Goal: Entertainment & Leisure: Browse casually

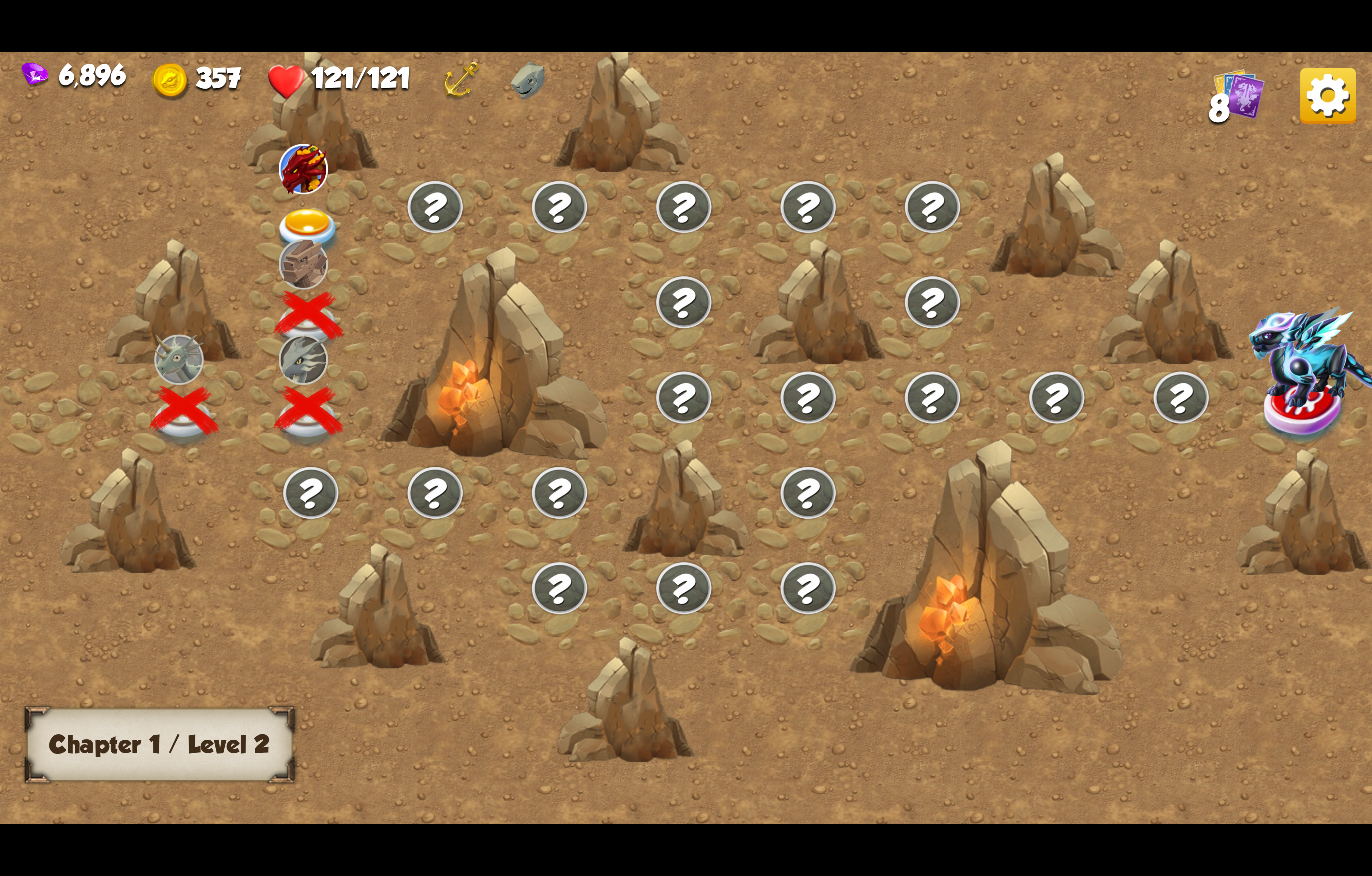
click at [318, 221] on img at bounding box center [308, 233] width 69 height 51
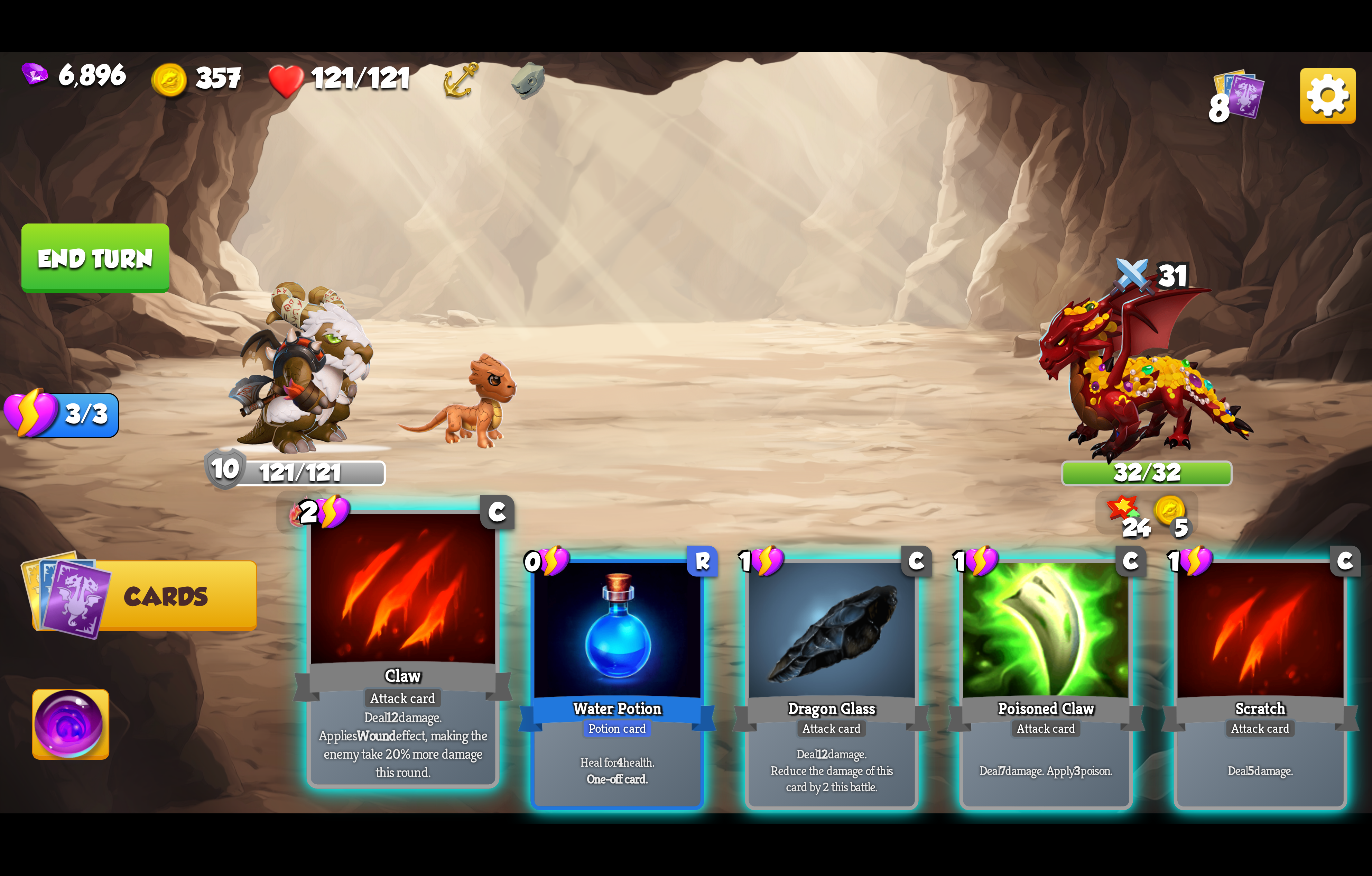
click at [458, 589] on div at bounding box center [403, 592] width 184 height 156
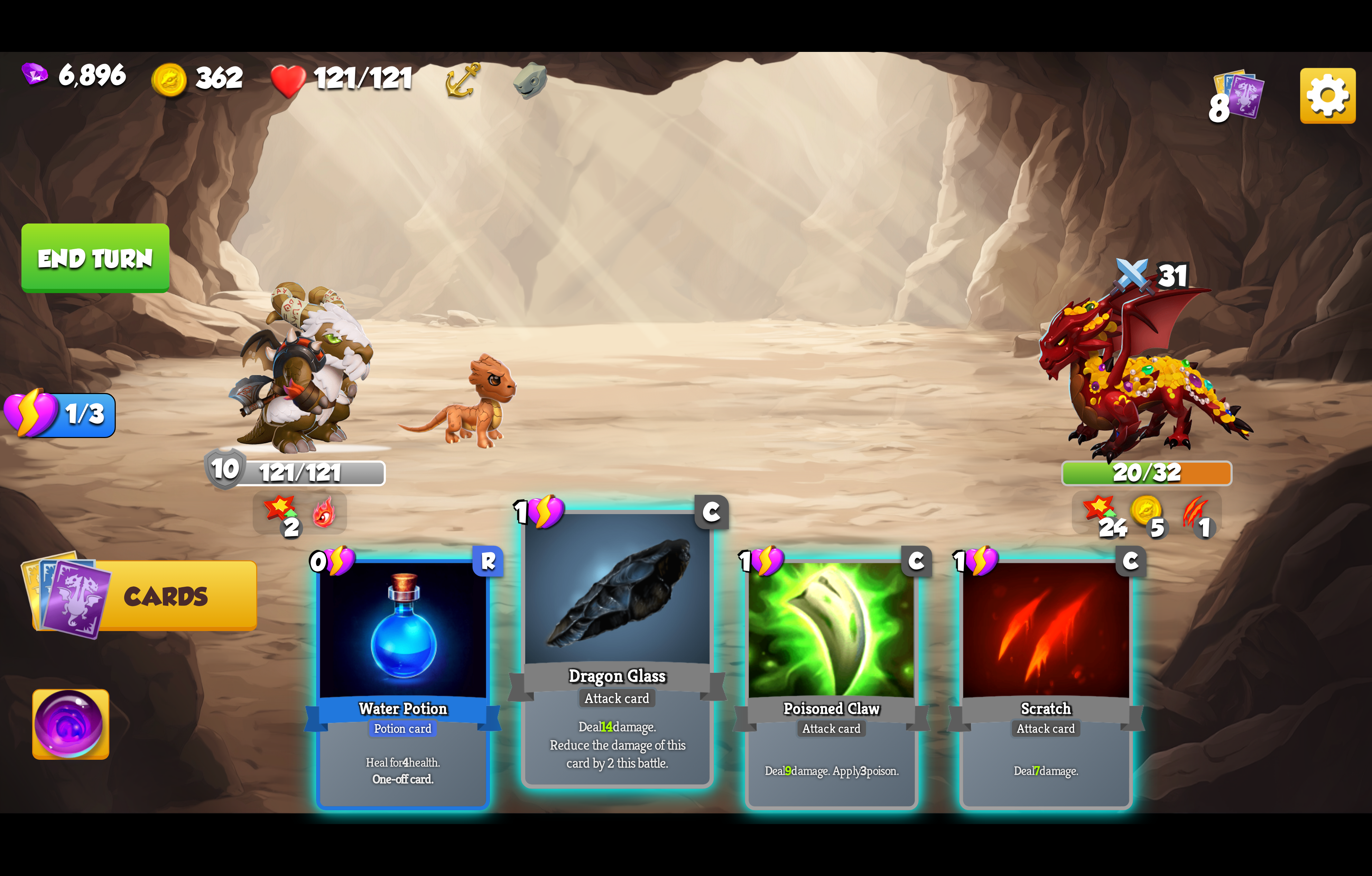
click at [639, 595] on div at bounding box center [617, 592] width 184 height 156
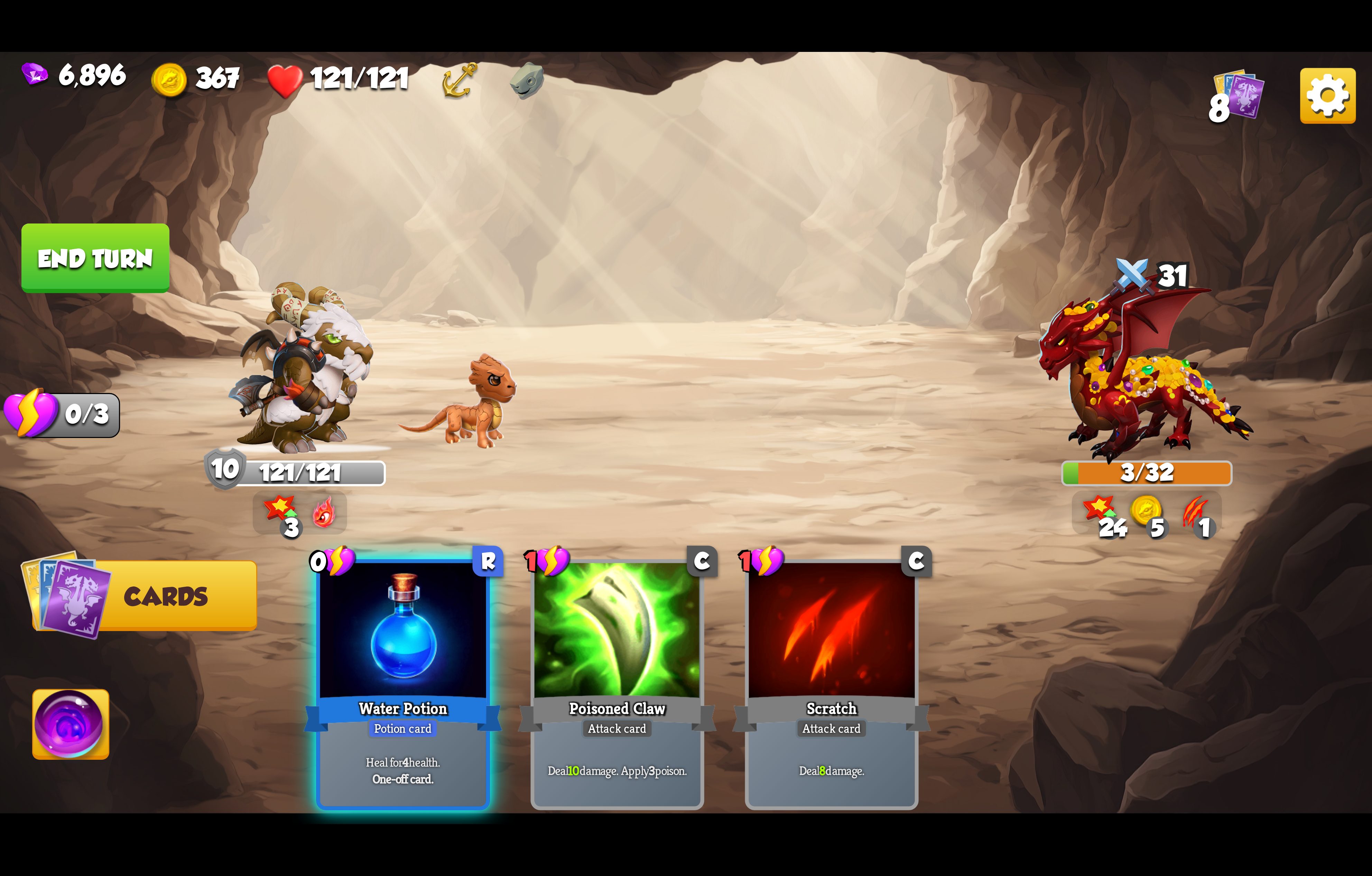
click at [86, 735] on img at bounding box center [71, 728] width 76 height 77
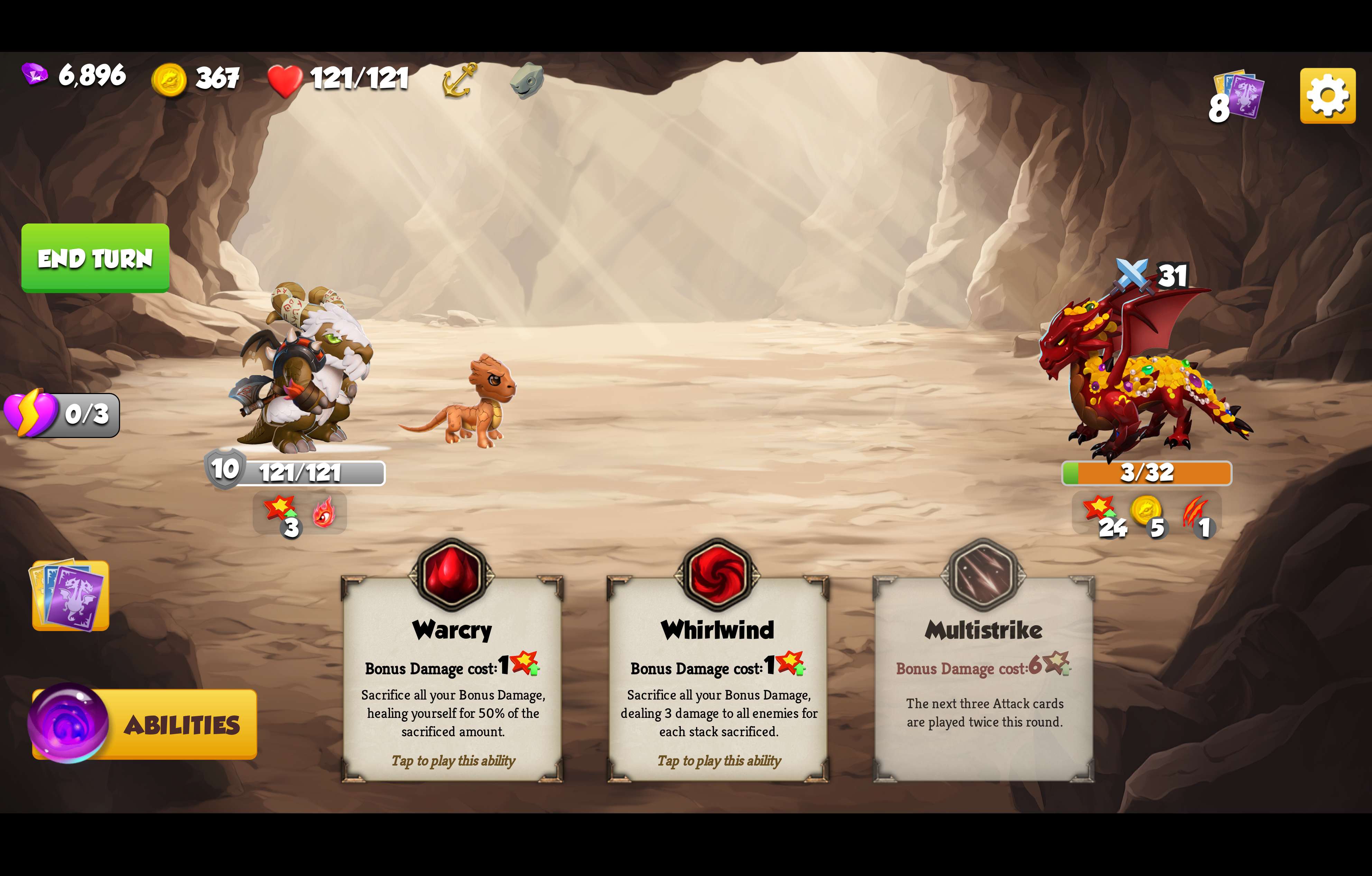
click at [669, 656] on div "Bonus Damage cost: 1" at bounding box center [718, 664] width 216 height 31
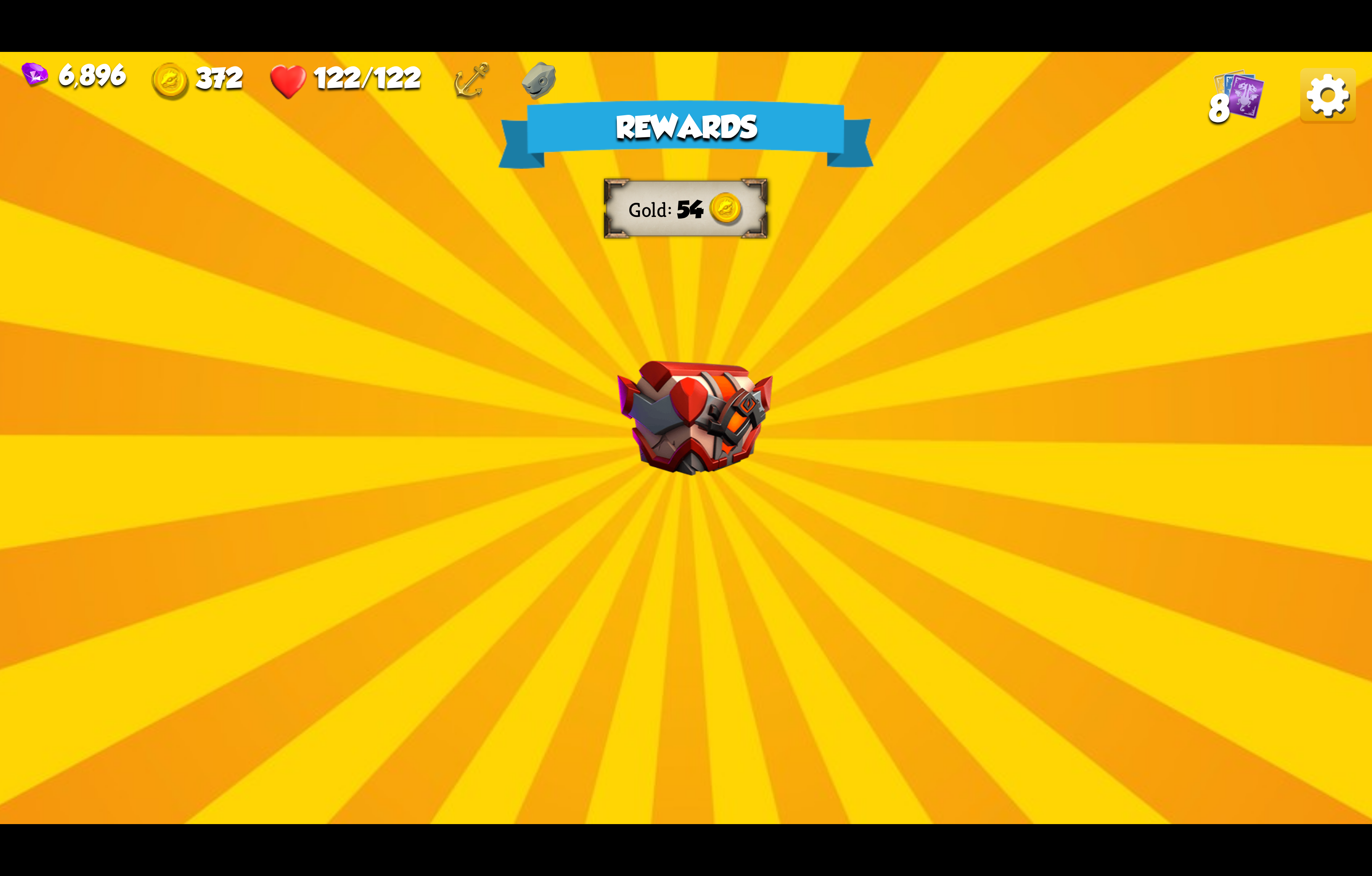
click at [1336, 98] on img at bounding box center [1328, 96] width 56 height 56
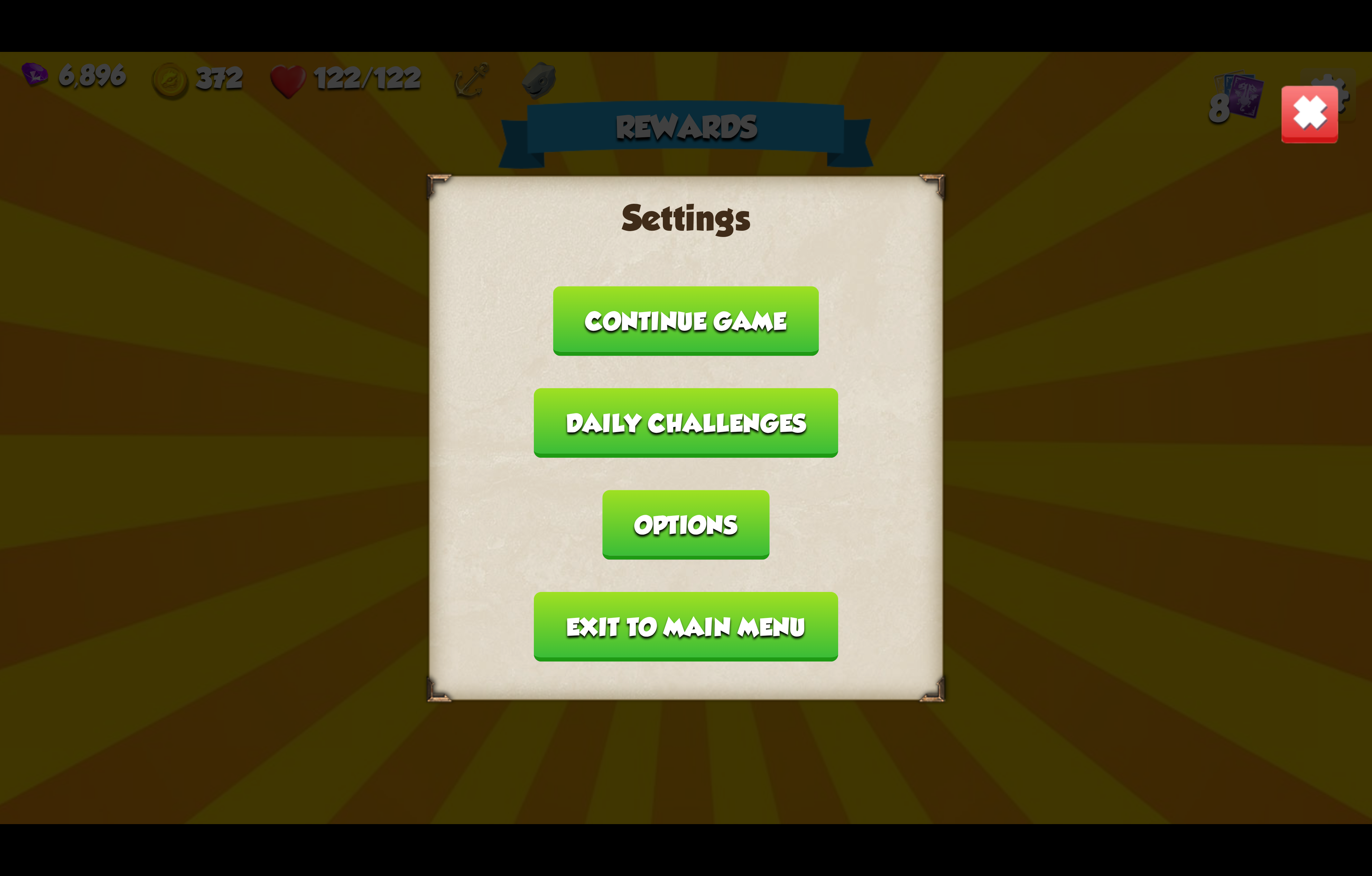
click at [769, 490] on button "Options" at bounding box center [686, 524] width 167 height 70
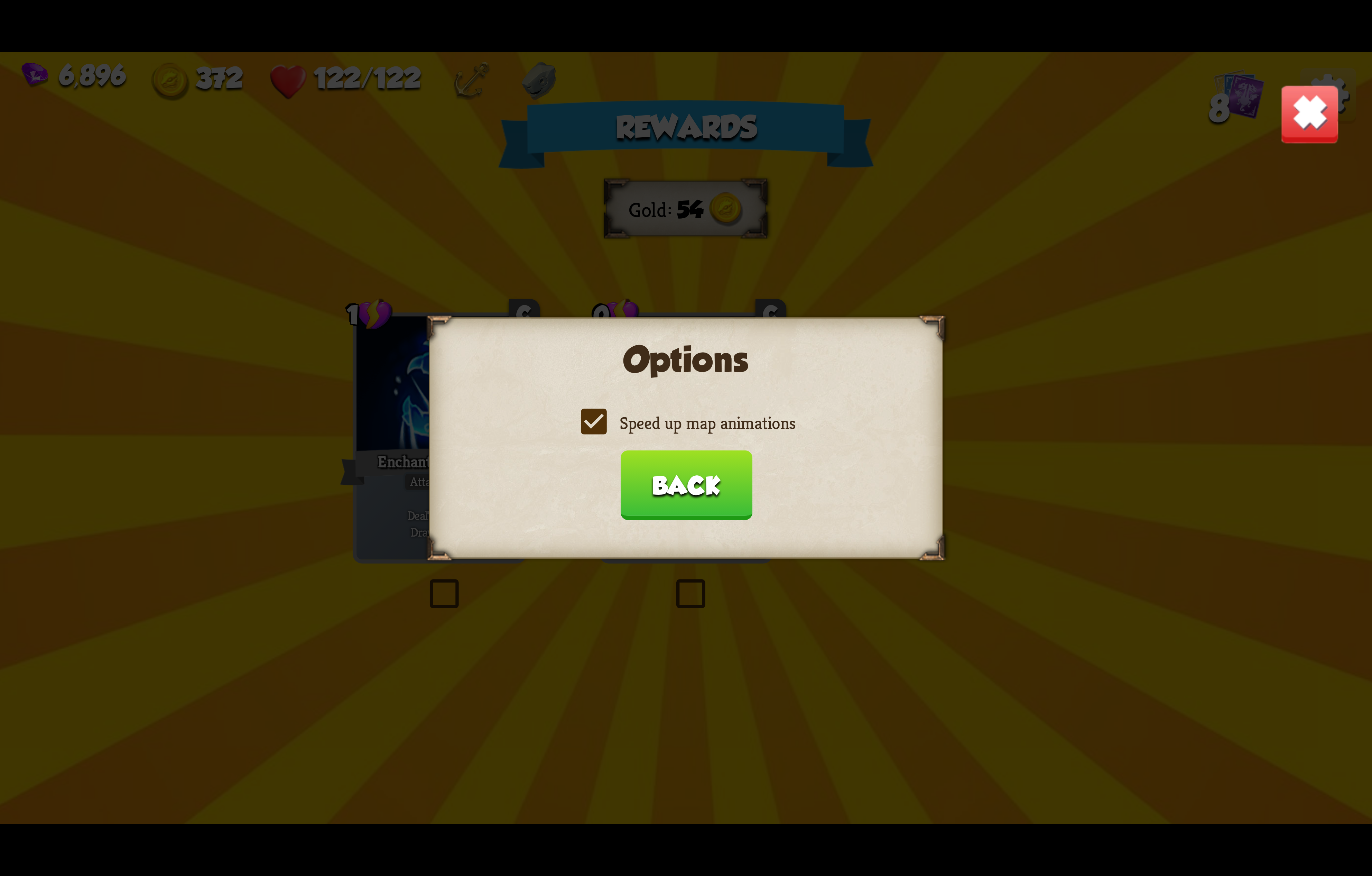
click at [682, 431] on label "Speed up map animations" at bounding box center [686, 423] width 218 height 22
click at [0, 0] on input "Speed up map animations" at bounding box center [0, 0] width 0 height 0
click at [682, 431] on label "Speed up map animations" at bounding box center [686, 423] width 218 height 22
click at [0, 0] on input "Speed up map animations" at bounding box center [0, 0] width 0 height 0
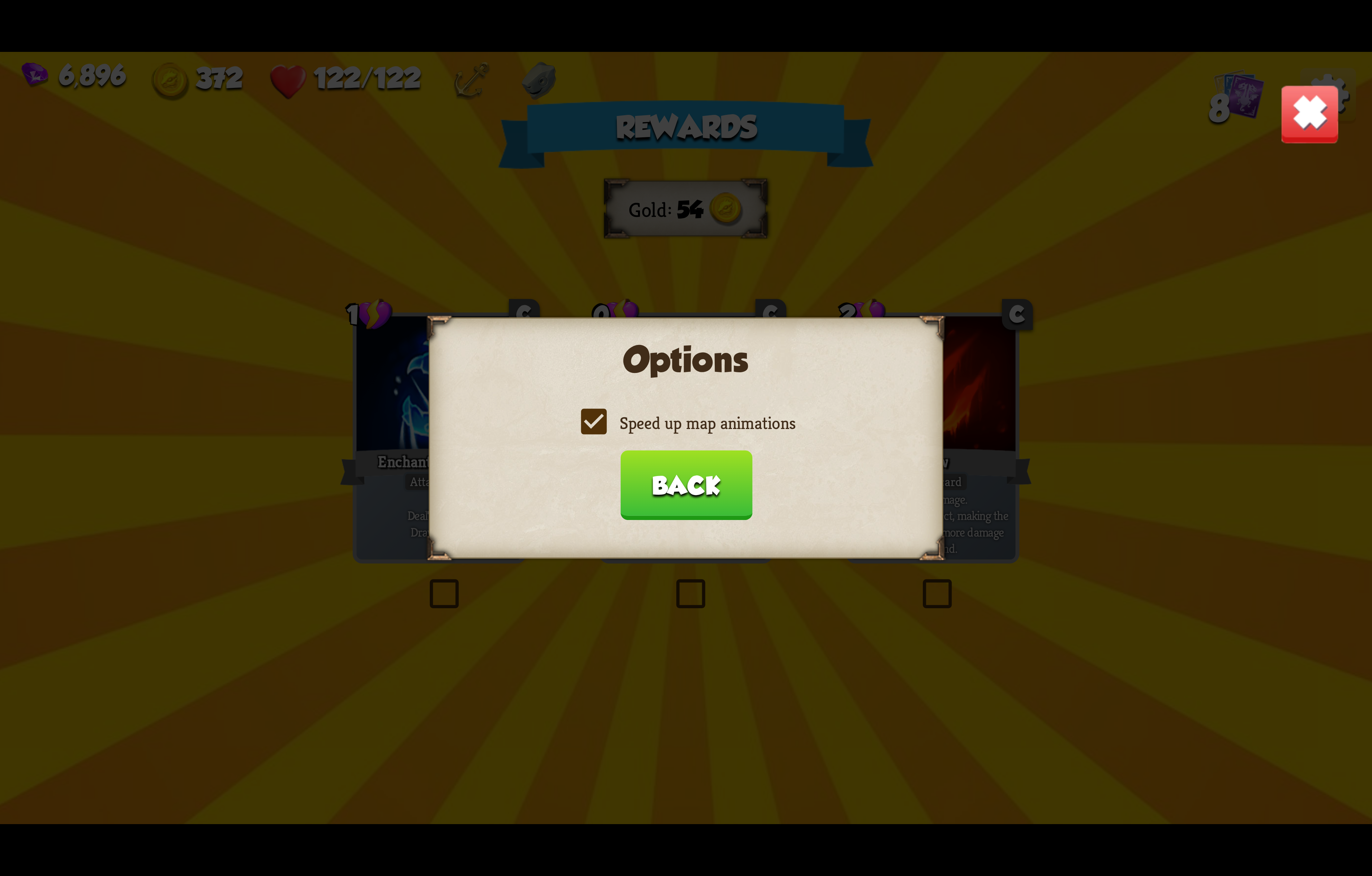
click at [691, 489] on button "Back" at bounding box center [685, 485] width 132 height 69
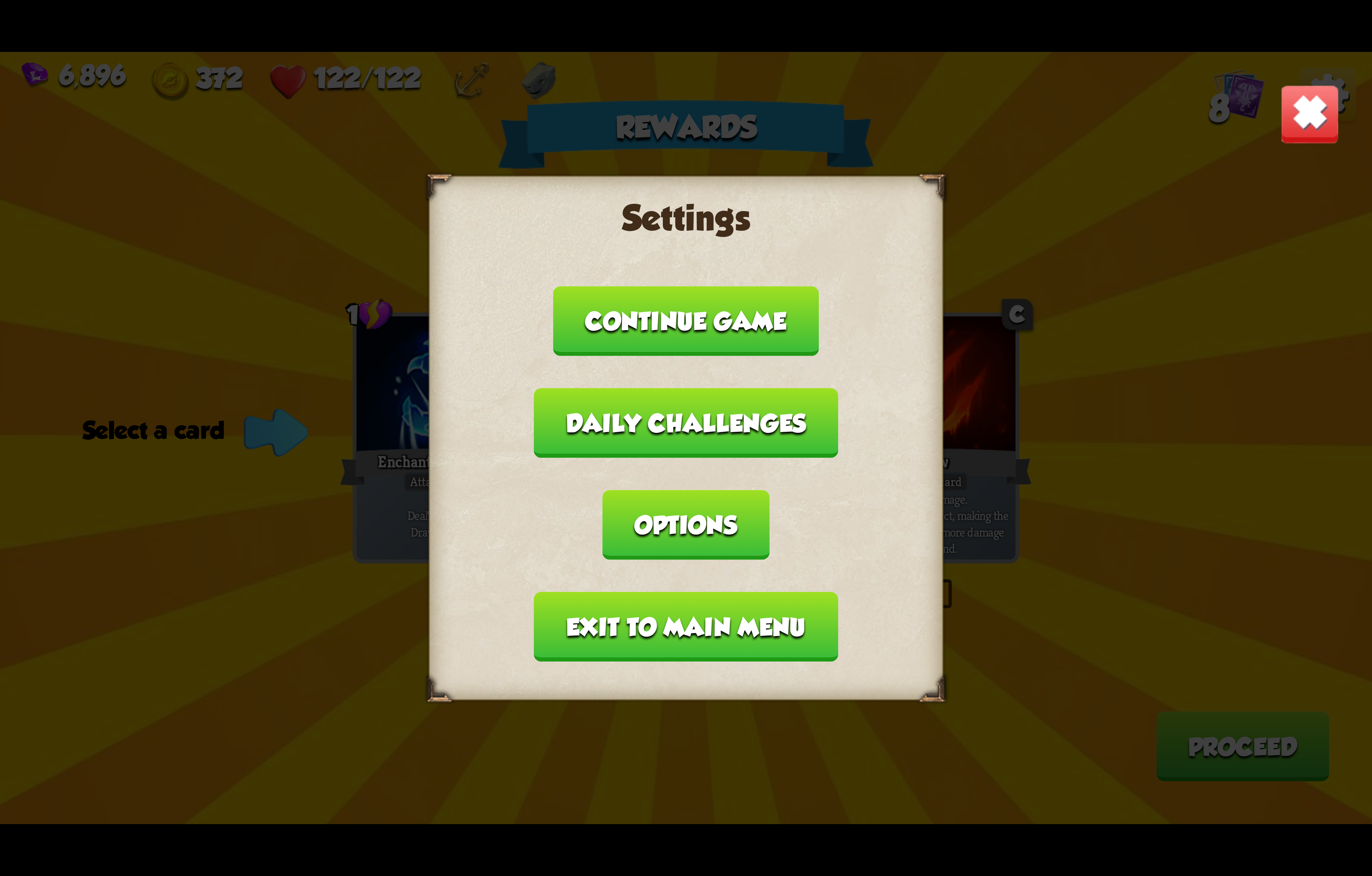
click at [681, 592] on button "Exit to main menu" at bounding box center [686, 627] width 304 height 70
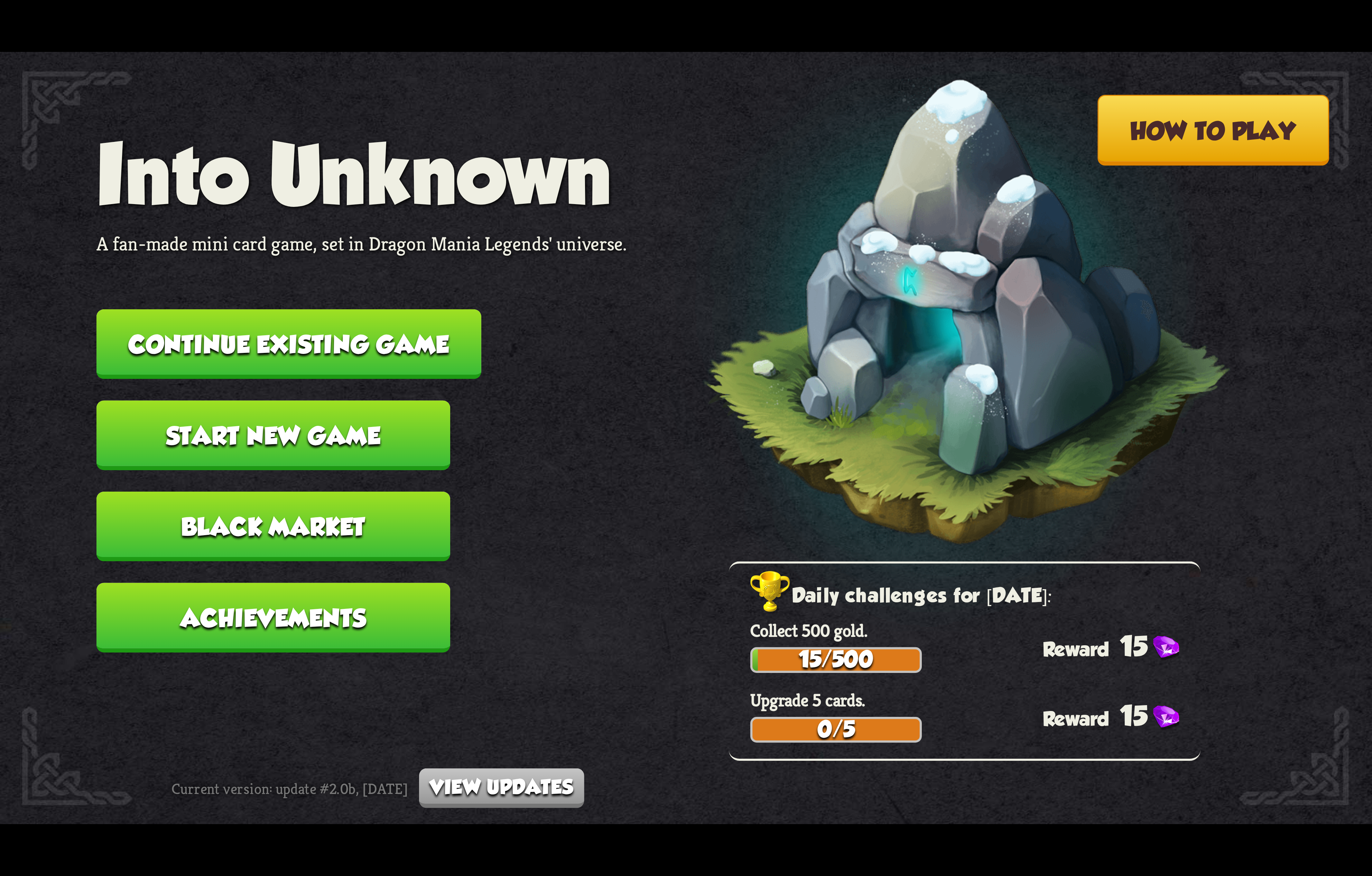
click at [394, 328] on button "Continue existing game" at bounding box center [289, 344] width 385 height 70
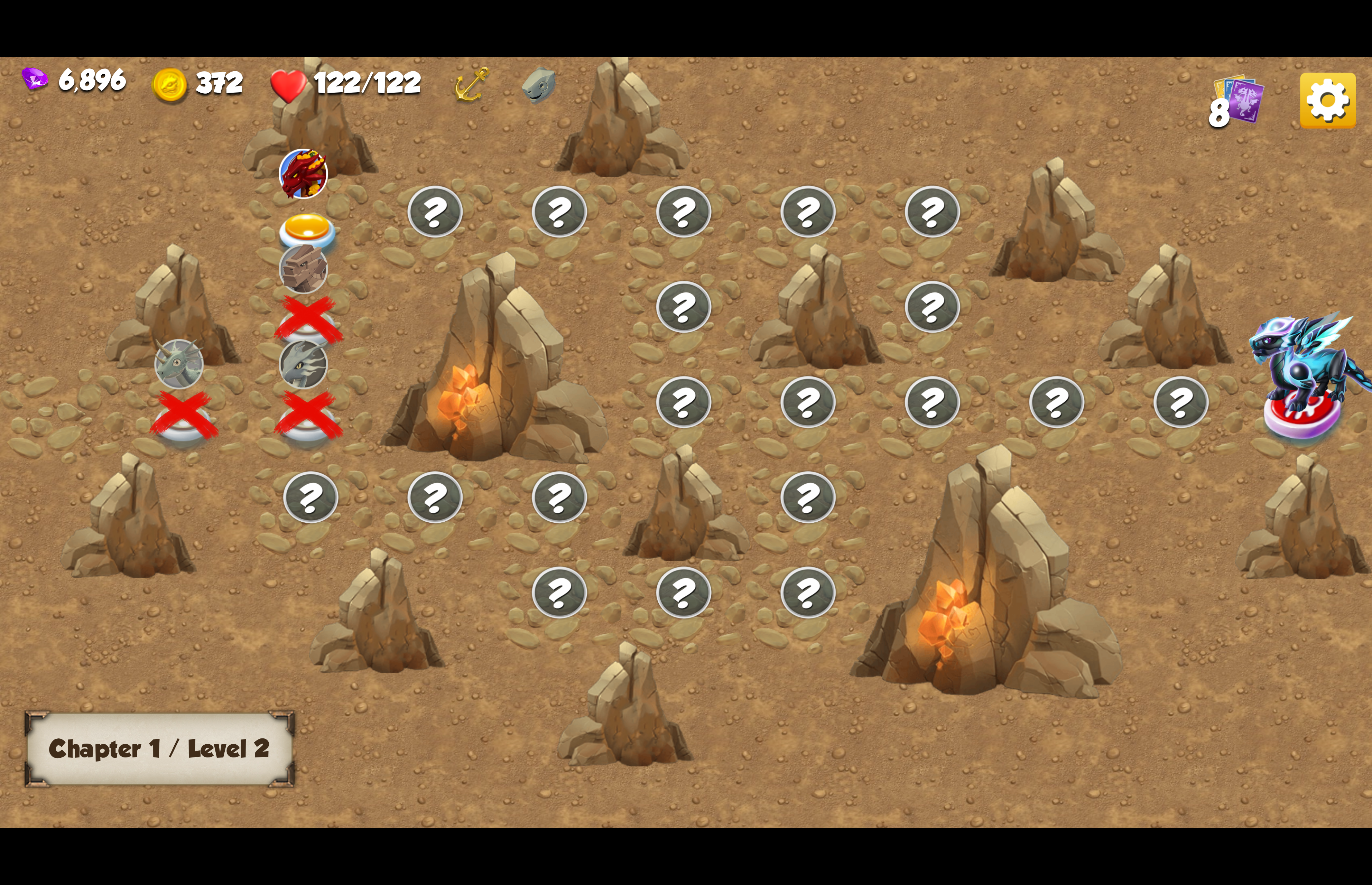
click at [299, 188] on img at bounding box center [303, 173] width 50 height 50
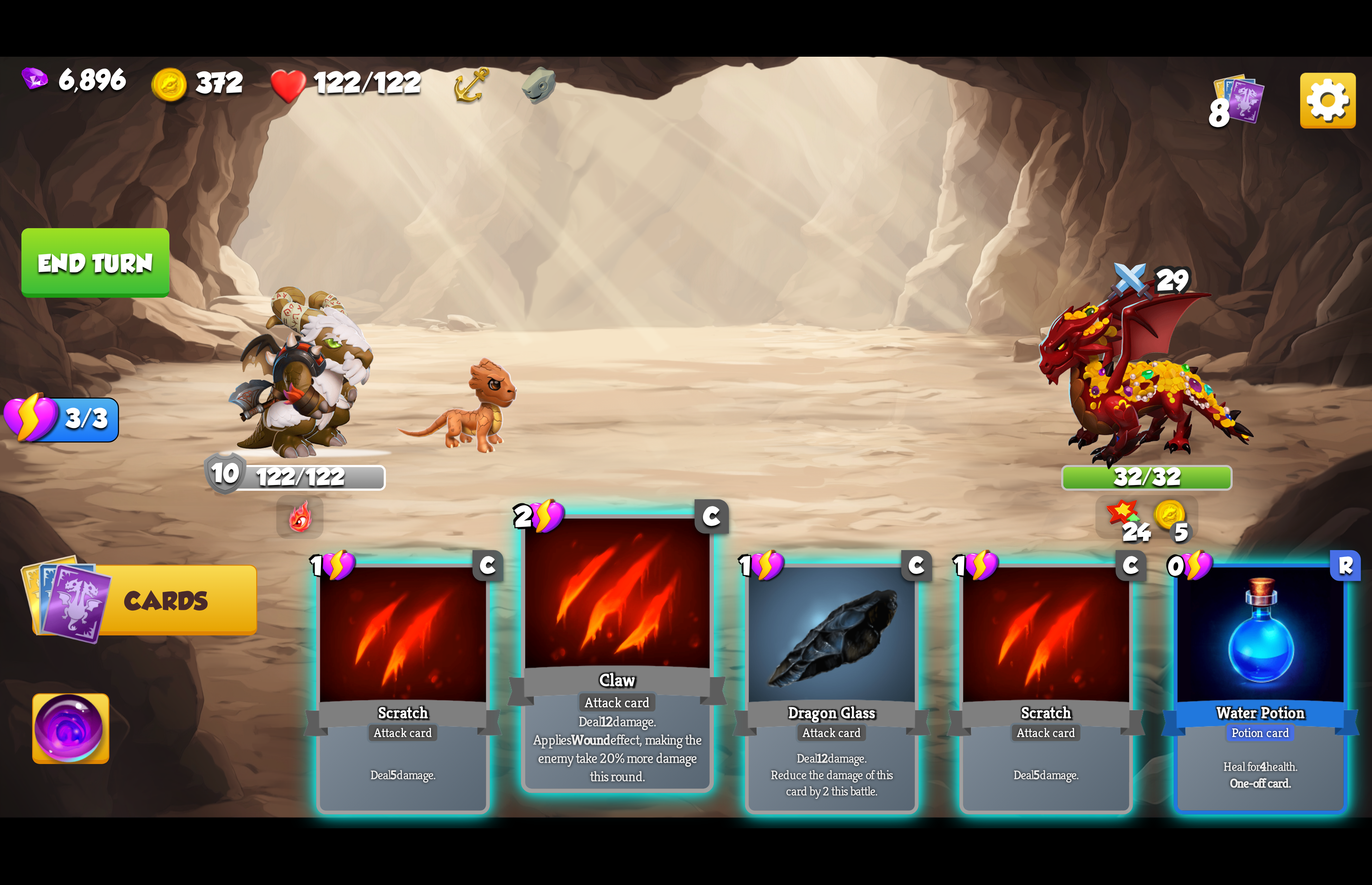
click at [605, 686] on div "Claw" at bounding box center [617, 685] width 221 height 50
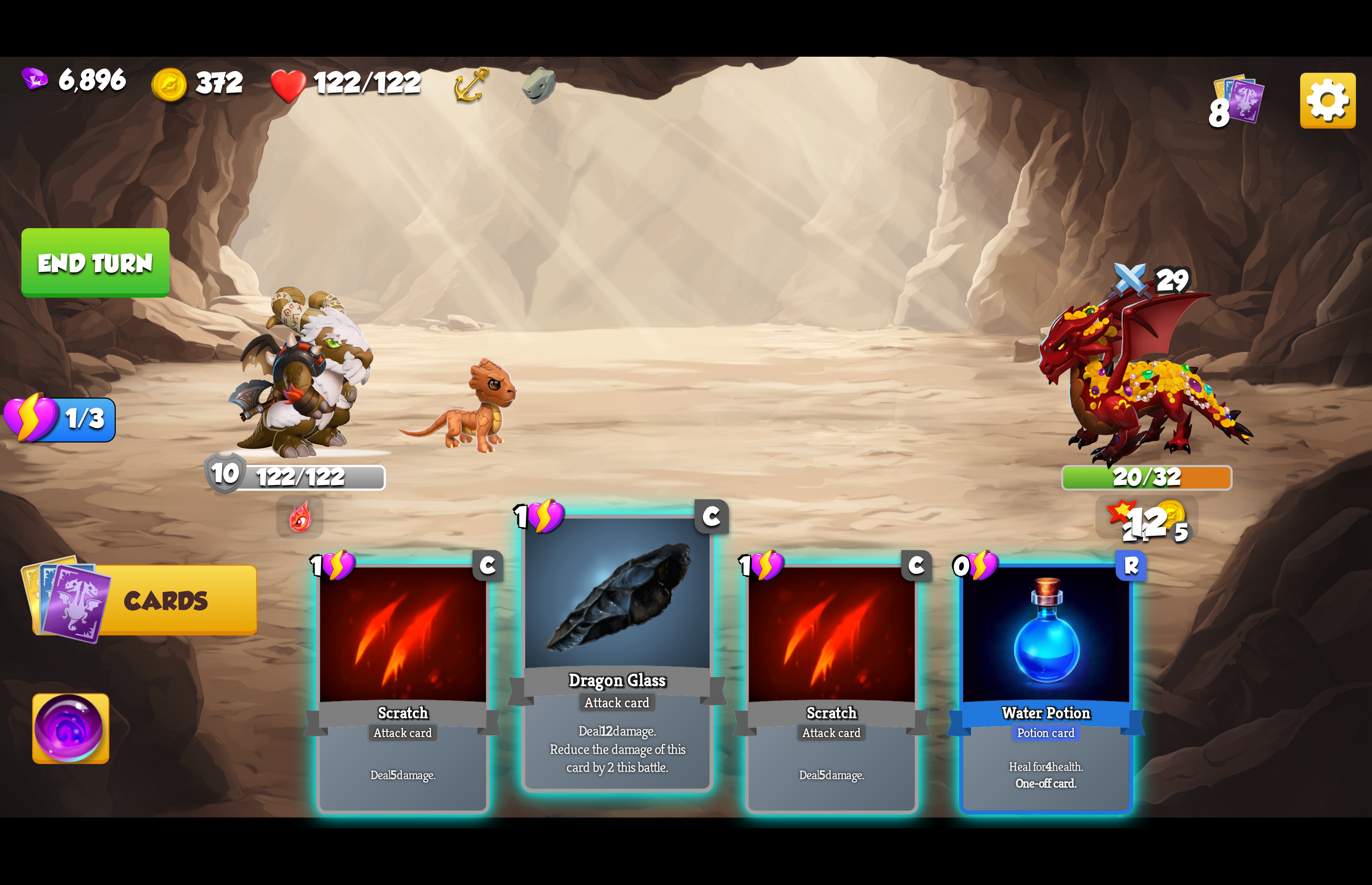
click at [602, 679] on div "Dragon Glass" at bounding box center [617, 685] width 221 height 50
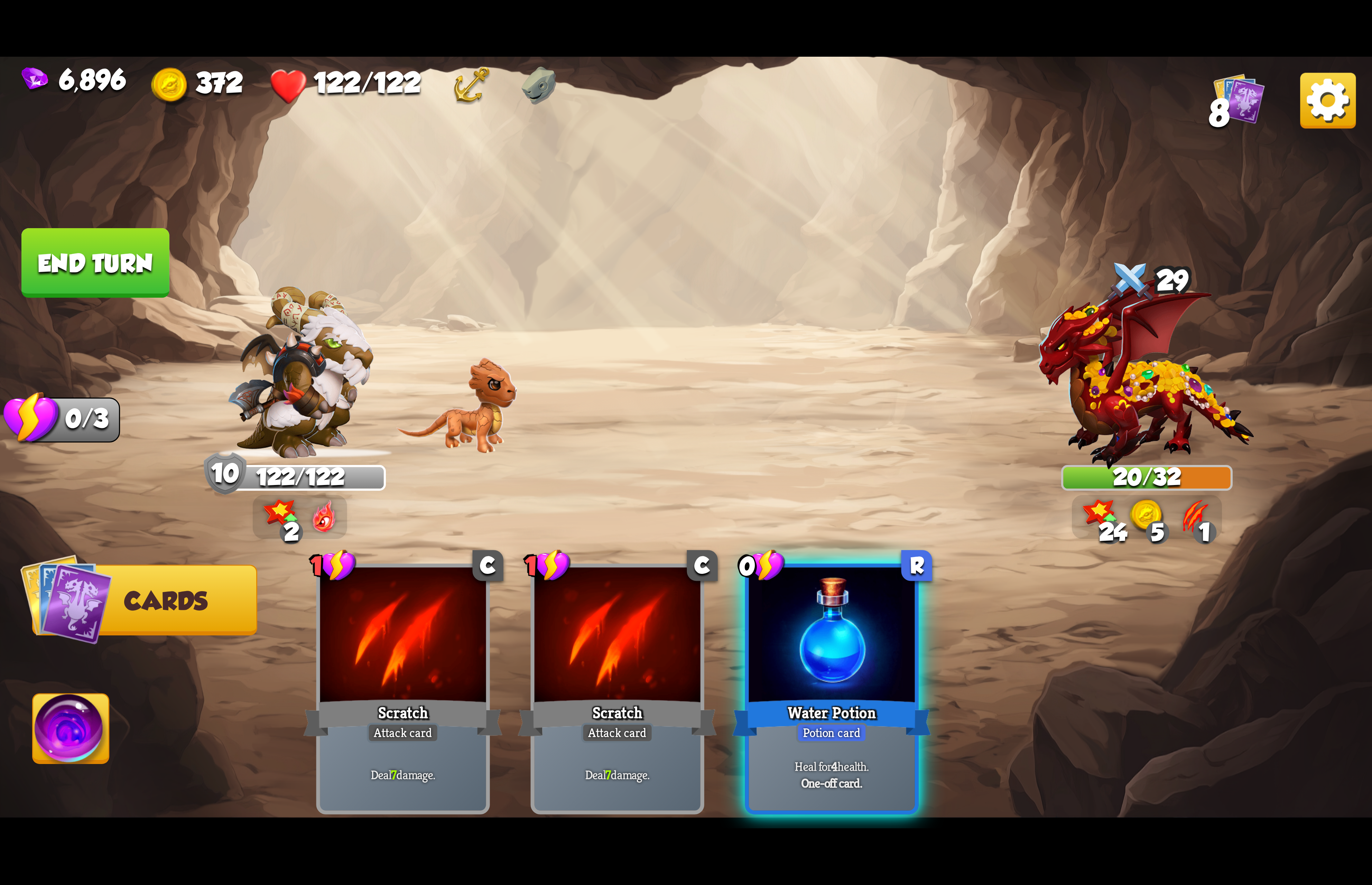
click at [67, 701] on img at bounding box center [71, 733] width 76 height 77
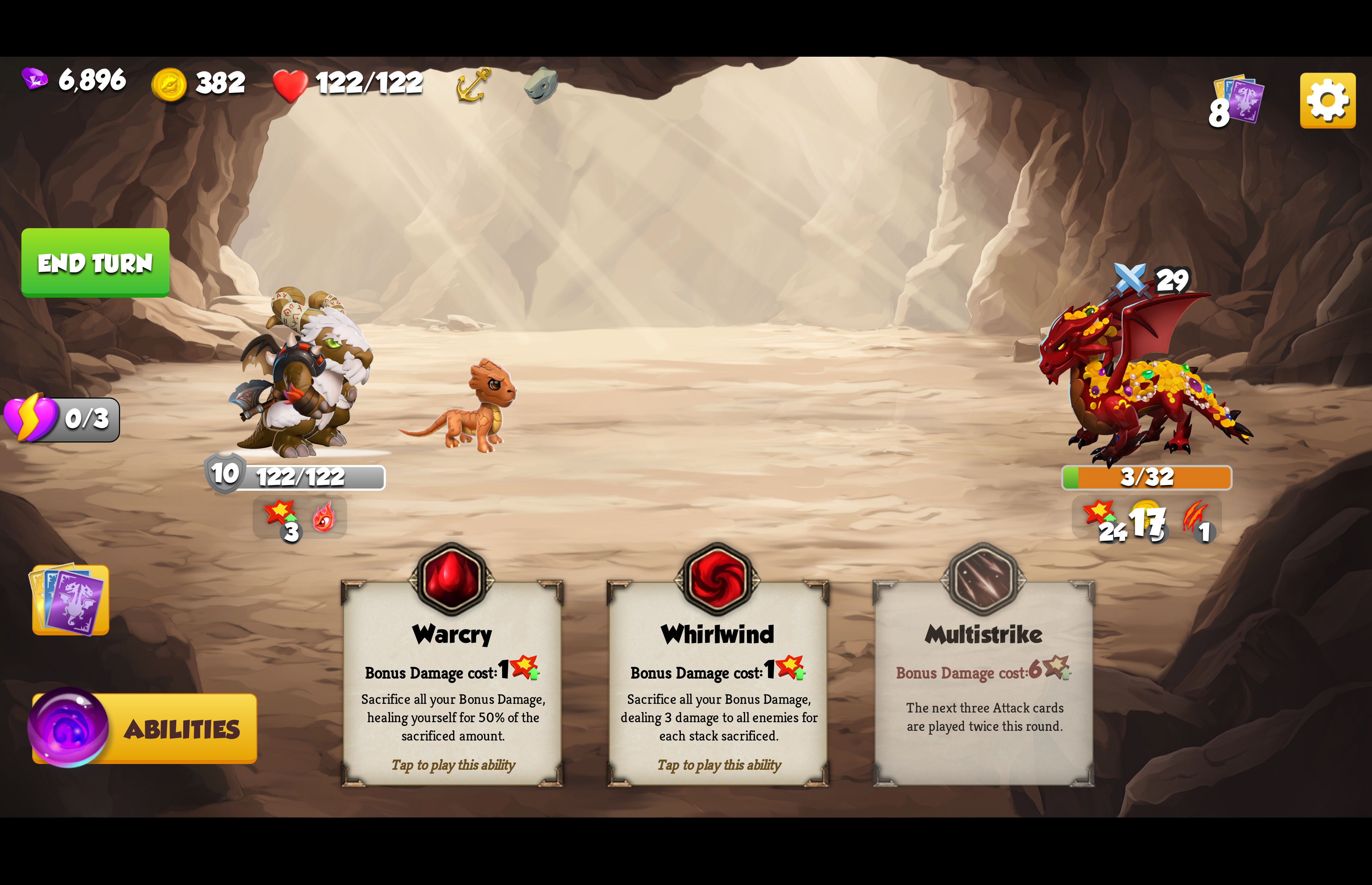
click at [714, 625] on img at bounding box center [717, 579] width 88 height 90
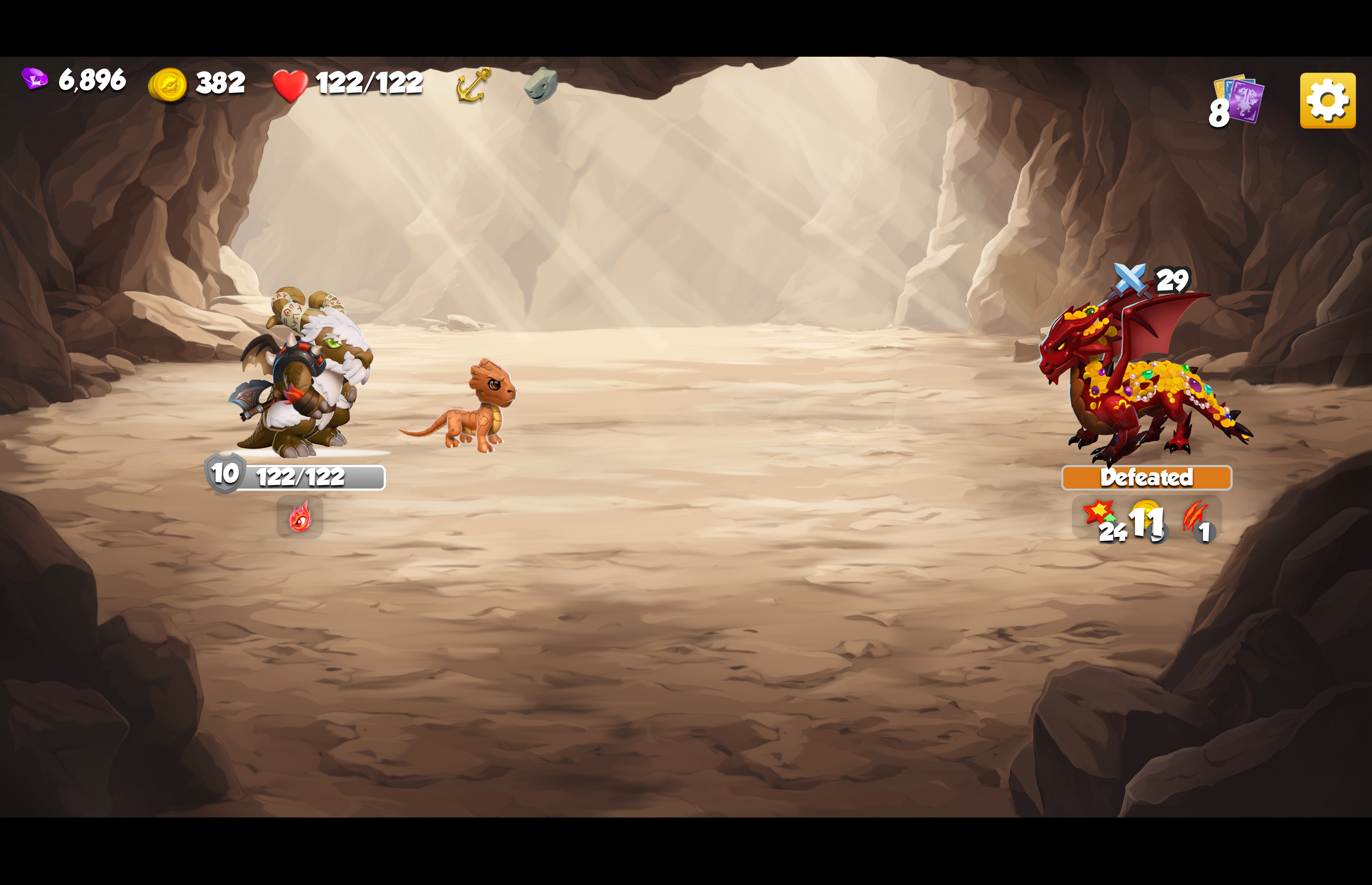
click at [1307, 94] on img at bounding box center [1328, 101] width 56 height 56
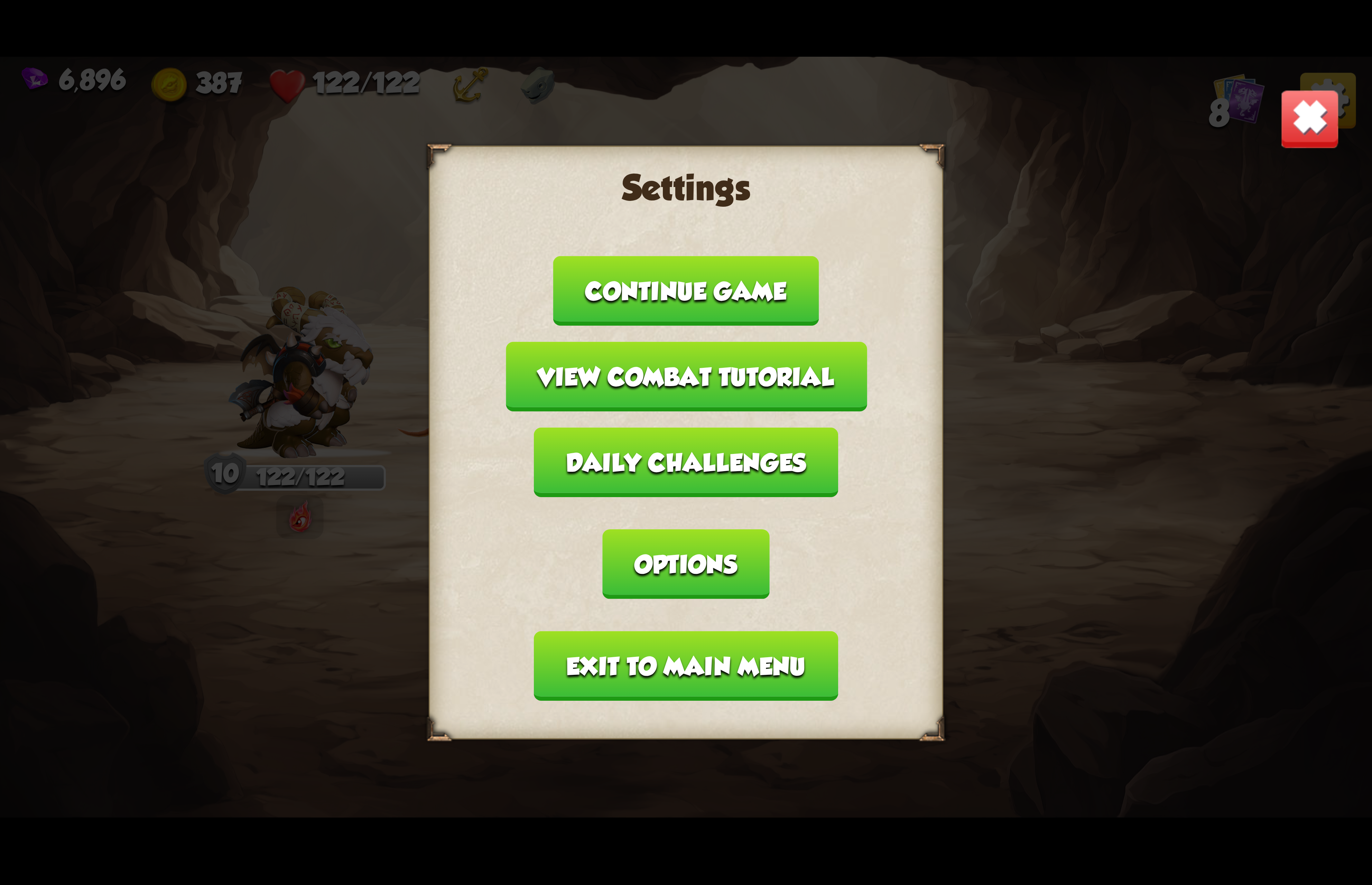
click at [769, 529] on button "Options" at bounding box center [686, 564] width 167 height 70
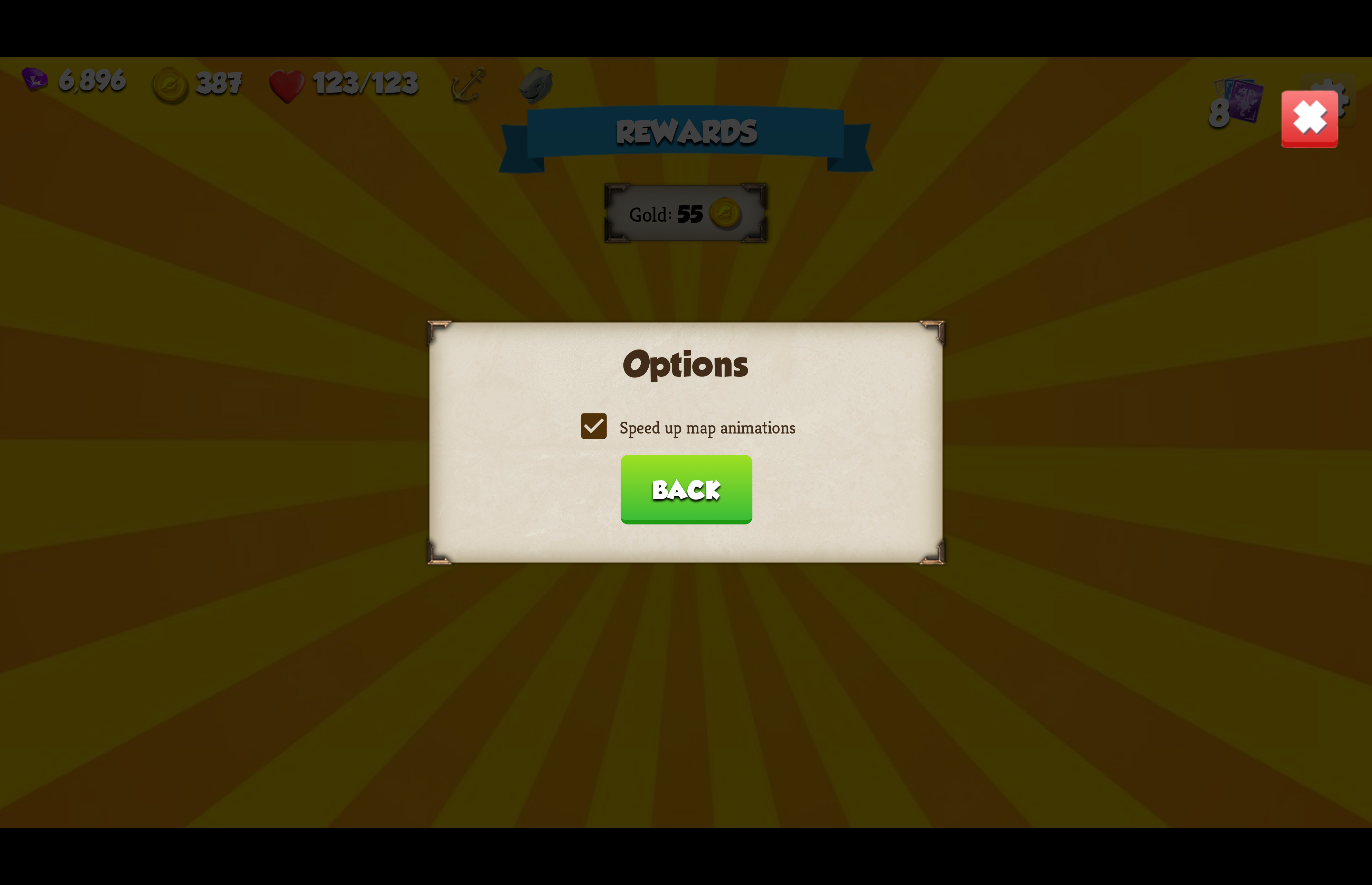
click at [732, 436] on label "Speed up map animations" at bounding box center [686, 428] width 218 height 22
click at [0, 0] on input "Speed up map animations" at bounding box center [0, 0] width 0 height 0
click at [732, 436] on label "Speed up map animations" at bounding box center [686, 428] width 218 height 22
click at [0, 0] on input "Speed up map animations" at bounding box center [0, 0] width 0 height 0
click at [716, 521] on button "Back" at bounding box center [685, 489] width 132 height 69
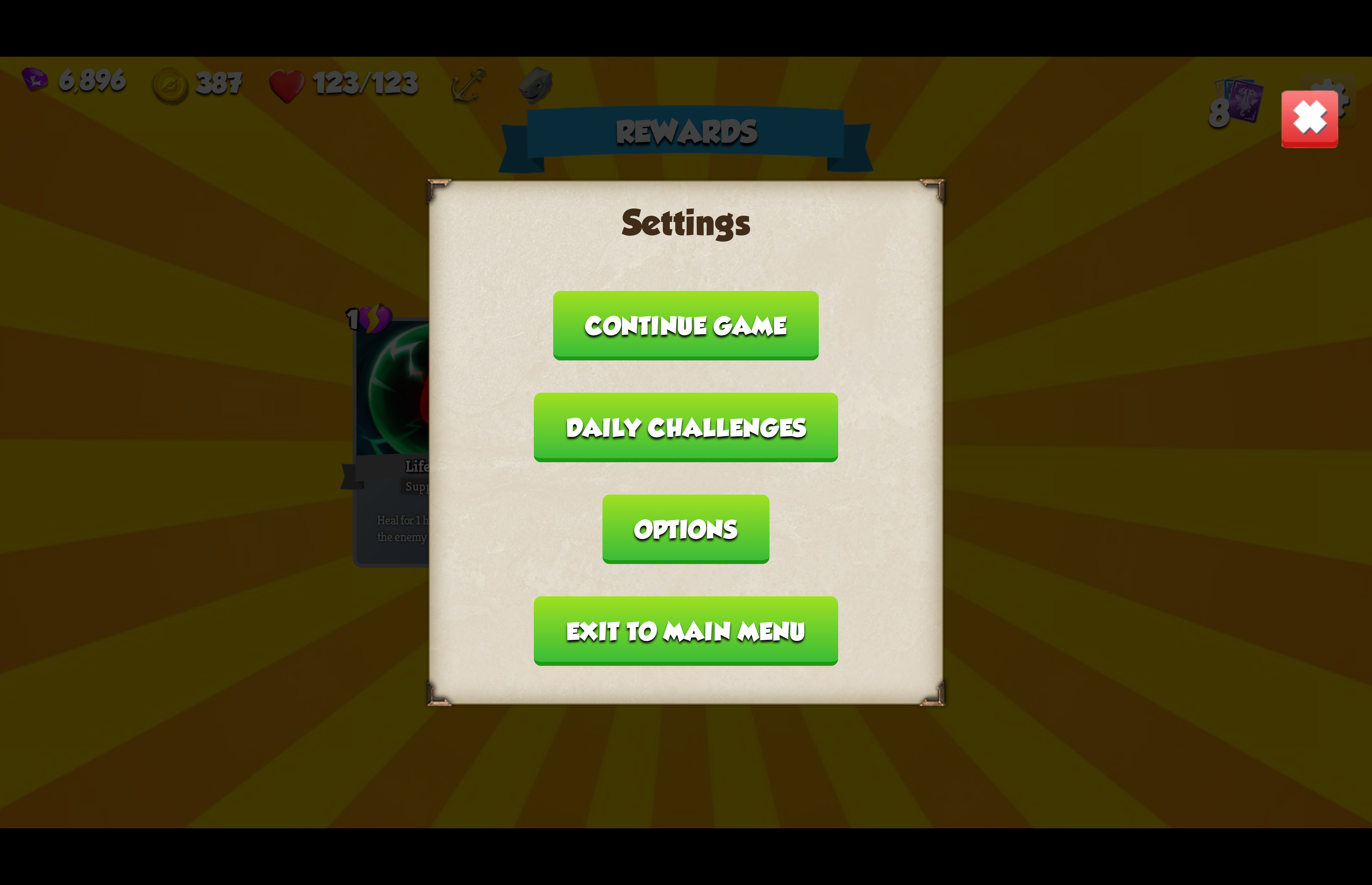
click at [701, 596] on button "Exit to main menu" at bounding box center [686, 631] width 304 height 70
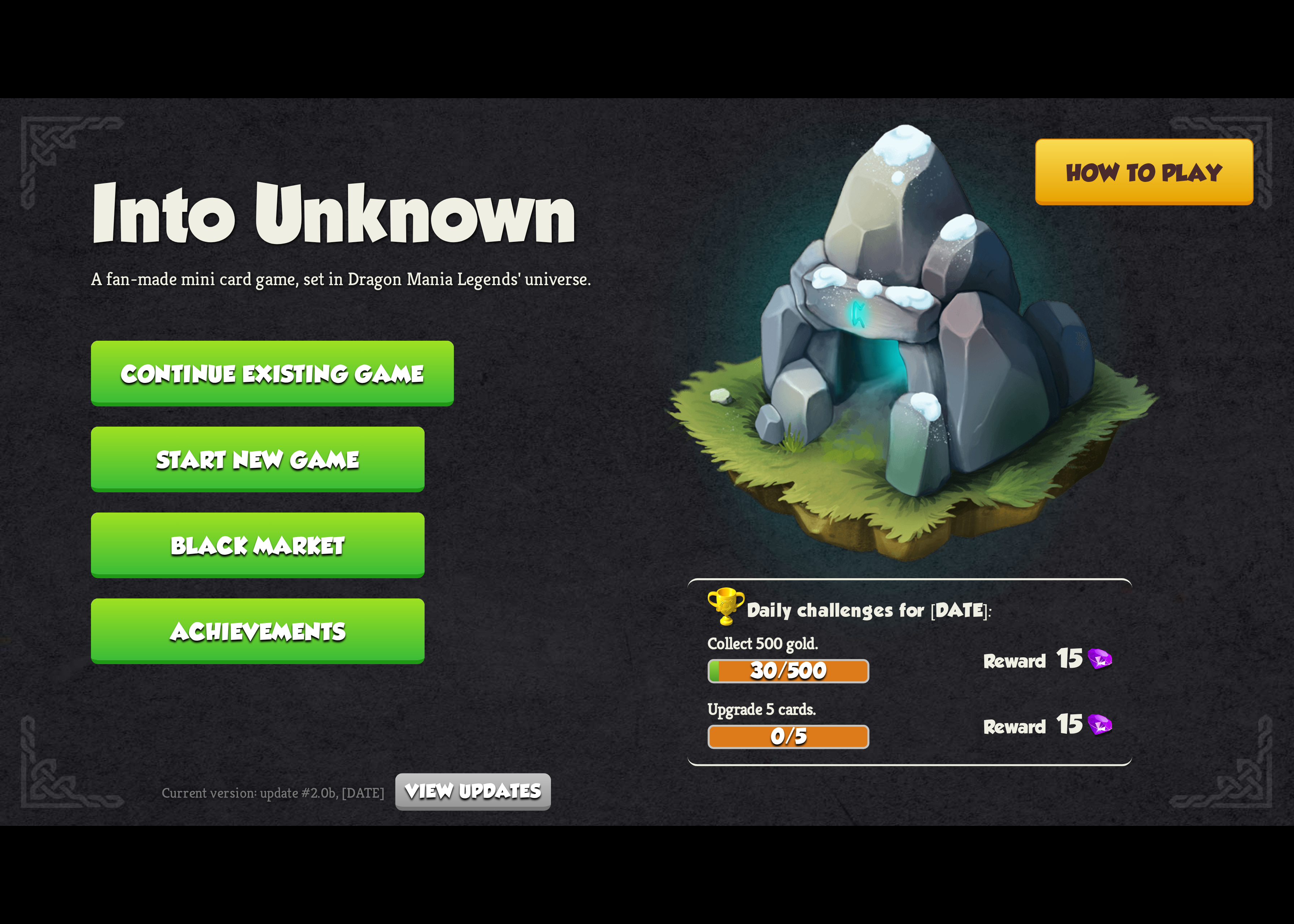
click at [315, 374] on button "Continue existing game" at bounding box center [272, 374] width 363 height 66
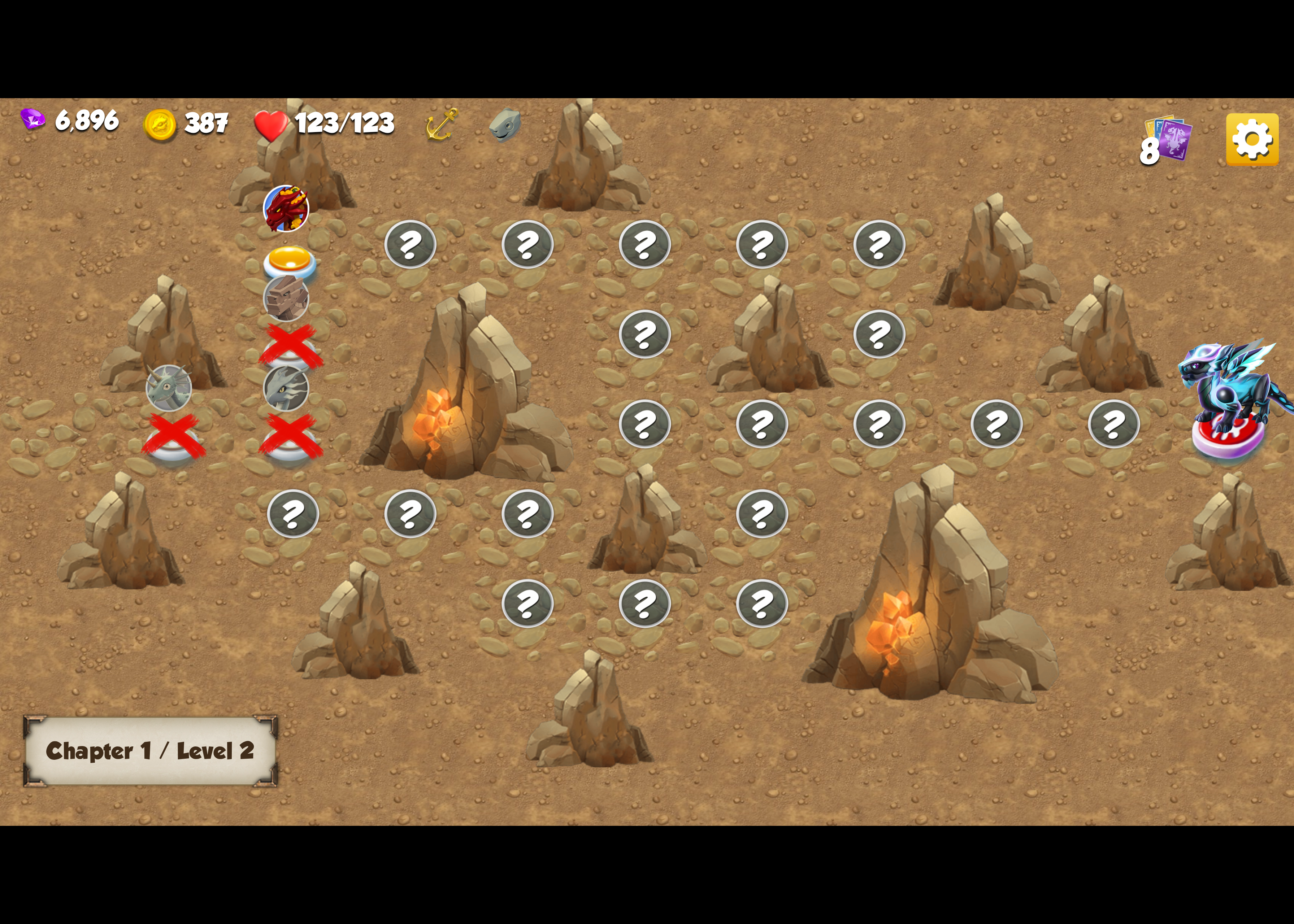
click at [235, 259] on div at bounding box center [293, 257] width 117 height 90
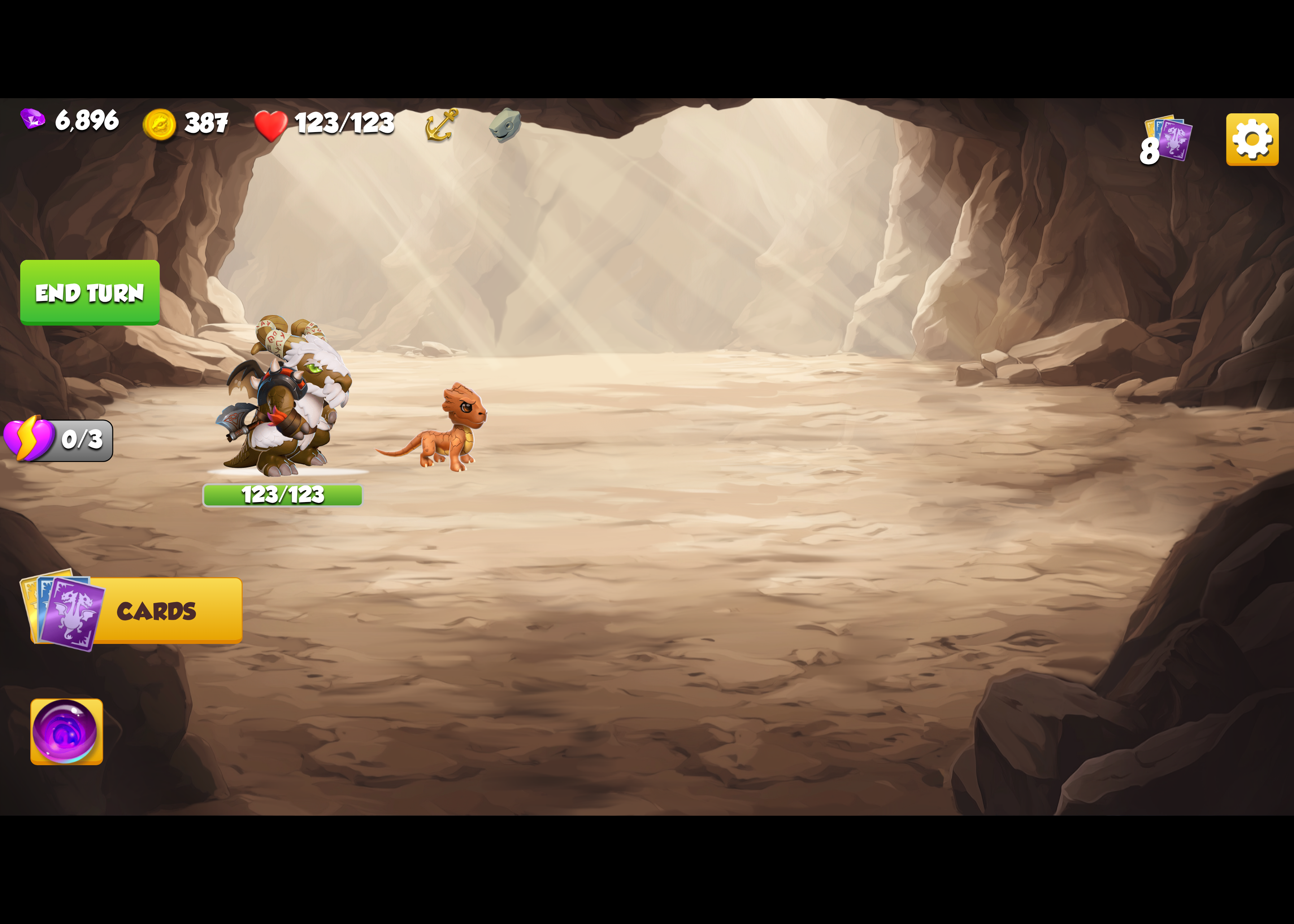
click at [280, 242] on img at bounding box center [647, 462] width 1294 height 728
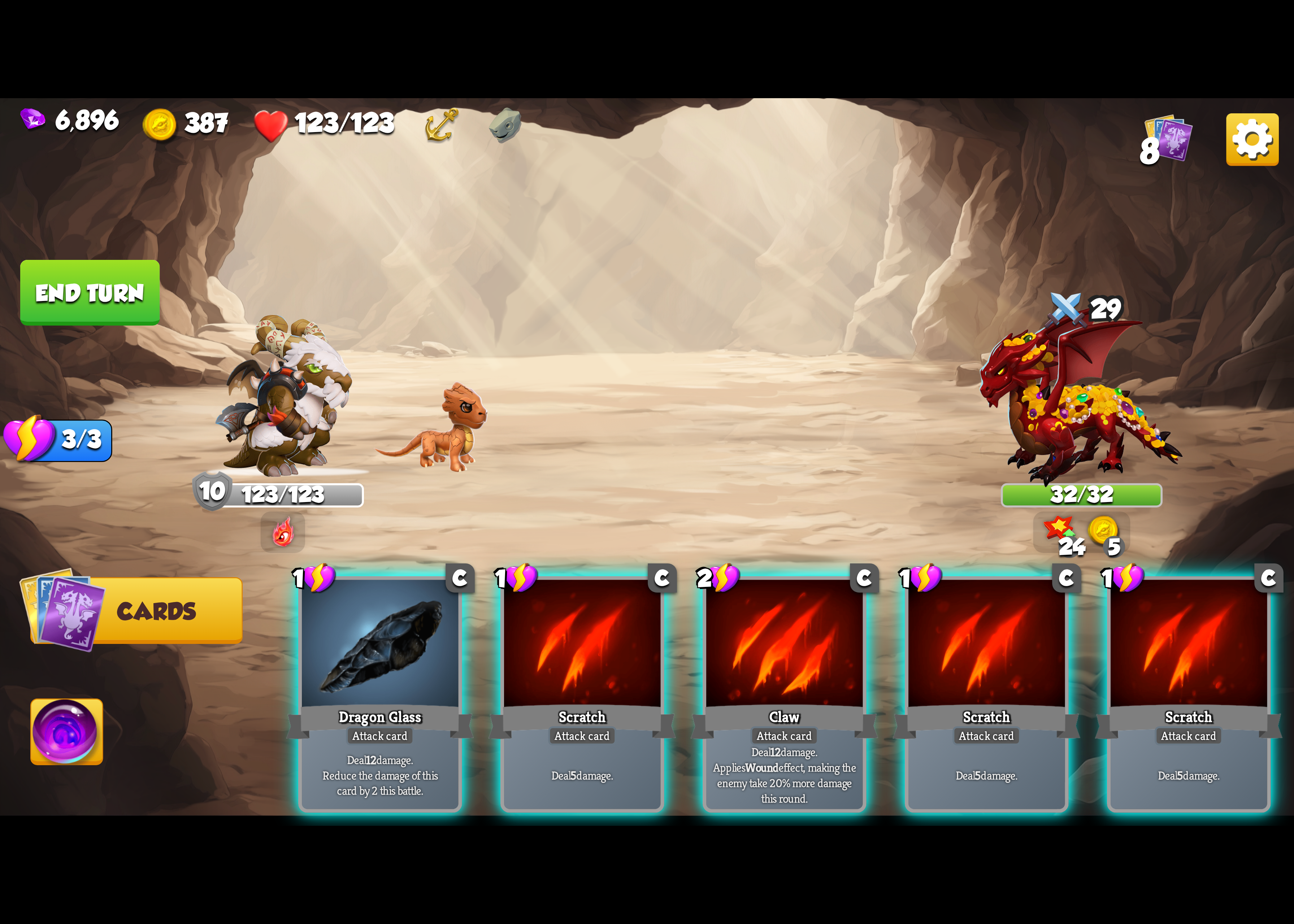
click at [789, 647] on div at bounding box center [784, 645] width 156 height 132
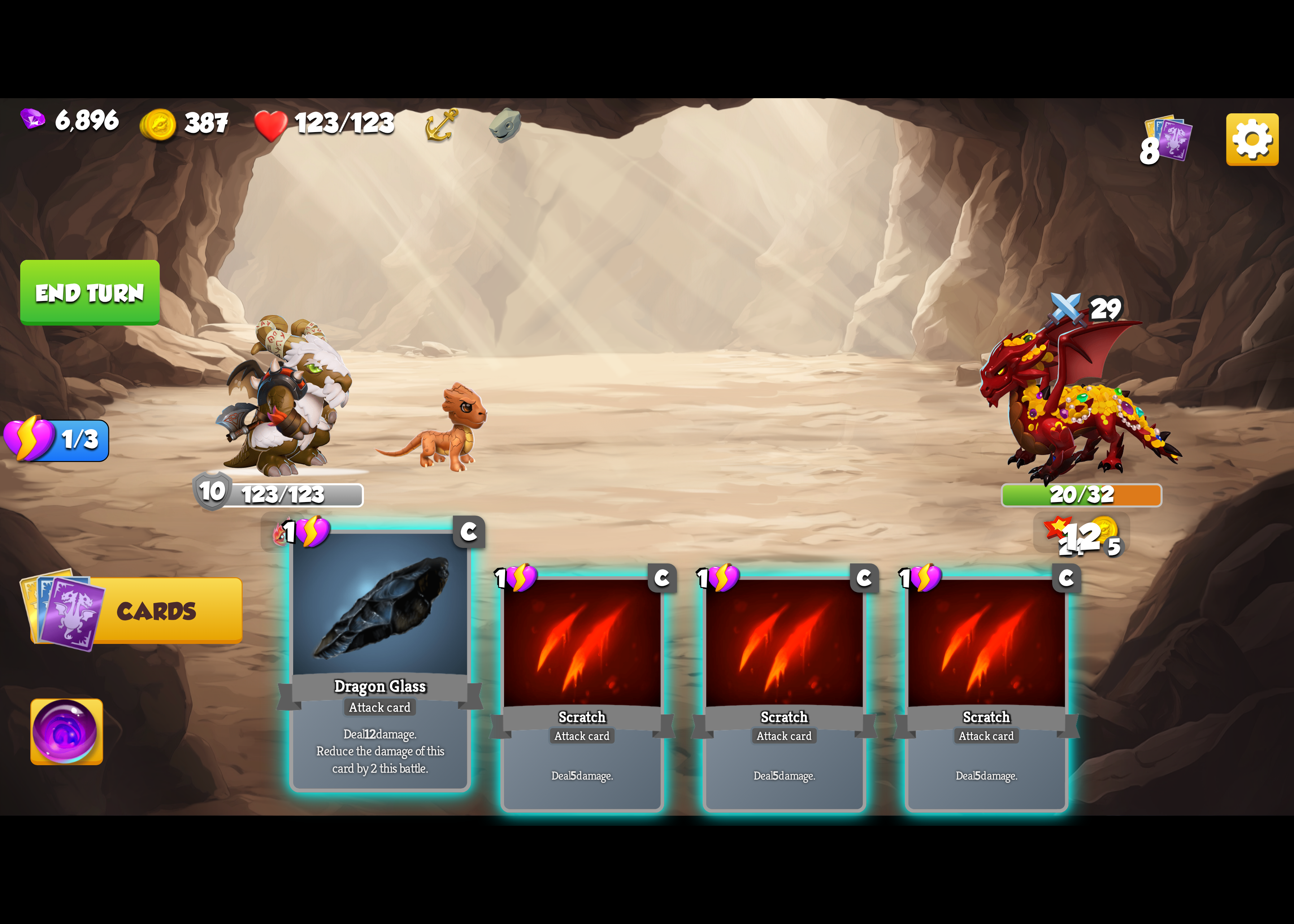
click at [373, 647] on div at bounding box center [380, 607] width 174 height 147
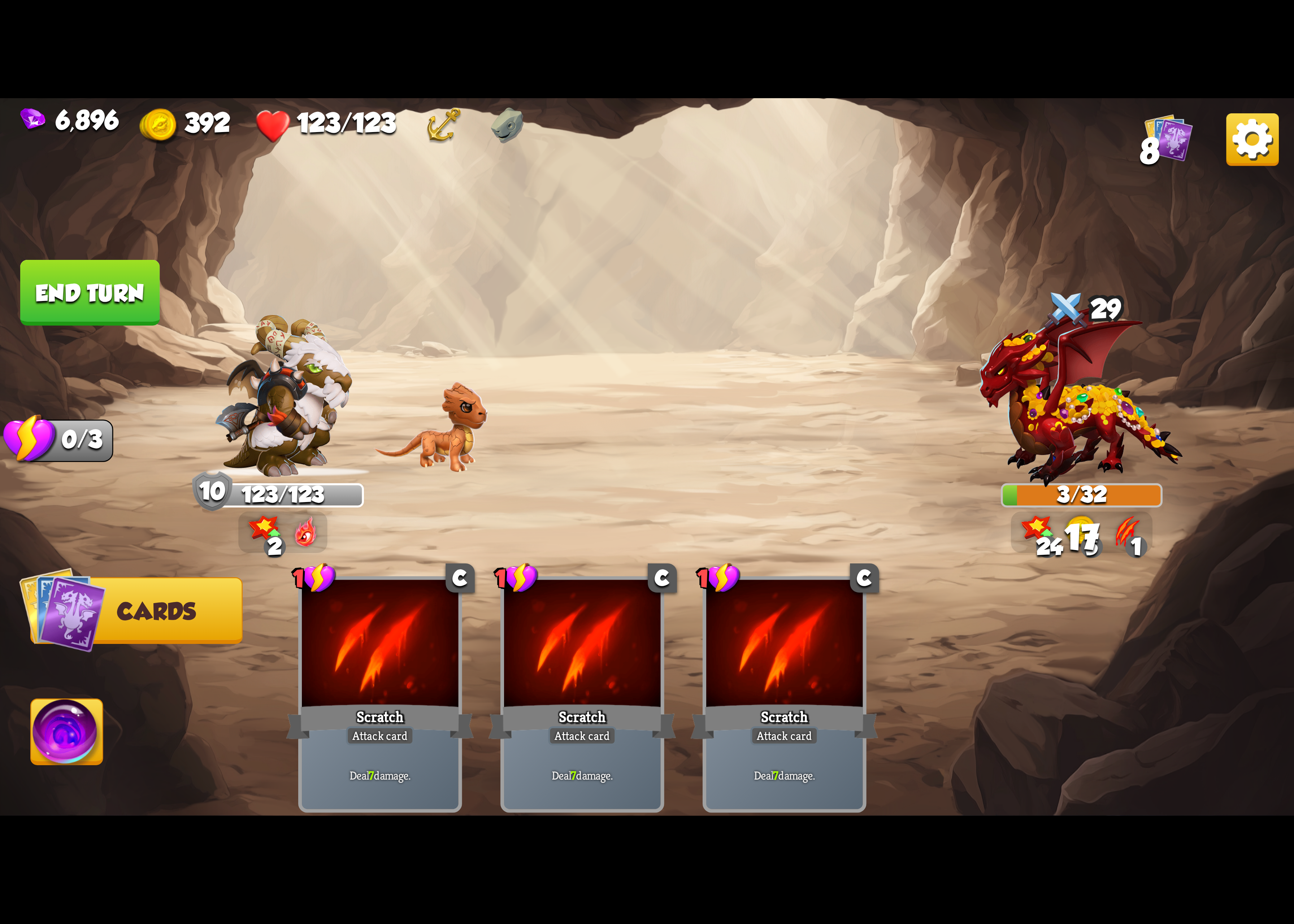
click at [63, 731] on img at bounding box center [67, 736] width 72 height 73
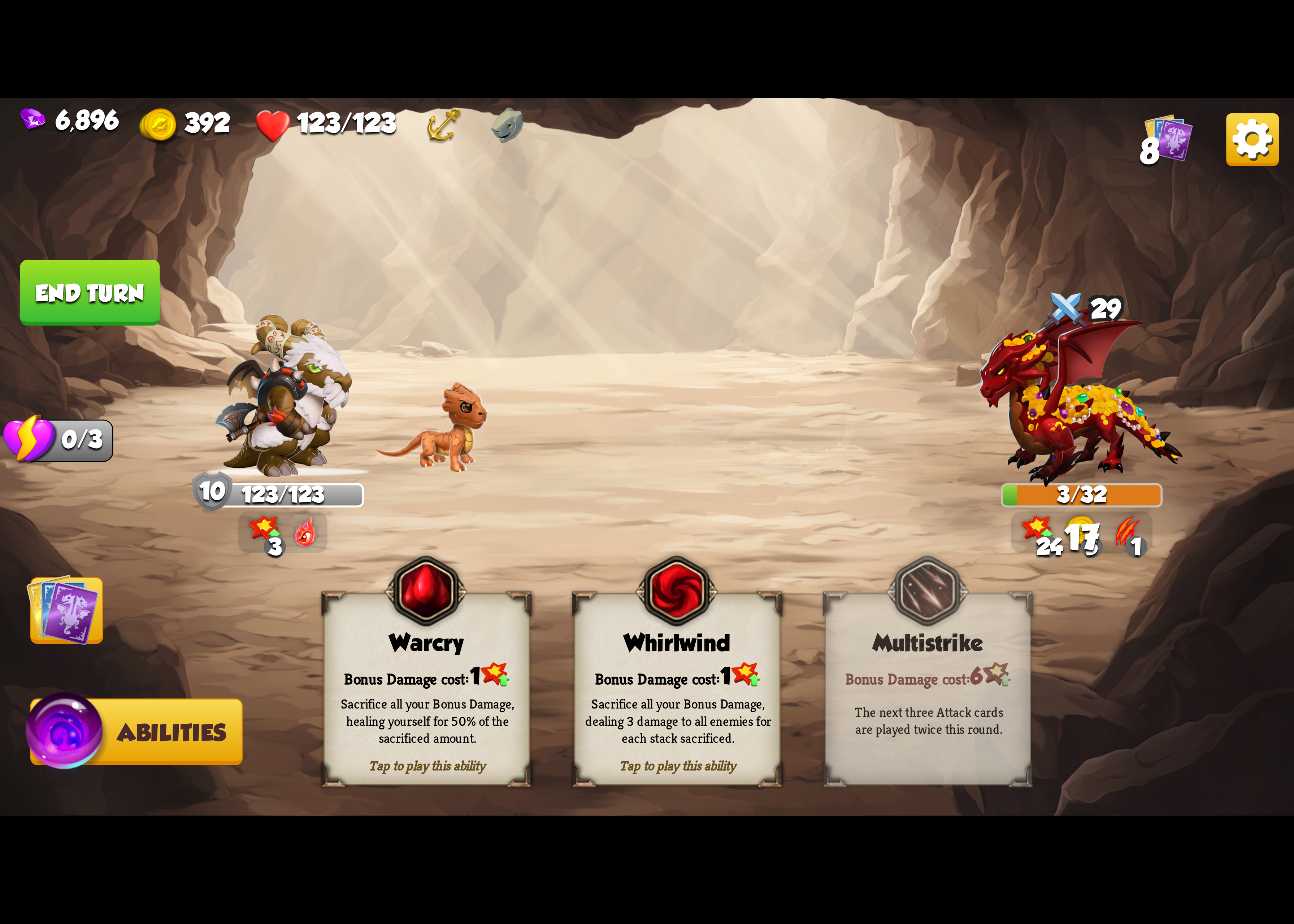
click at [625, 711] on div "Sacrifice all your Bonus Damage, dealing 3 damage to all enemies for each stack…" at bounding box center [678, 721] width 186 height 52
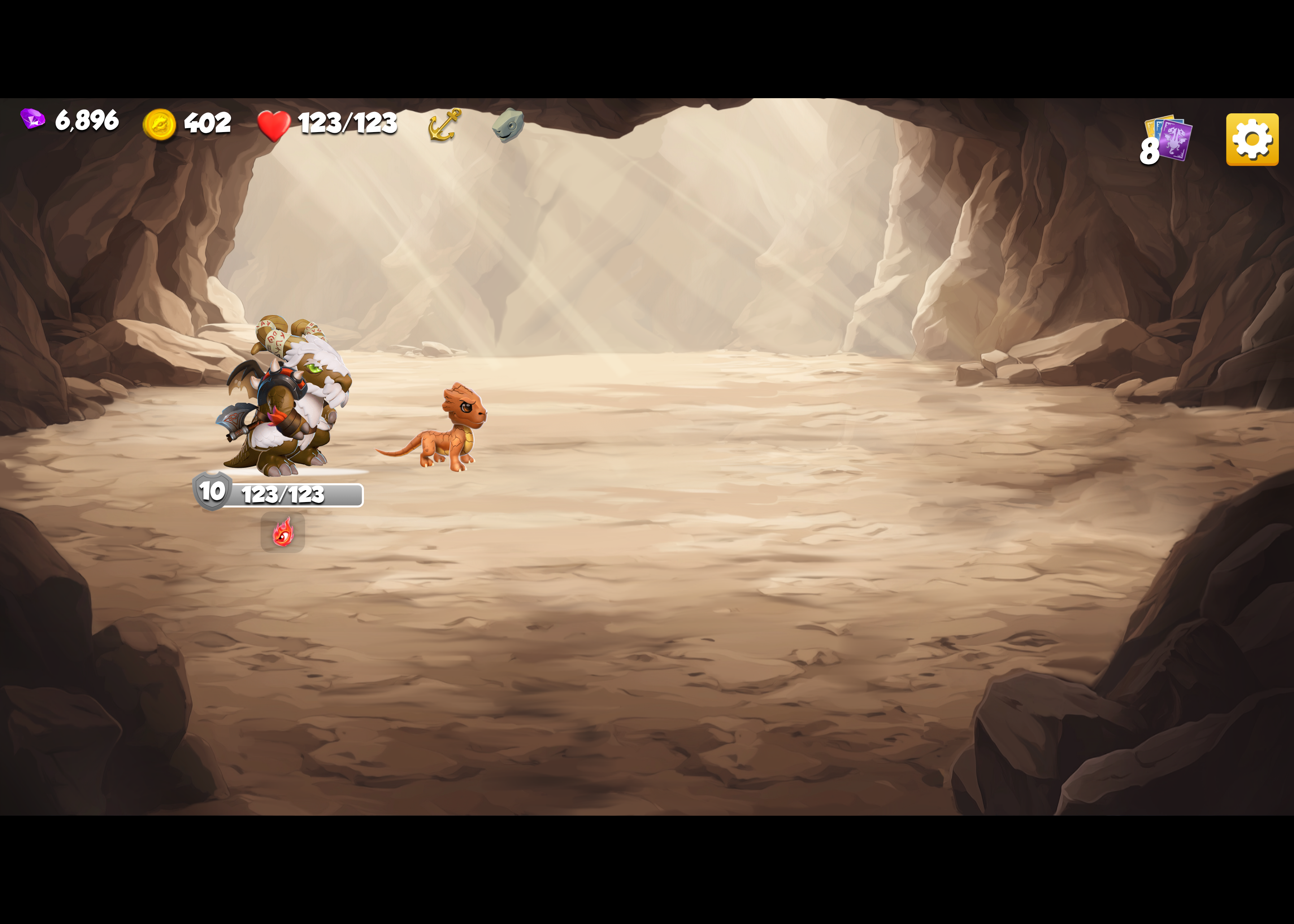
click at [1239, 138] on img at bounding box center [1252, 140] width 53 height 53
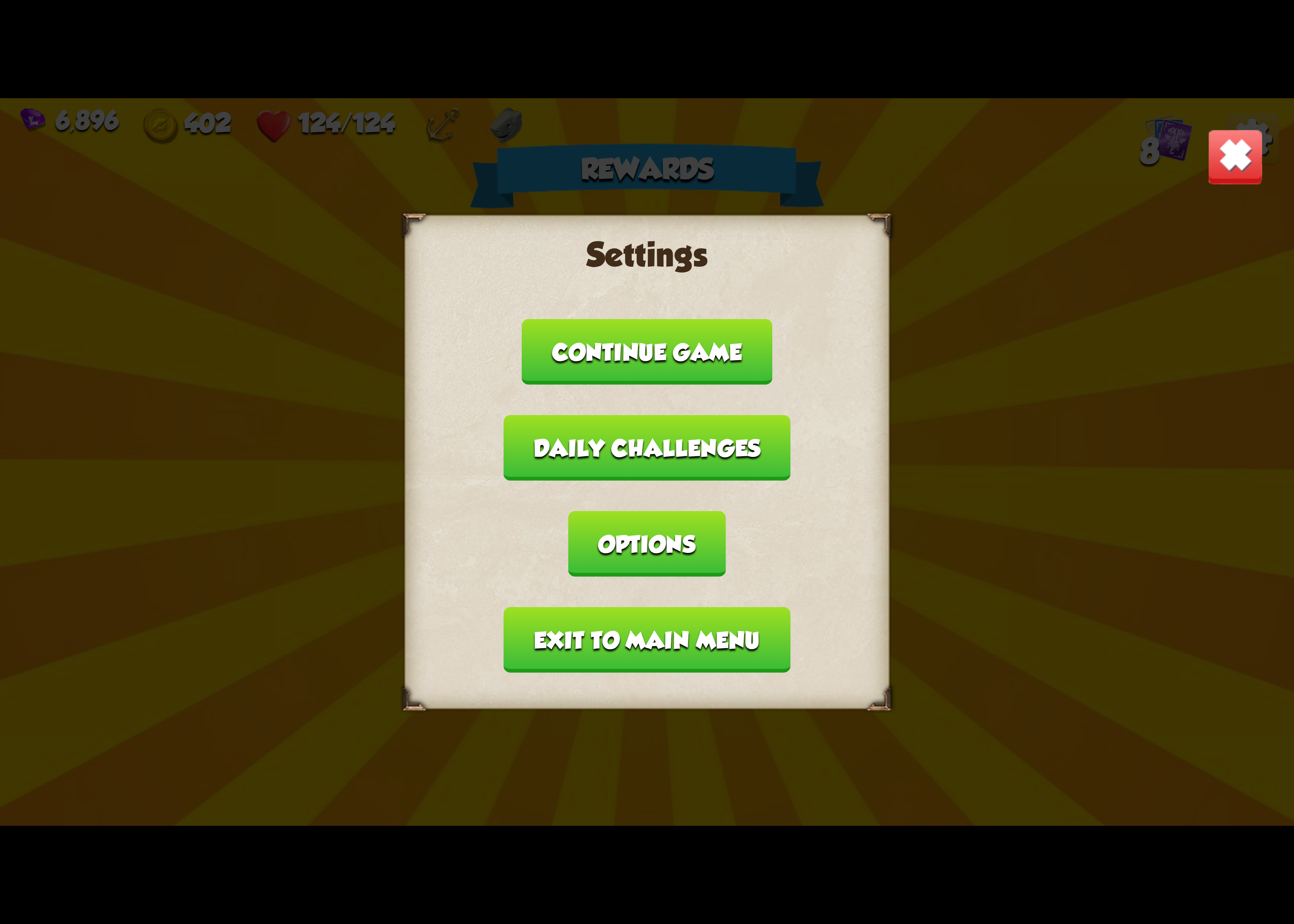
click at [725, 511] on button "Options" at bounding box center [647, 544] width 157 height 66
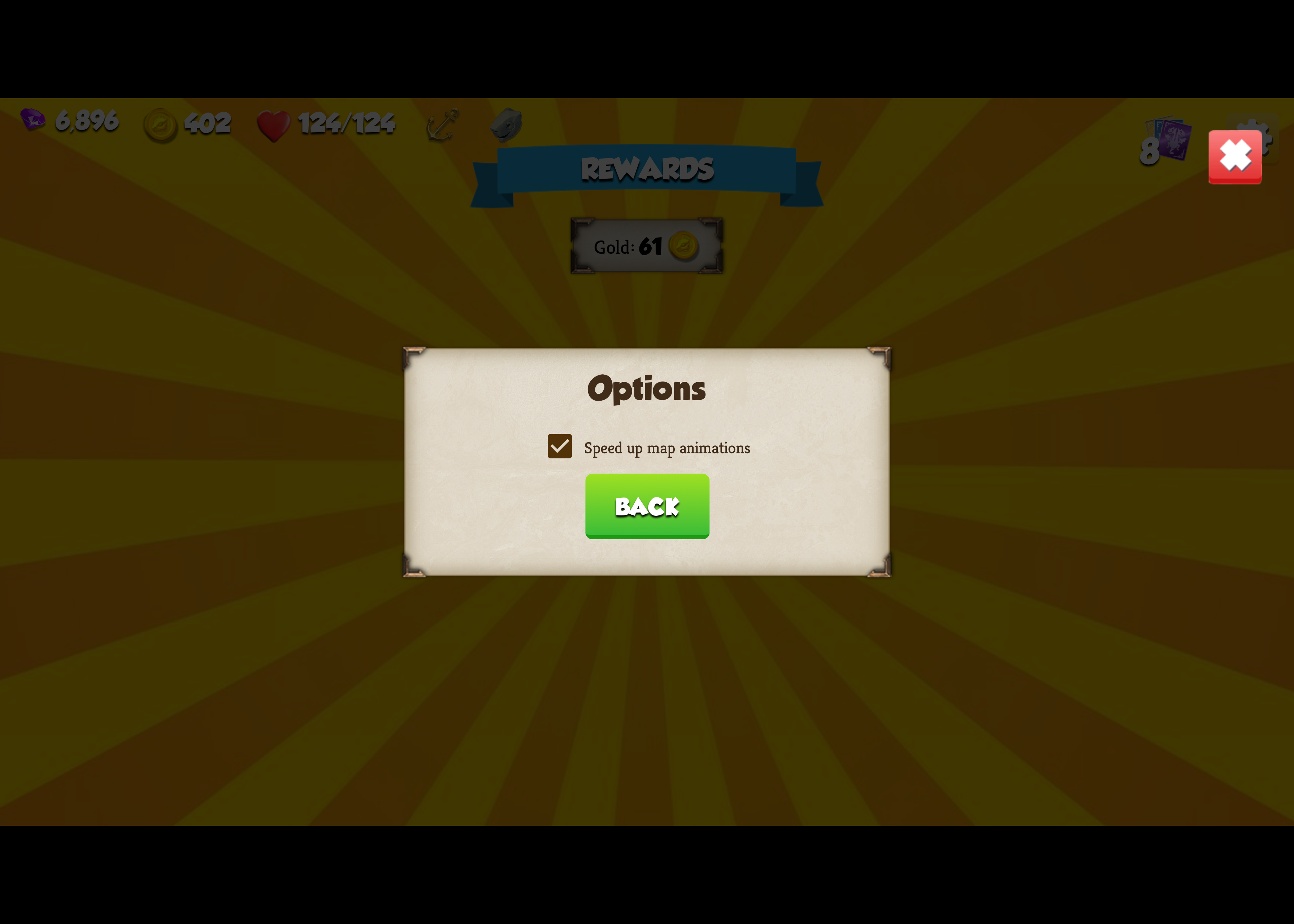
click at [667, 453] on label "Speed up map animations" at bounding box center [647, 448] width 206 height 21
click at [0, 0] on input "Speed up map animations" at bounding box center [0, 0] width 0 height 0
click at [663, 452] on label "Speed up map animations" at bounding box center [647, 448] width 206 height 21
click at [0, 0] on input "Speed up map animations" at bounding box center [0, 0] width 0 height 0
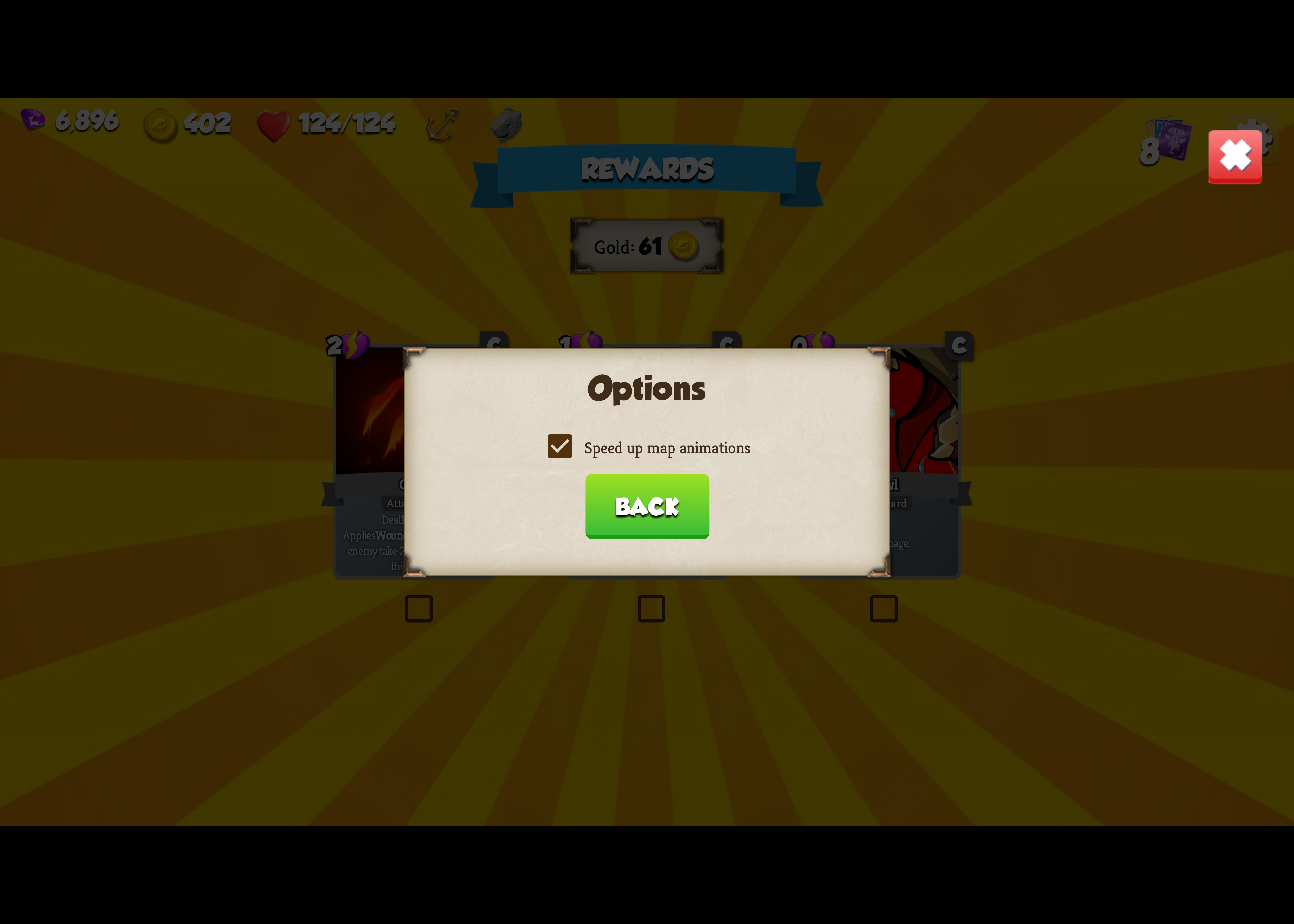
click at [643, 494] on button "Back" at bounding box center [647, 506] width 124 height 66
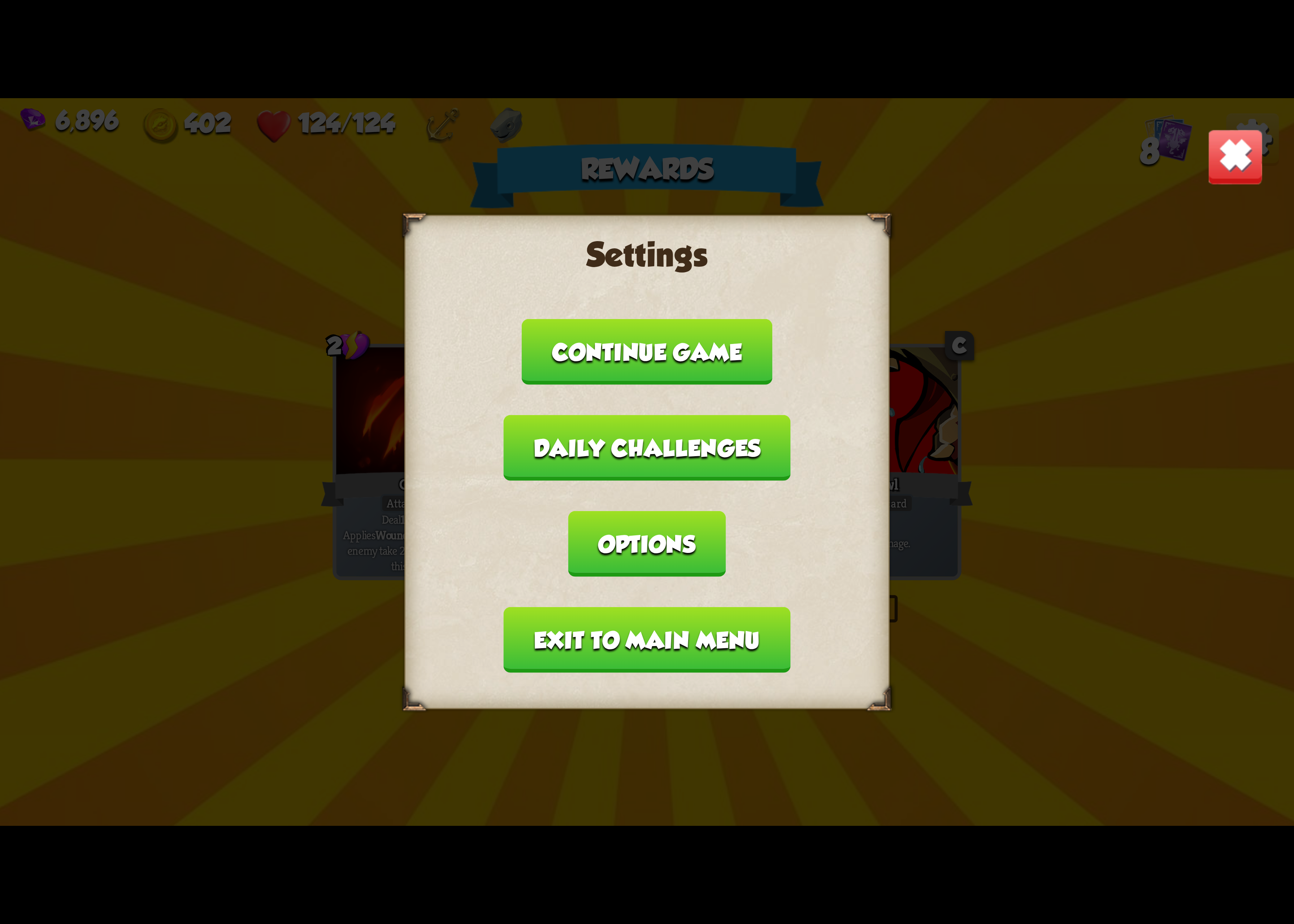
click at [618, 607] on button "Exit to main menu" at bounding box center [647, 640] width 286 height 66
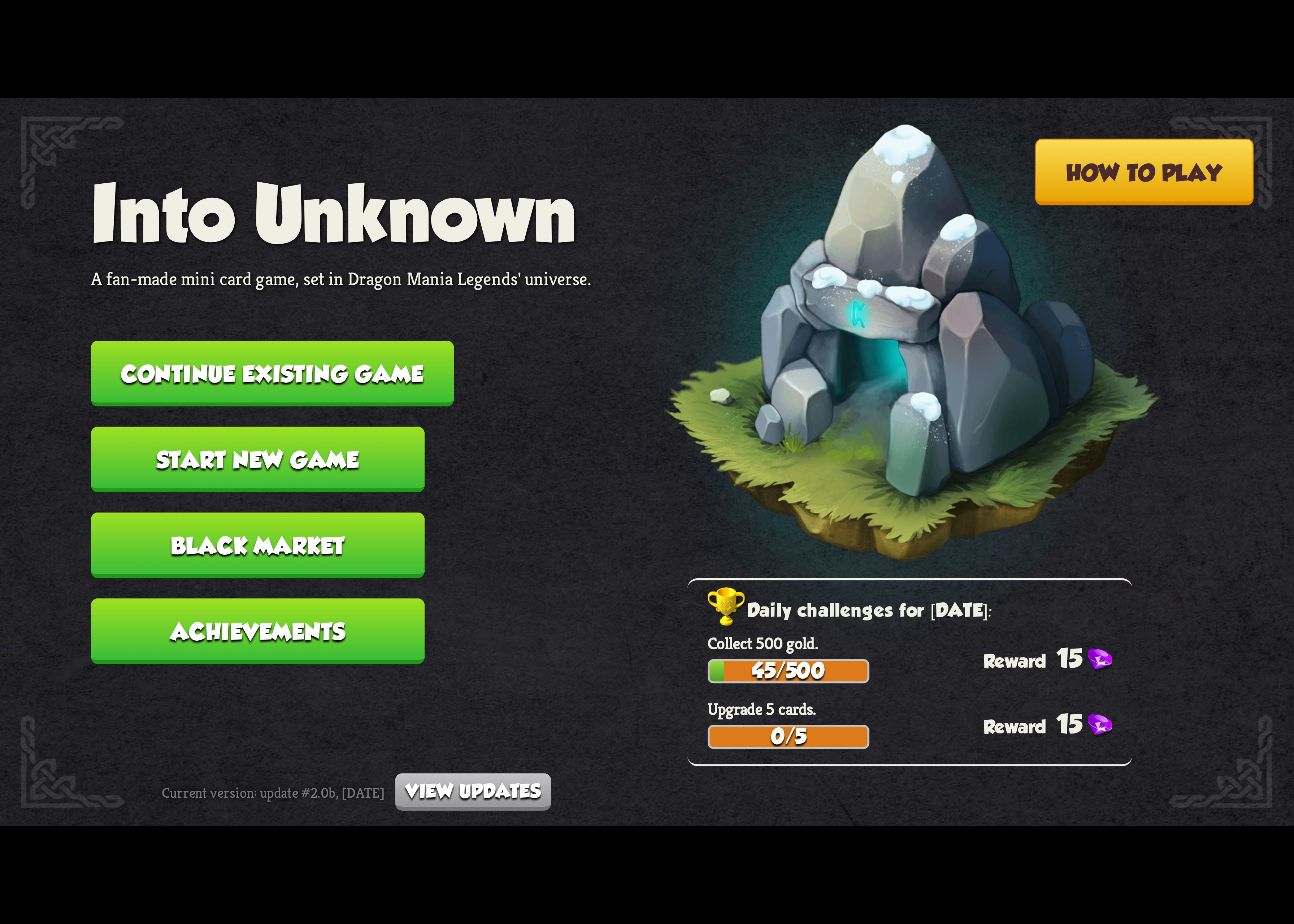
click at [328, 365] on button "Continue existing game" at bounding box center [272, 374] width 363 height 66
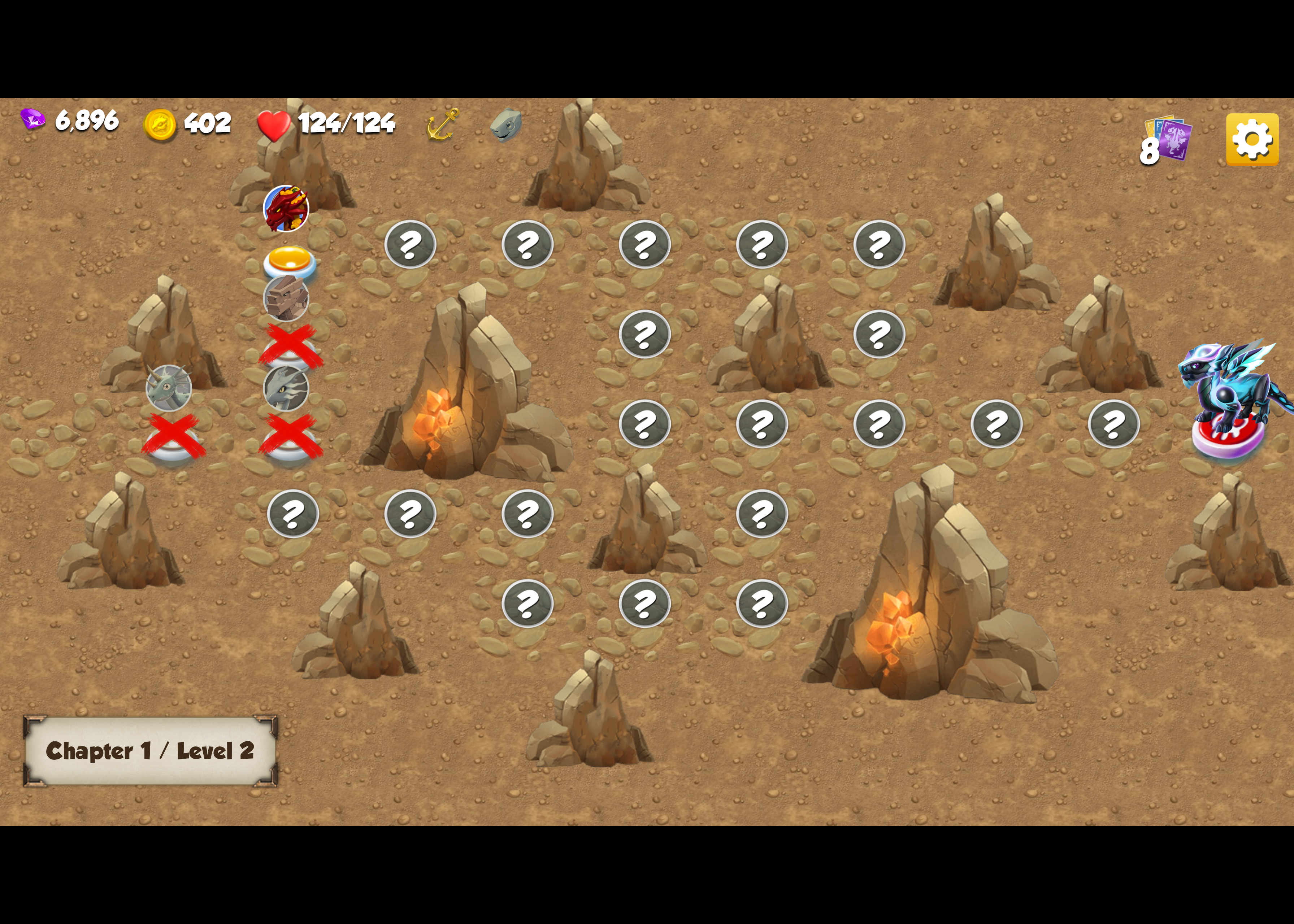
click at [270, 210] on img at bounding box center [286, 208] width 47 height 47
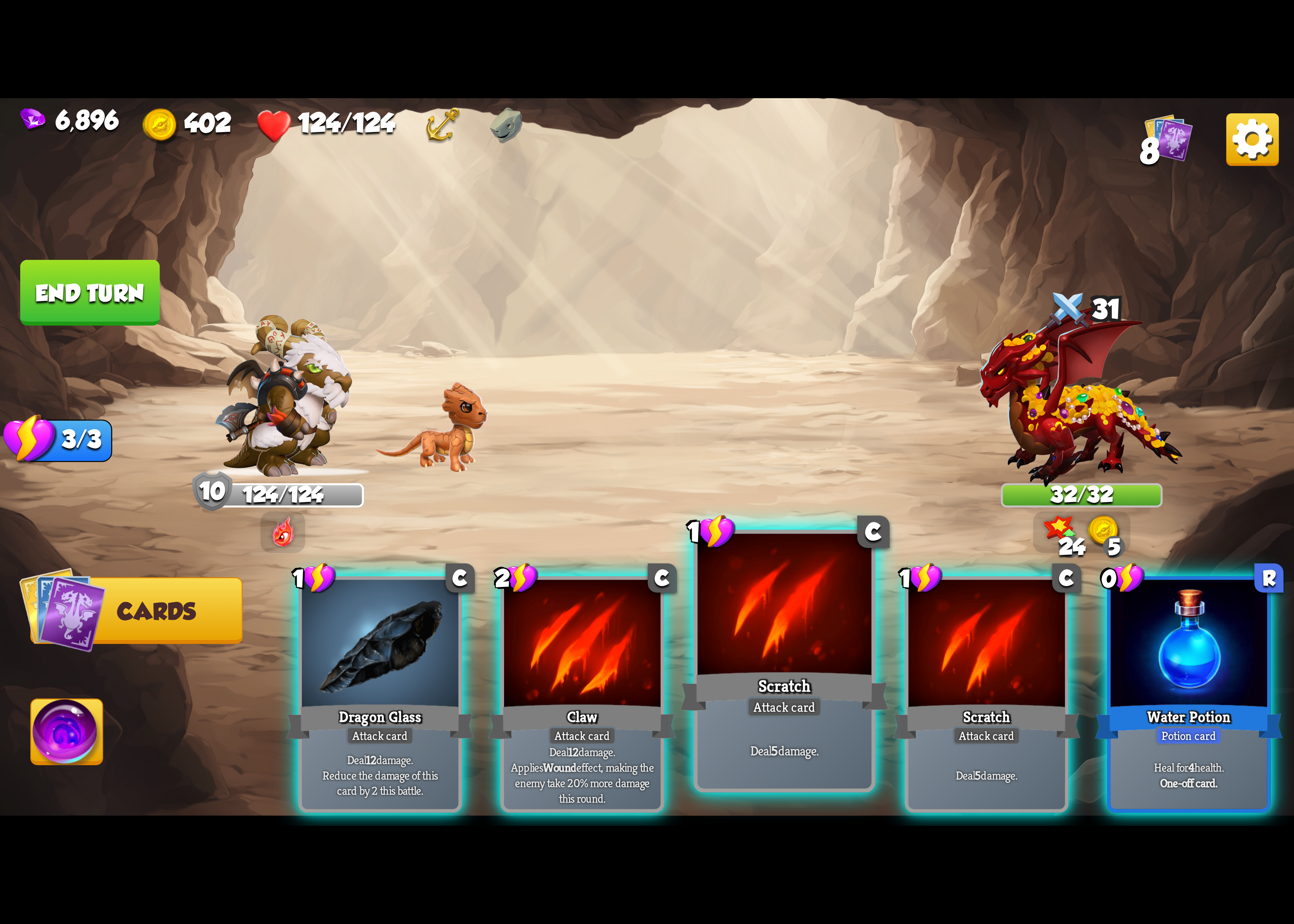
click at [782, 615] on div at bounding box center [784, 607] width 174 height 147
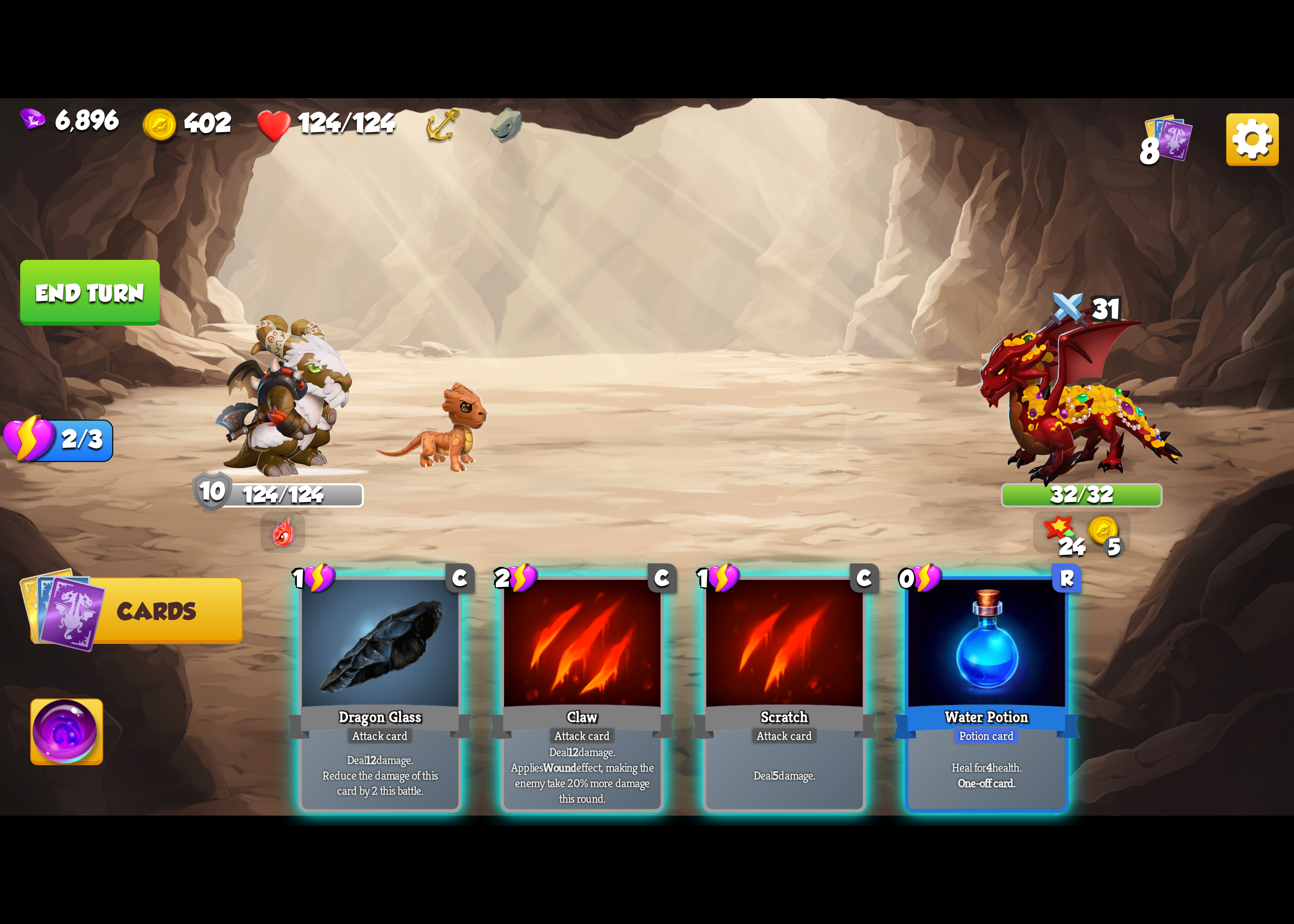
click at [782, 615] on div at bounding box center [784, 645] width 156 height 132
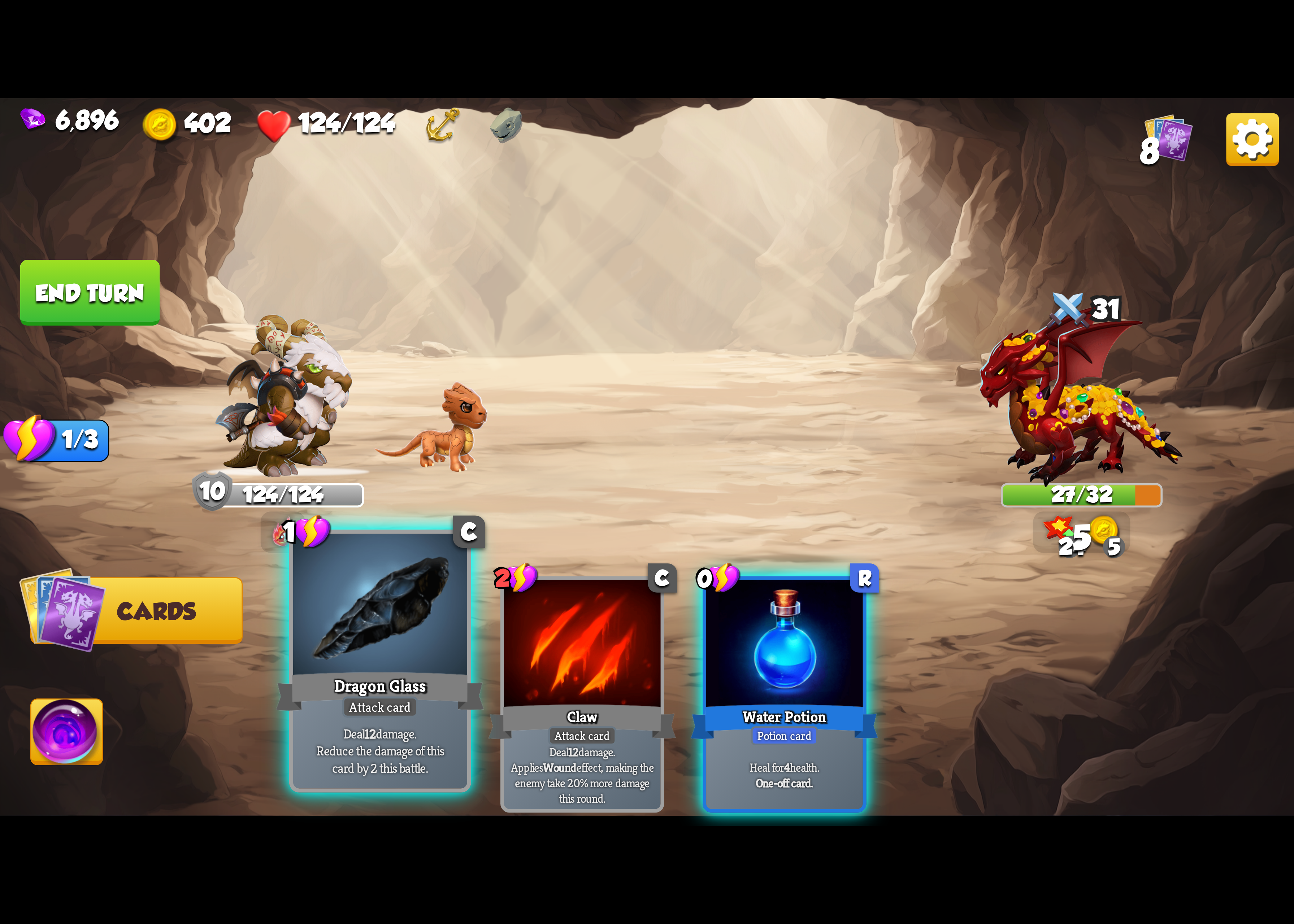
click at [401, 653] on div at bounding box center [380, 607] width 174 height 147
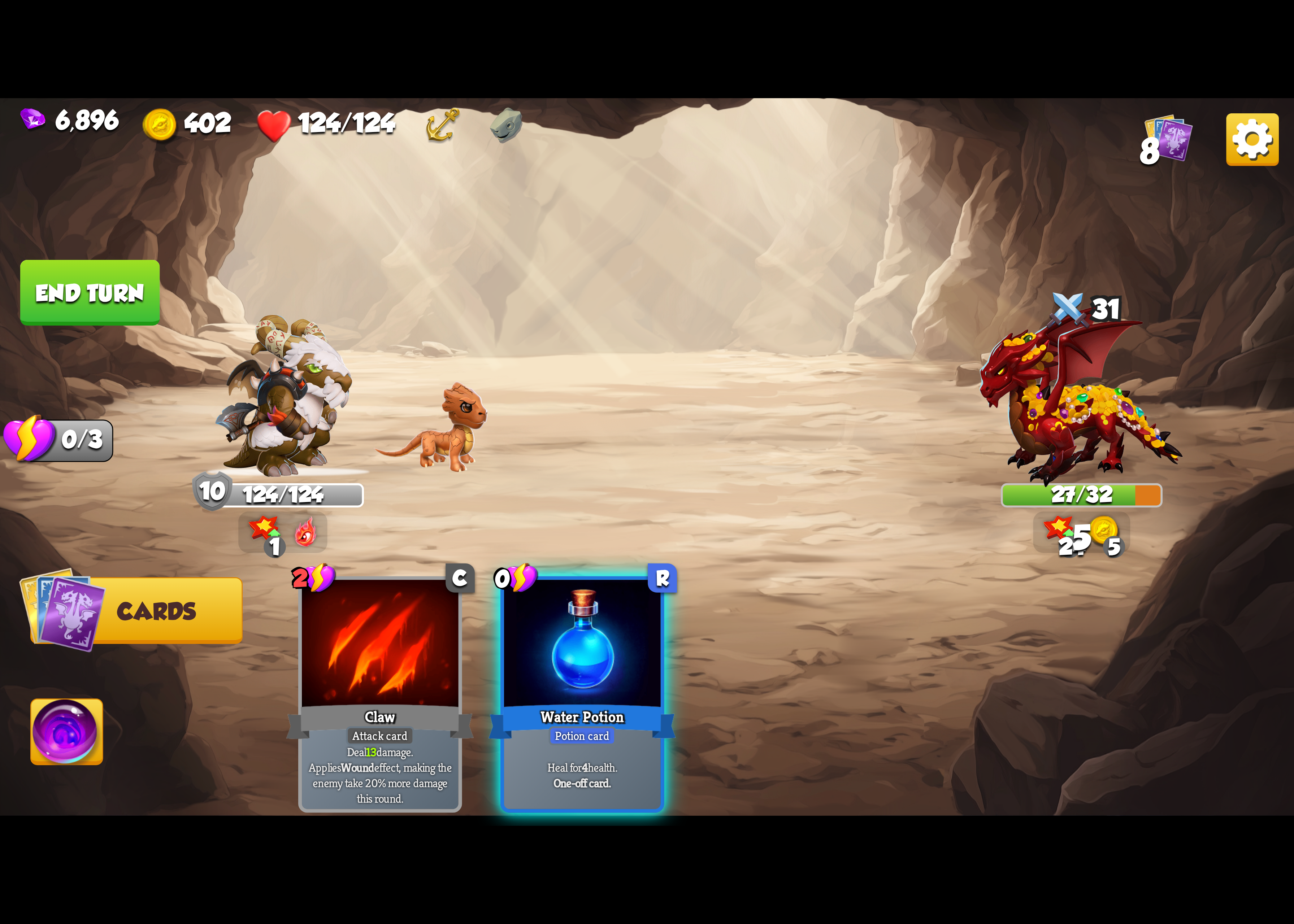
click at [71, 743] on img at bounding box center [67, 736] width 72 height 73
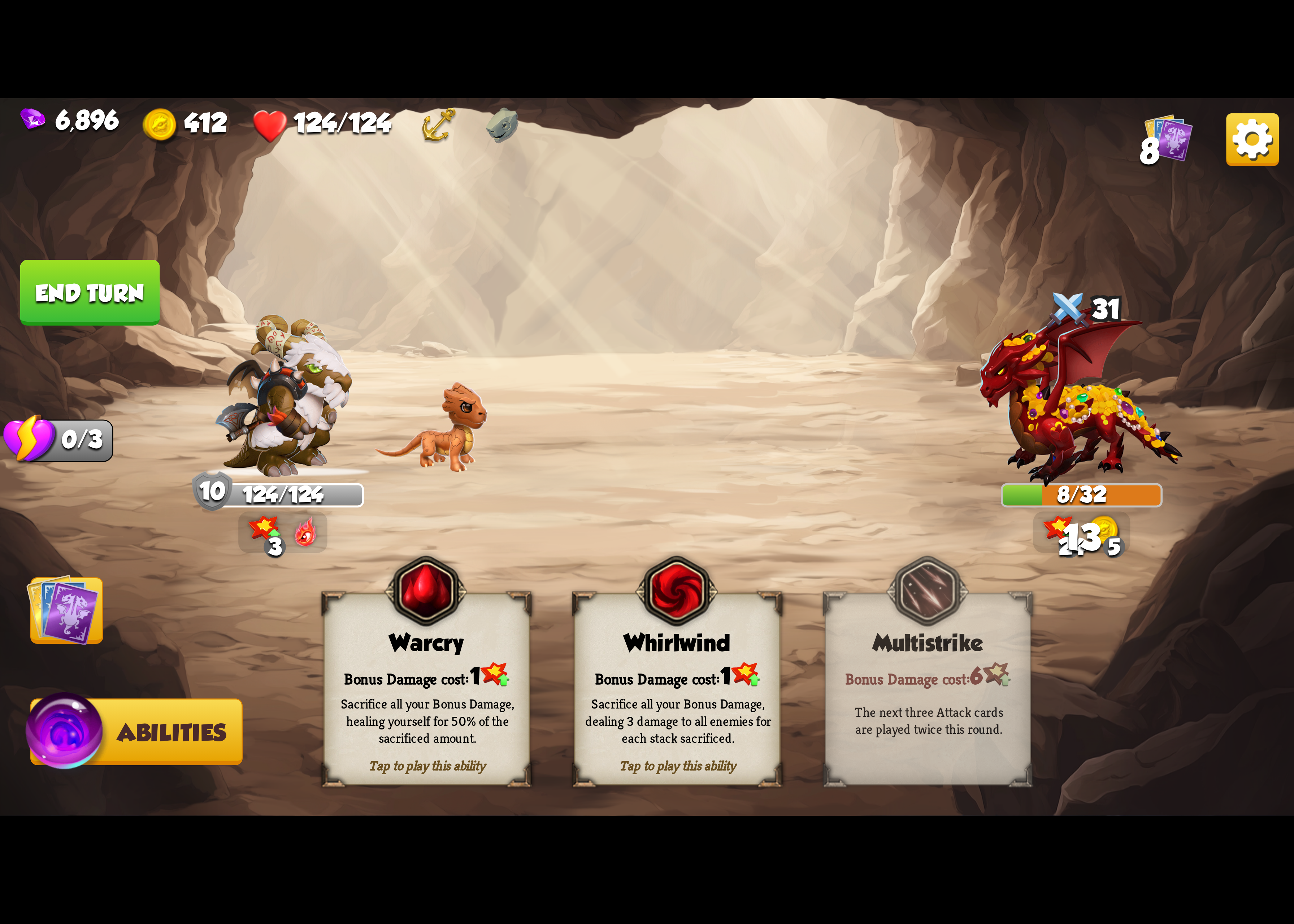
click at [719, 600] on div "Tap to play this ability Whirlwind Bonus Damage cost: 1 Sacrifice all your Bonu…" at bounding box center [677, 689] width 206 height 192
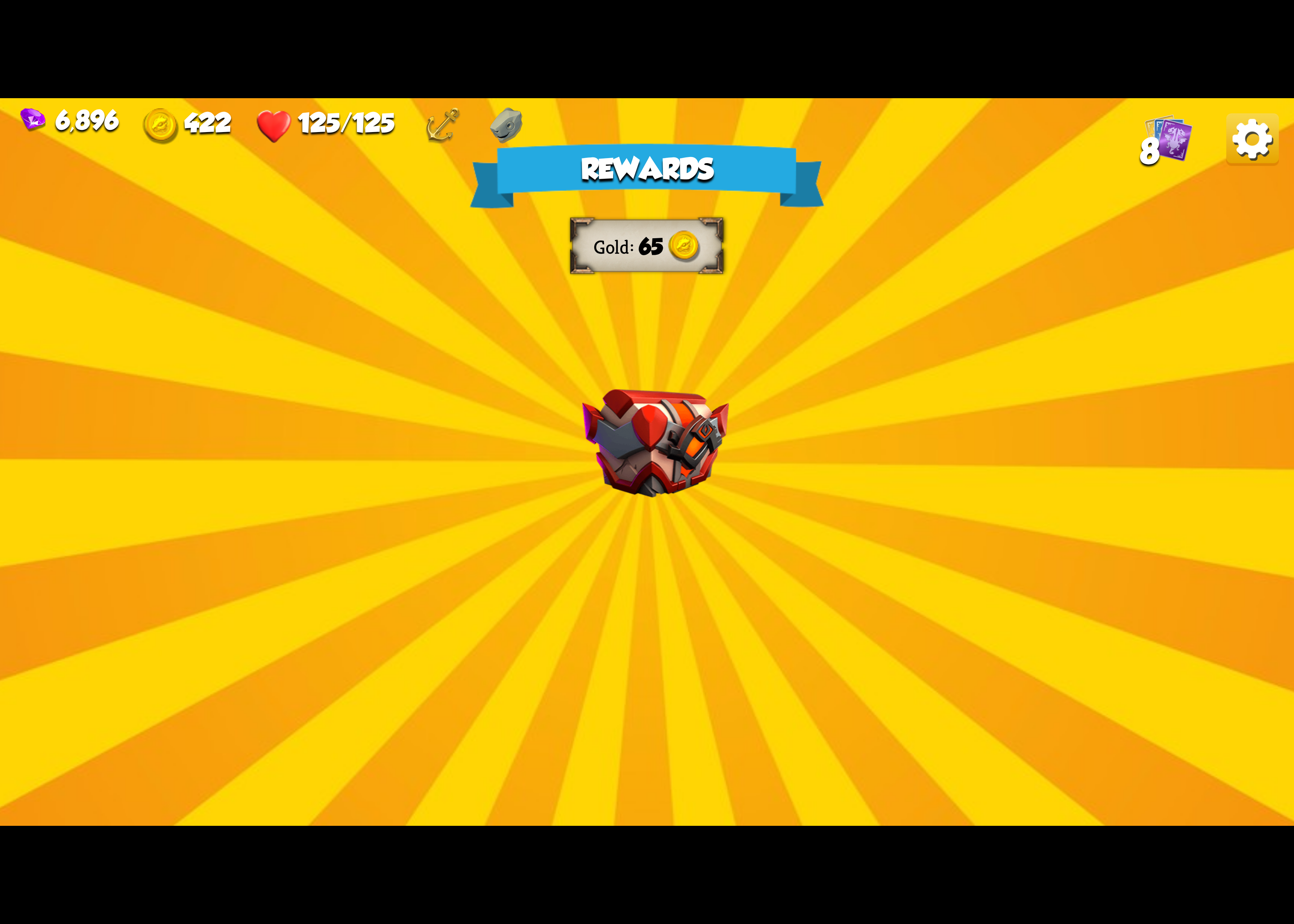
click at [1241, 138] on img at bounding box center [1252, 140] width 53 height 53
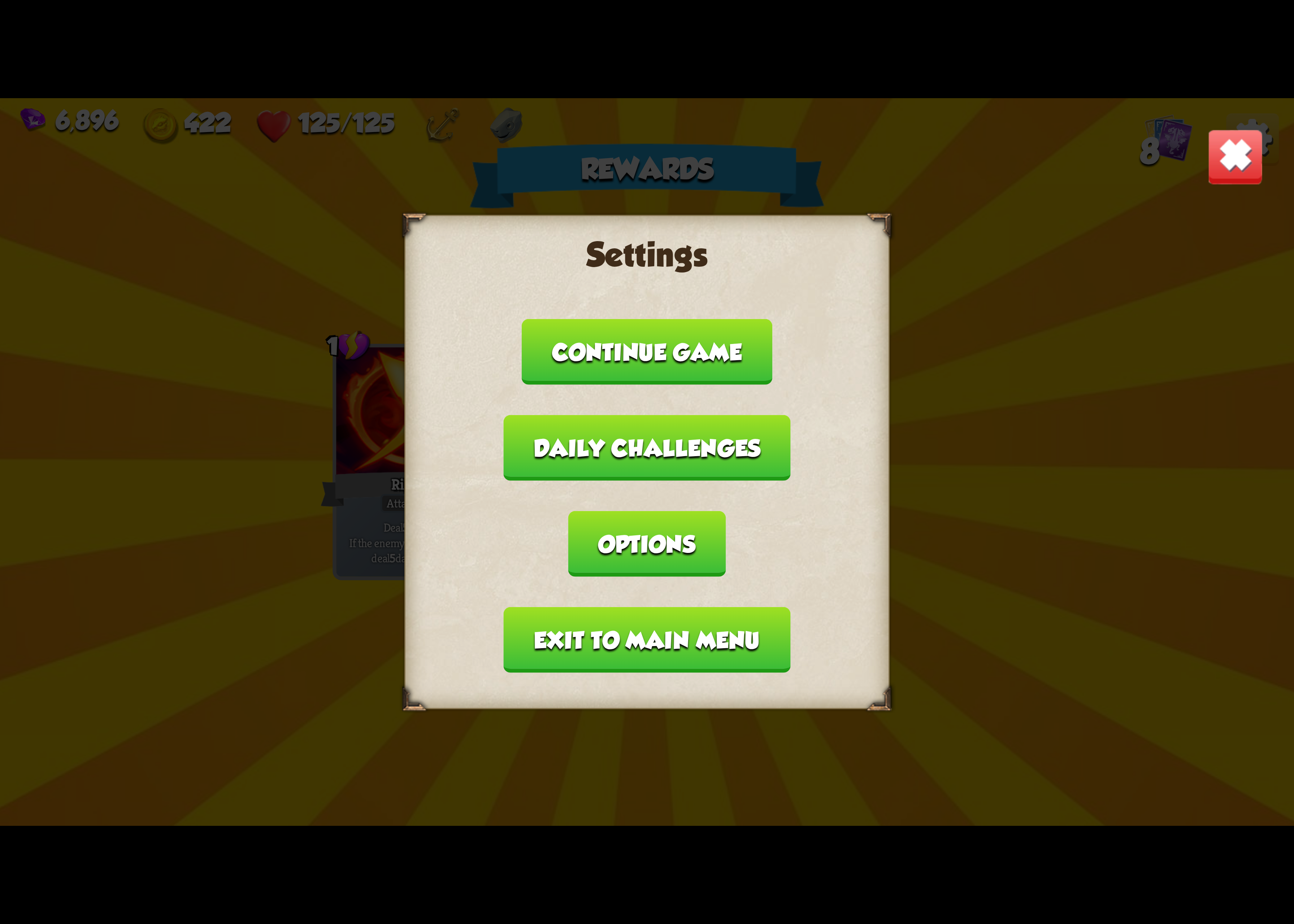
drag, startPoint x: 839, startPoint y: 496, endPoint x: 815, endPoint y: 488, distance: 25.3
click at [725, 511] on button "Options" at bounding box center [647, 544] width 157 height 66
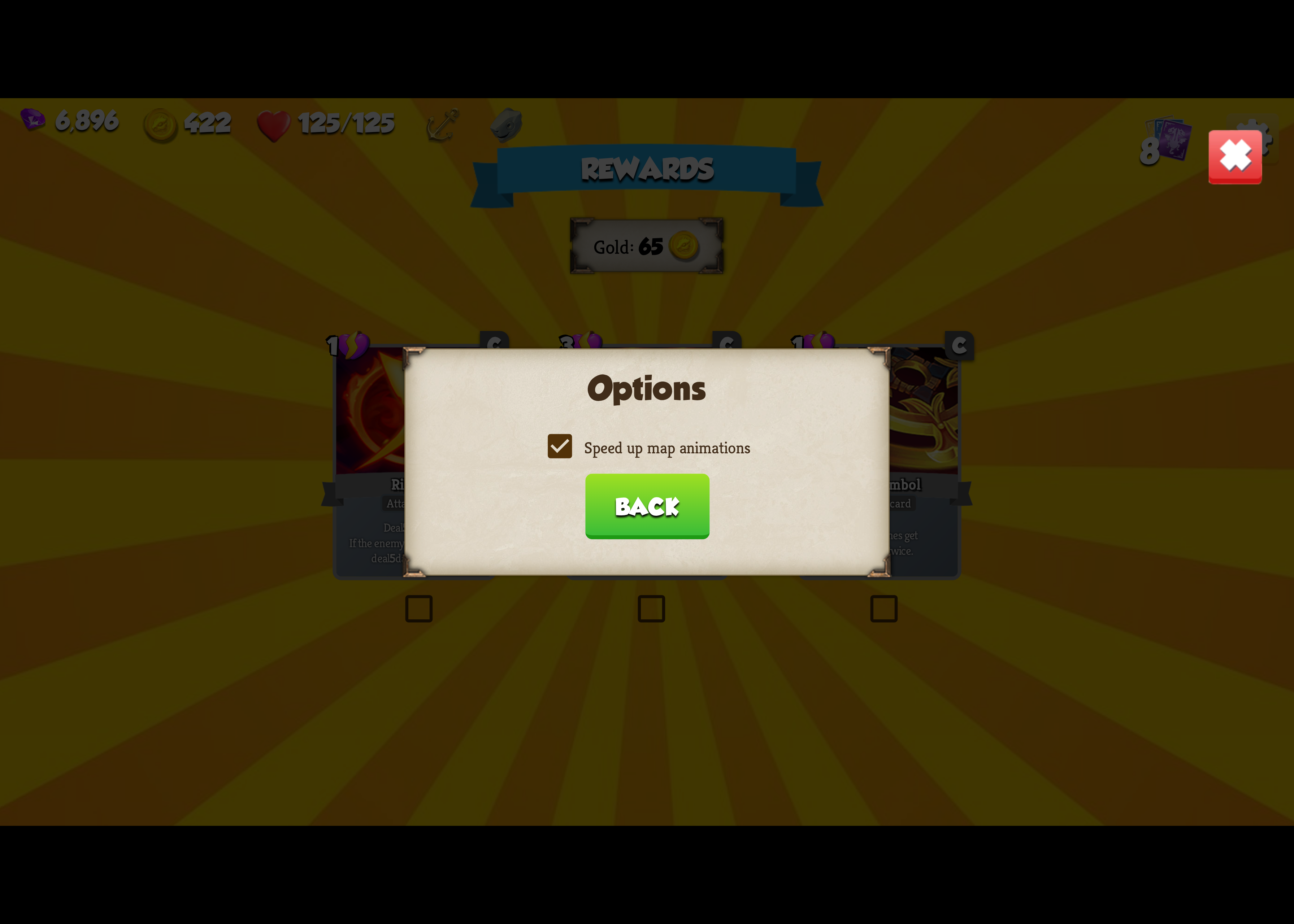
click at [697, 452] on label "Speed up map animations" at bounding box center [647, 448] width 206 height 21
click at [0, 0] on input "Speed up map animations" at bounding box center [0, 0] width 0 height 0
click at [697, 452] on label "Speed up map animations" at bounding box center [647, 448] width 206 height 21
click at [0, 0] on input "Speed up map animations" at bounding box center [0, 0] width 0 height 0
drag, startPoint x: 648, startPoint y: 493, endPoint x: 654, endPoint y: 549, distance: 56.3
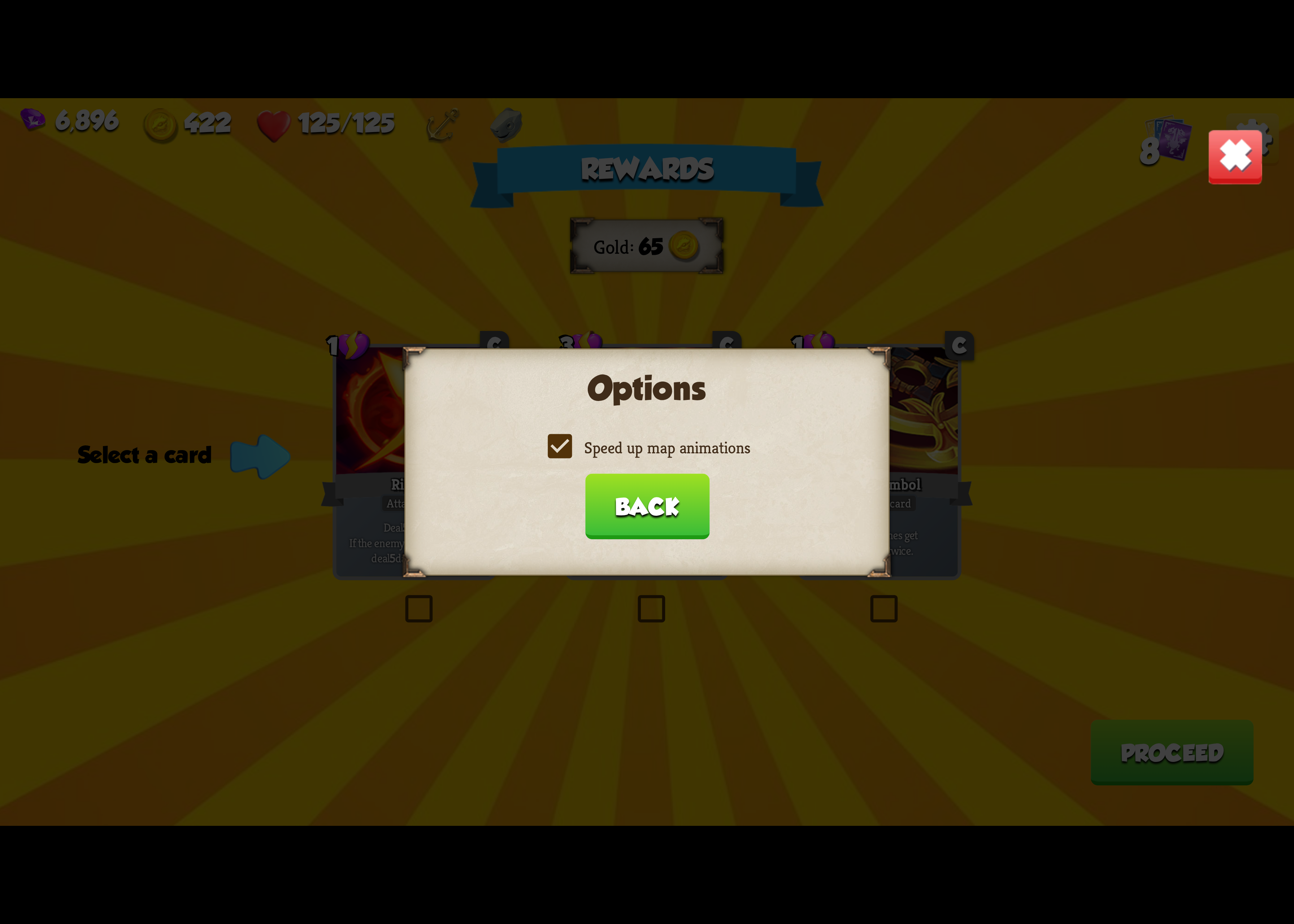
click at [648, 498] on button "Back" at bounding box center [647, 506] width 124 height 66
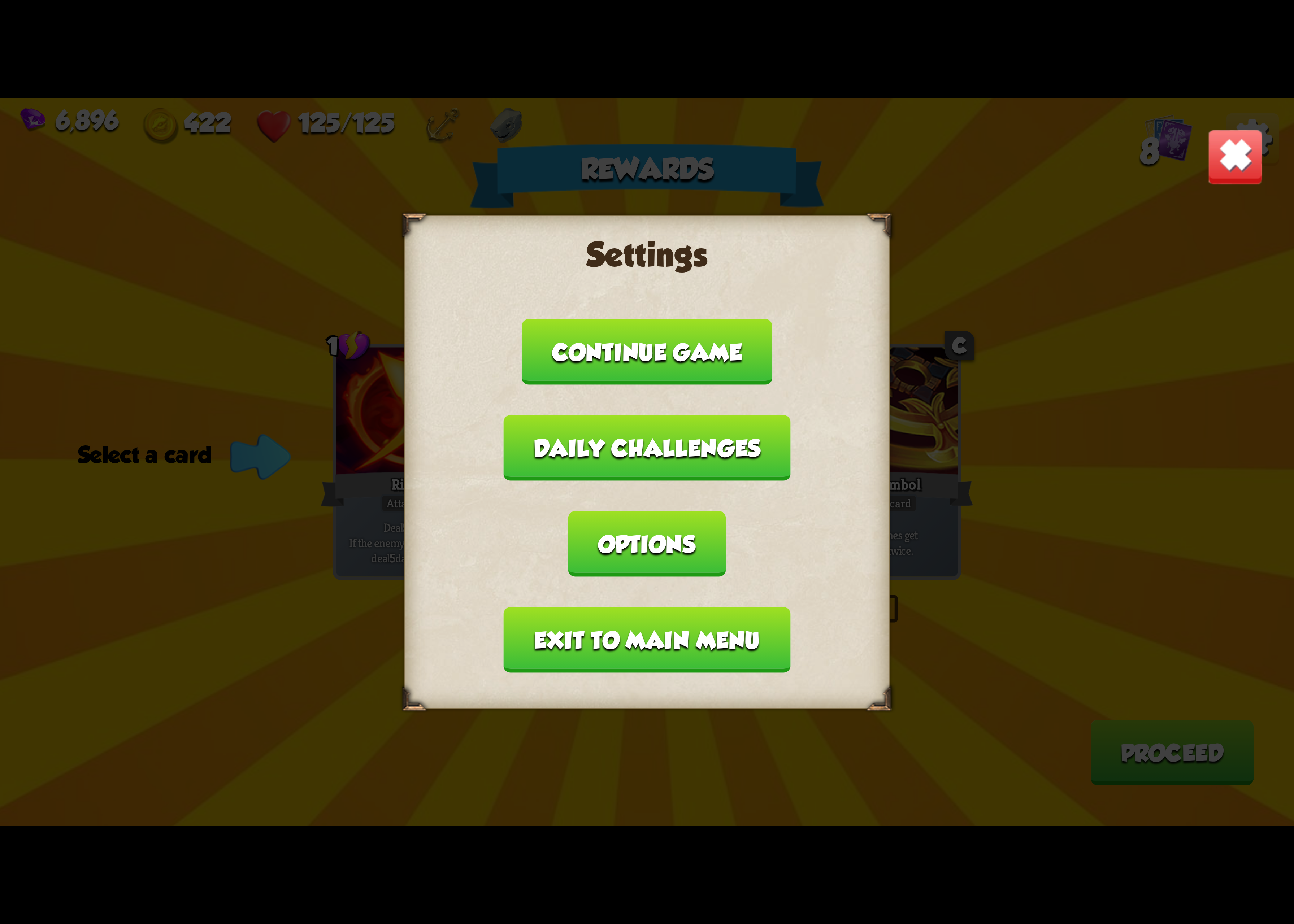
click at [658, 607] on button "Exit to main menu" at bounding box center [647, 640] width 286 height 66
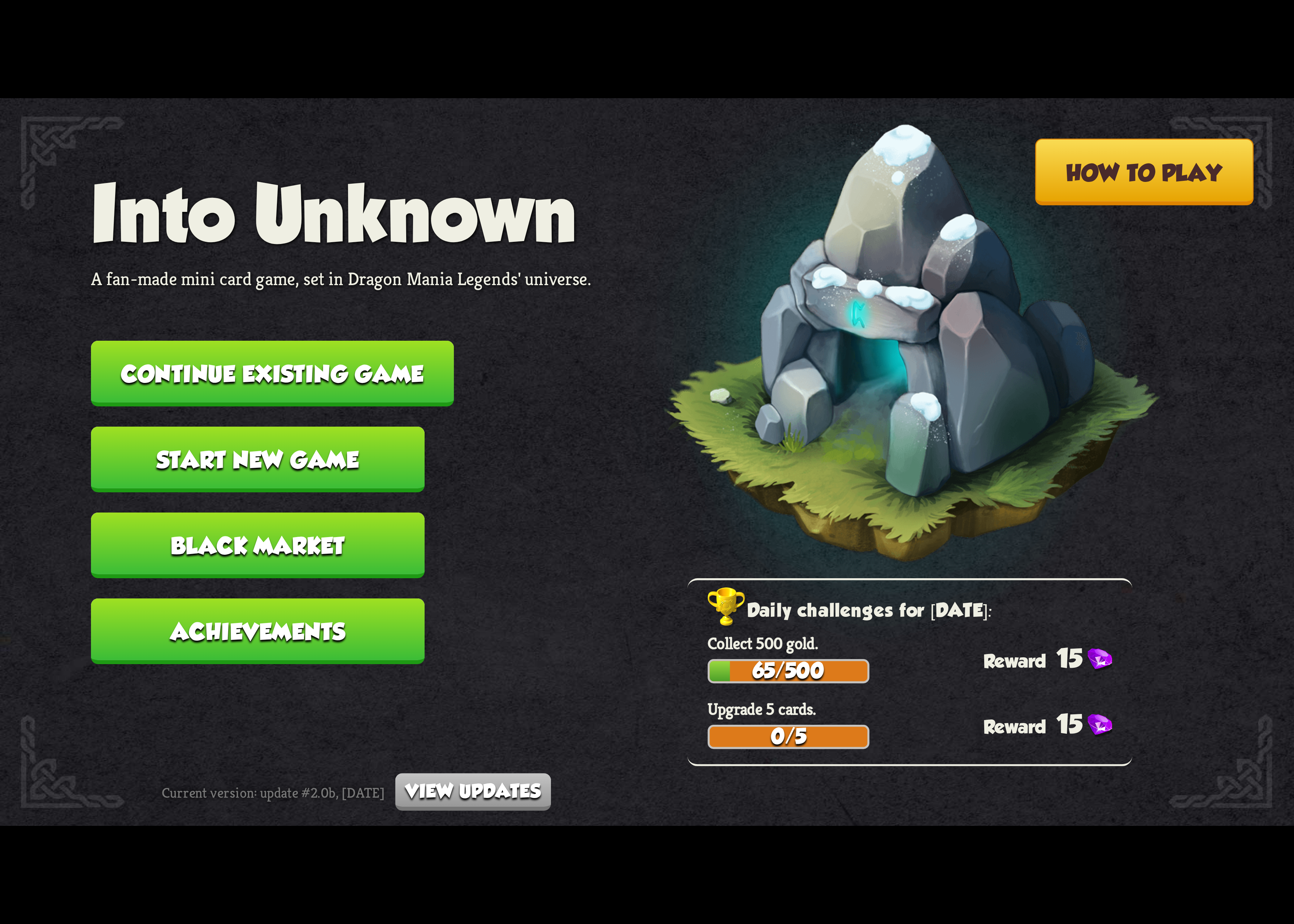
click at [375, 384] on button "Continue existing game" at bounding box center [272, 374] width 363 height 66
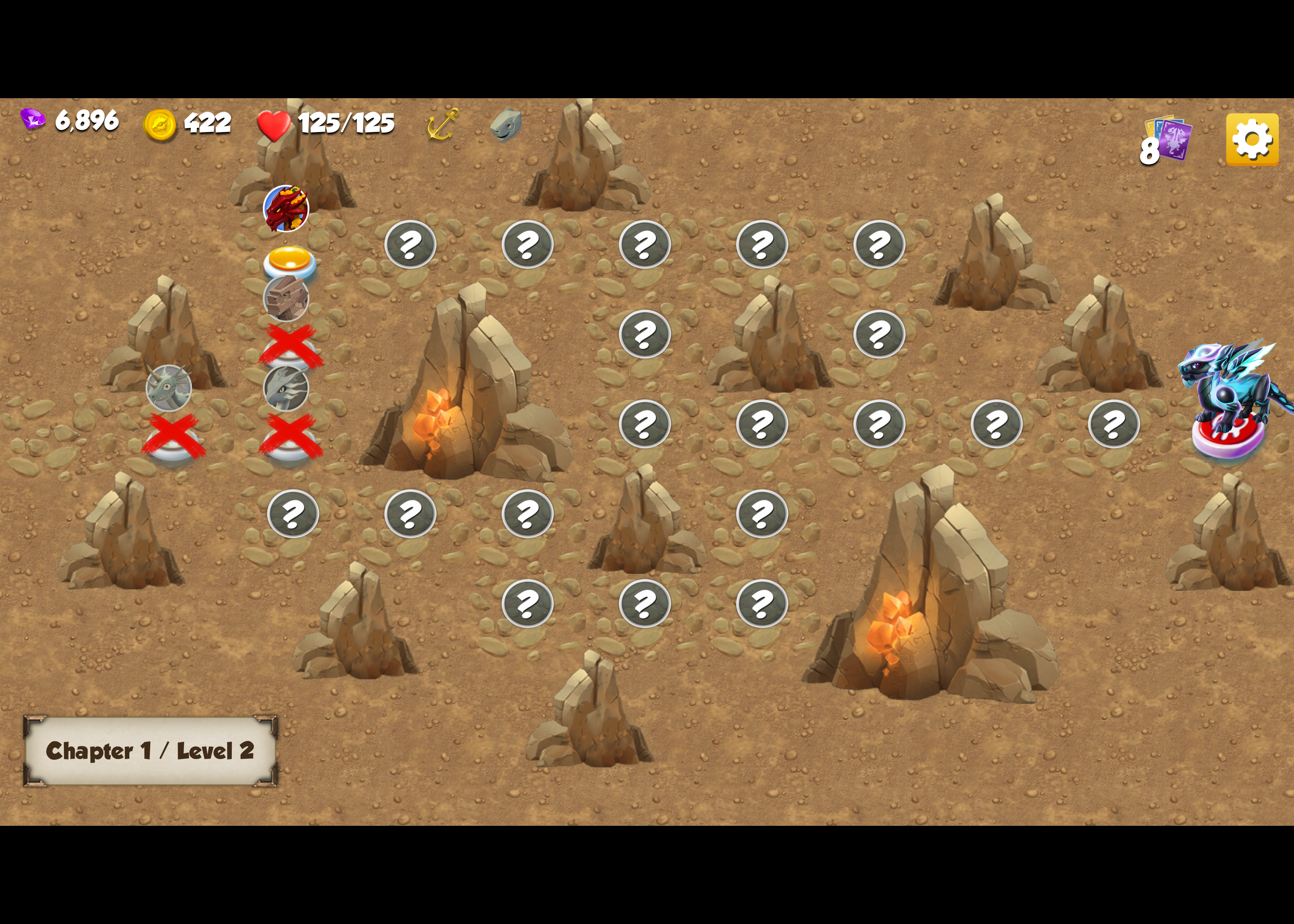
click at [285, 261] on div at bounding box center [293, 257] width 117 height 90
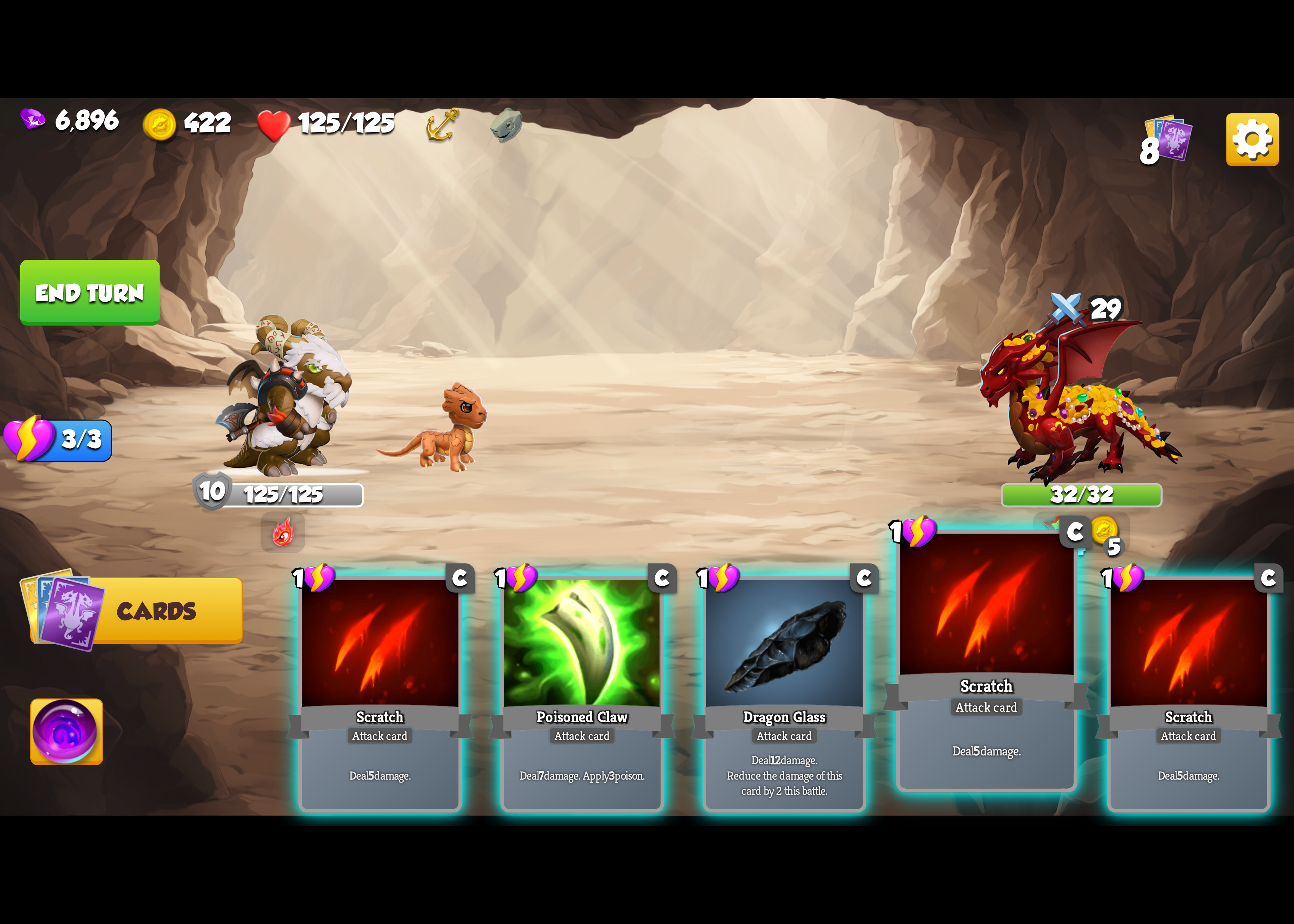
click at [968, 608] on div at bounding box center [986, 607] width 174 height 147
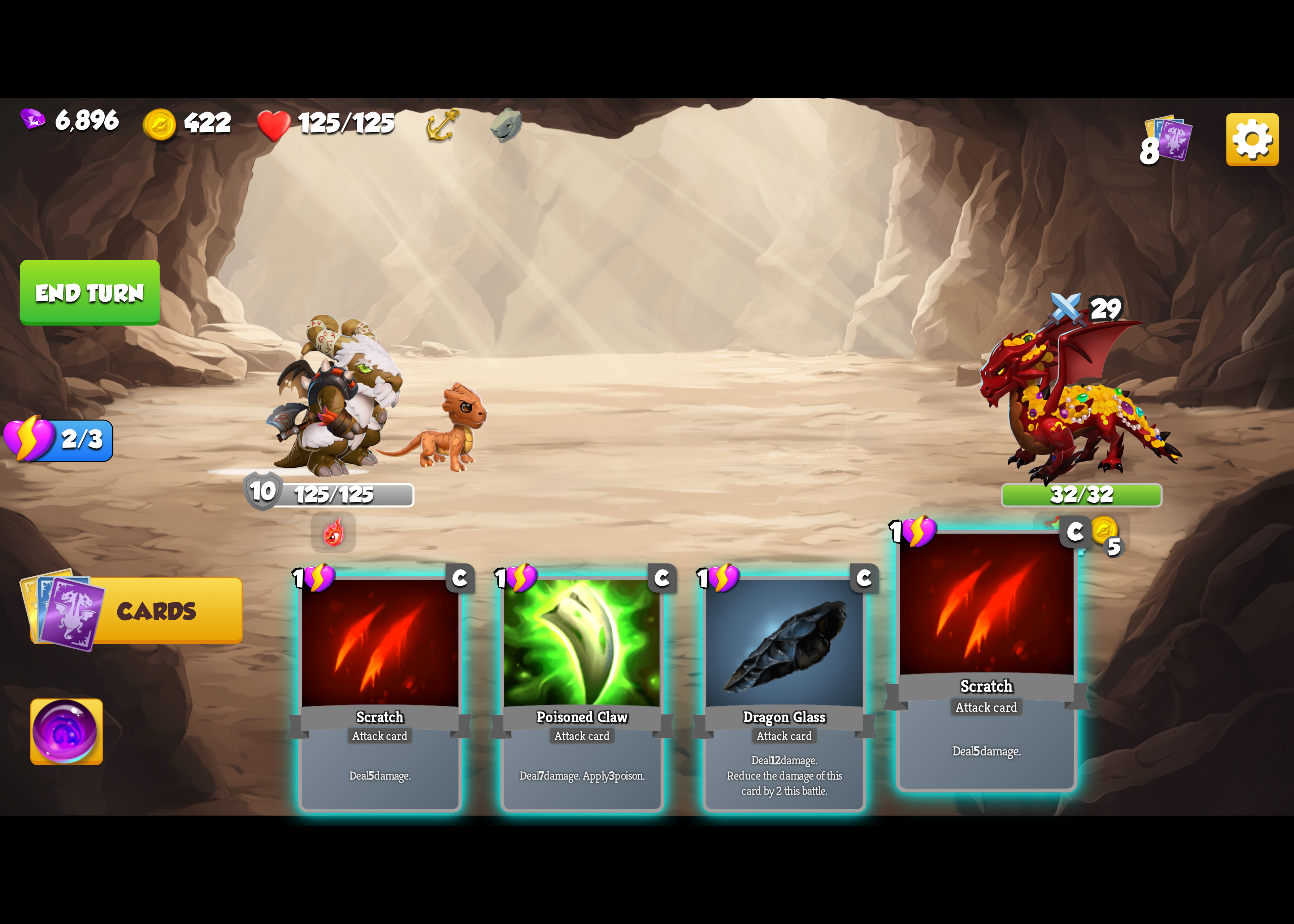
drag, startPoint x: 976, startPoint y: 617, endPoint x: 897, endPoint y: 665, distance: 92.4
click at [975, 618] on div at bounding box center [986, 607] width 174 height 147
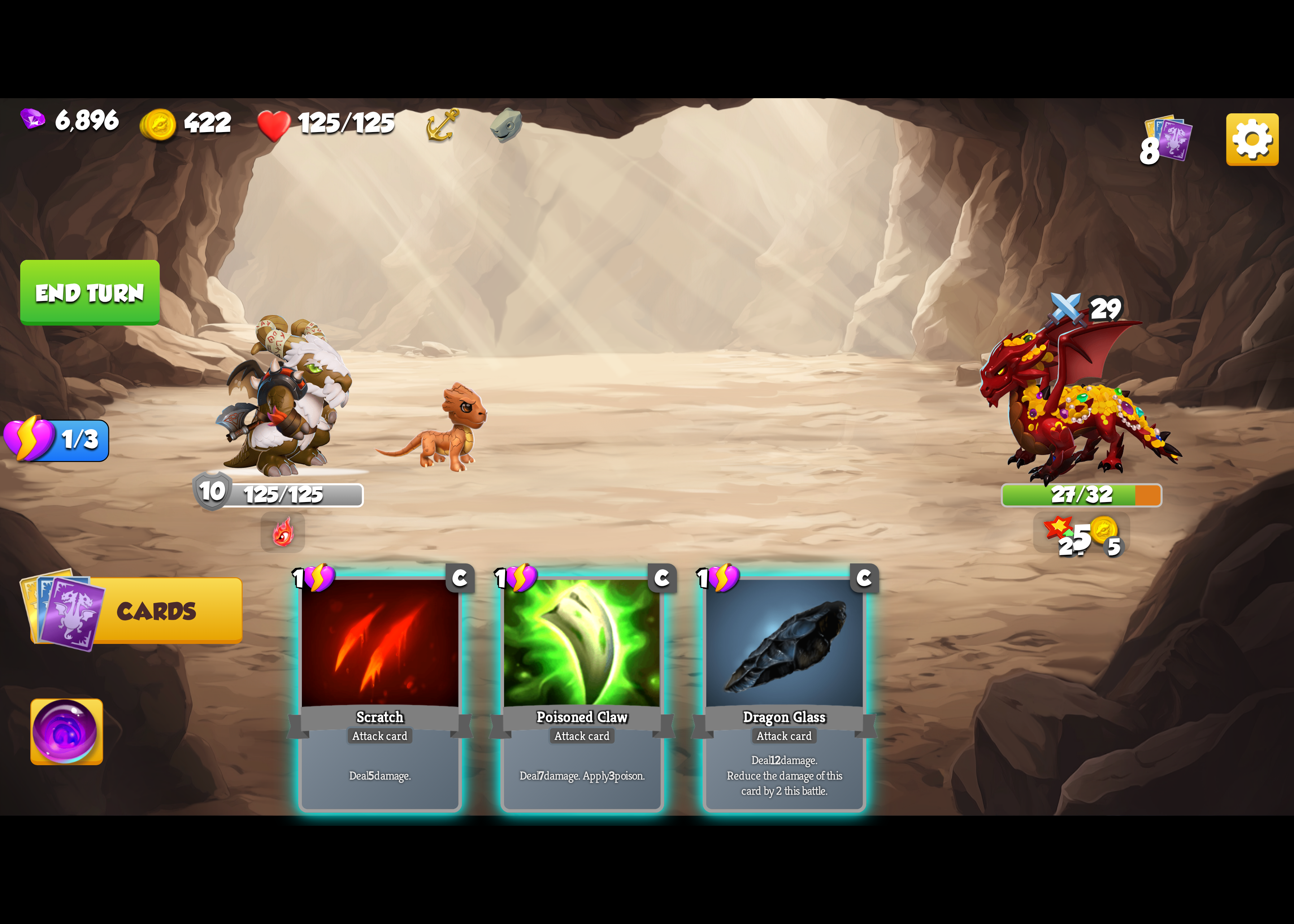
click at [862, 701] on div "Dragon Glass" at bounding box center [785, 722] width 188 height 42
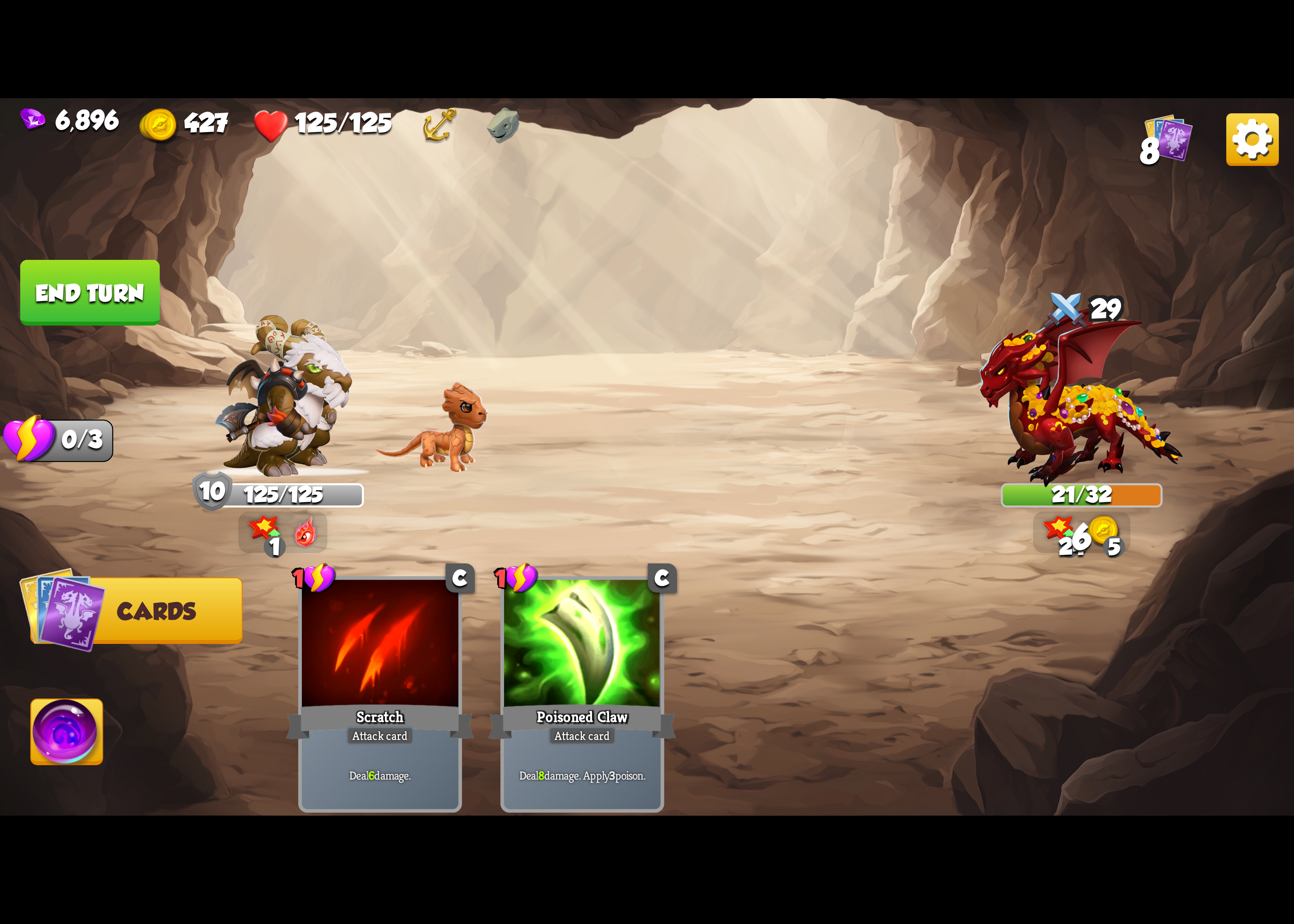
click at [75, 743] on img at bounding box center [67, 736] width 72 height 73
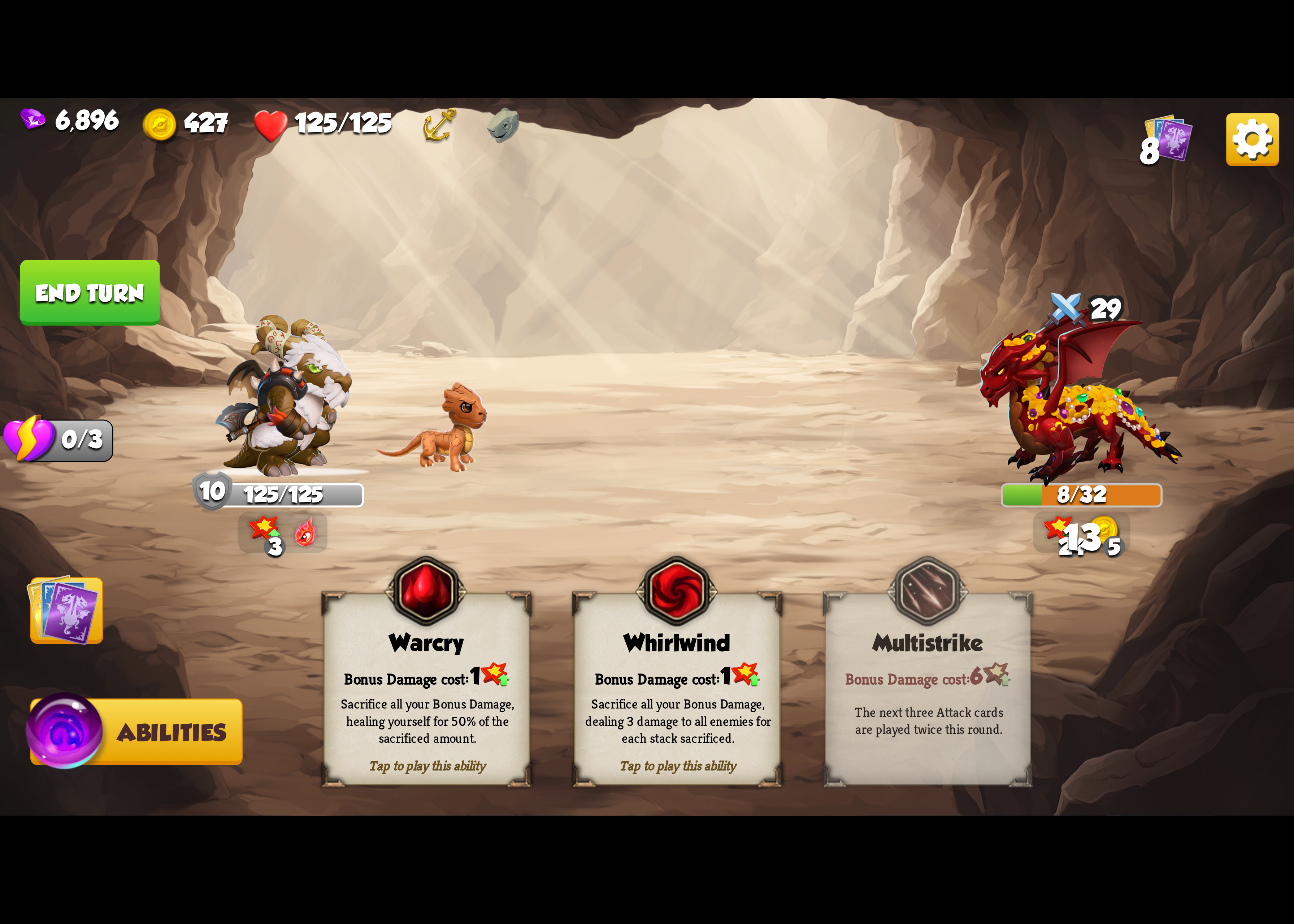
drag, startPoint x: 697, startPoint y: 661, endPoint x: 692, endPoint y: 648, distance: 13.9
click at [692, 648] on div "Tap to play this ability Whirlwind Bonus Damage cost: 1 Sacrifice all your Bonu…" at bounding box center [677, 689] width 206 height 192
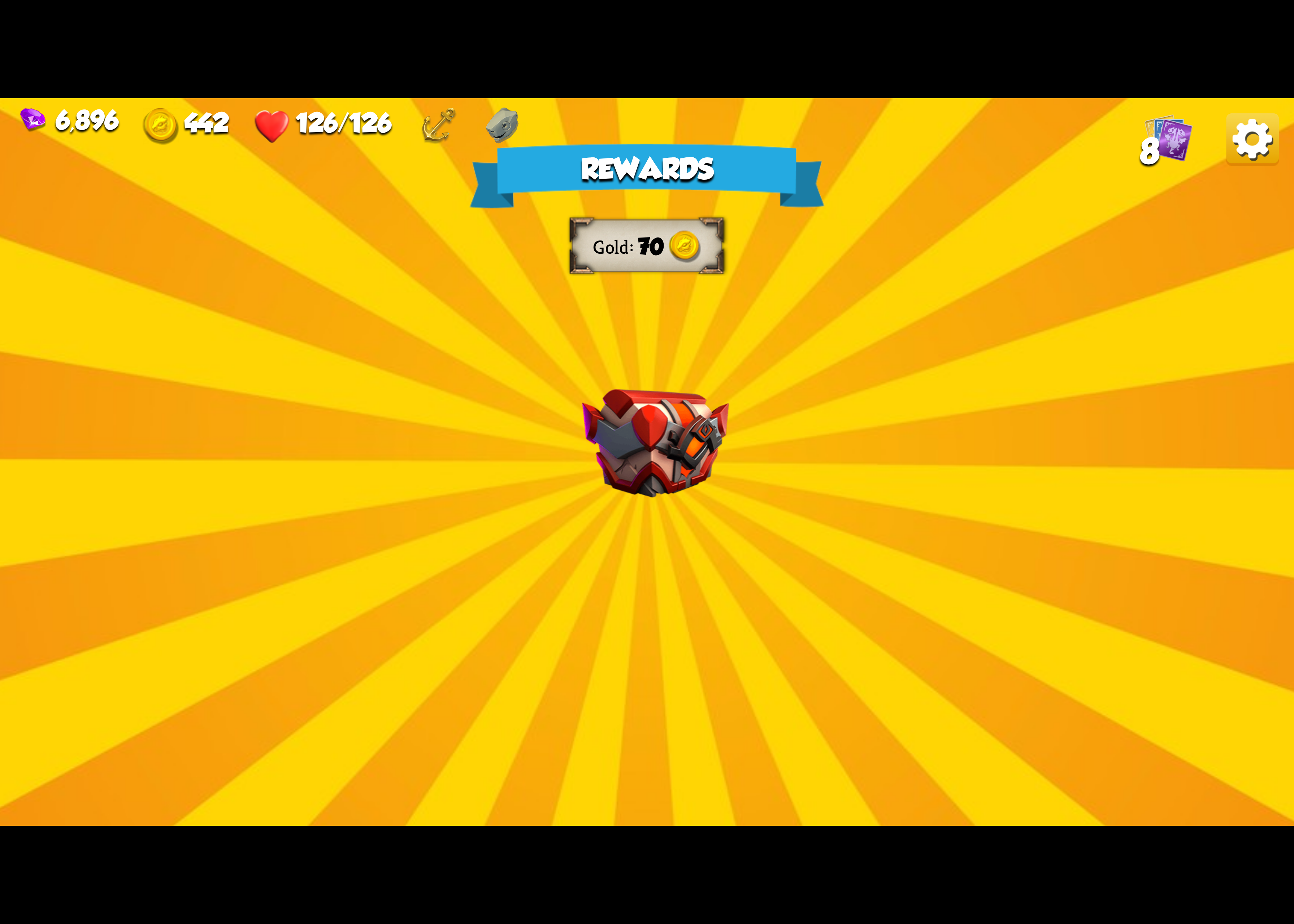
click at [1259, 138] on img at bounding box center [1252, 140] width 53 height 53
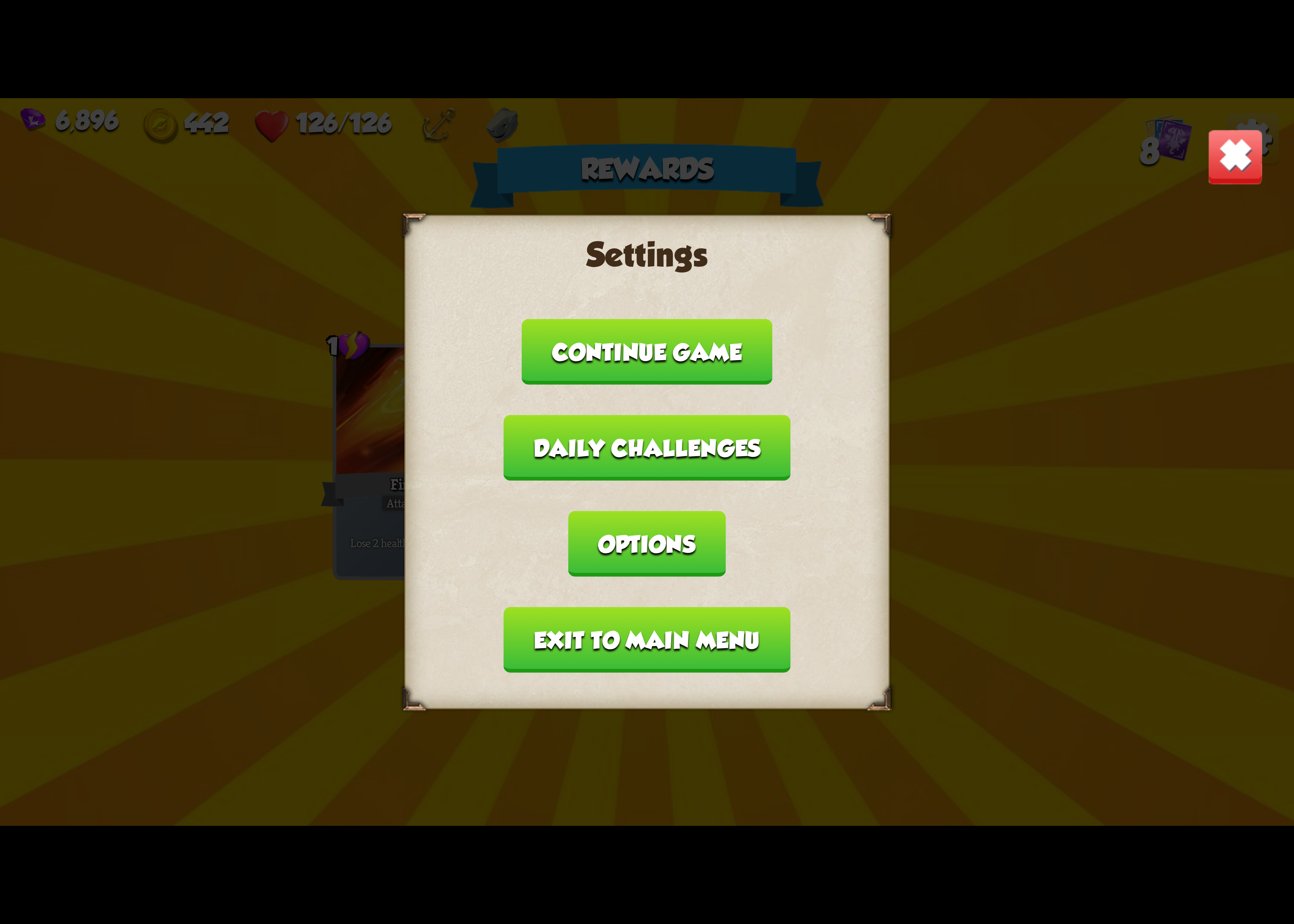
click at [725, 511] on button "Options" at bounding box center [647, 544] width 157 height 66
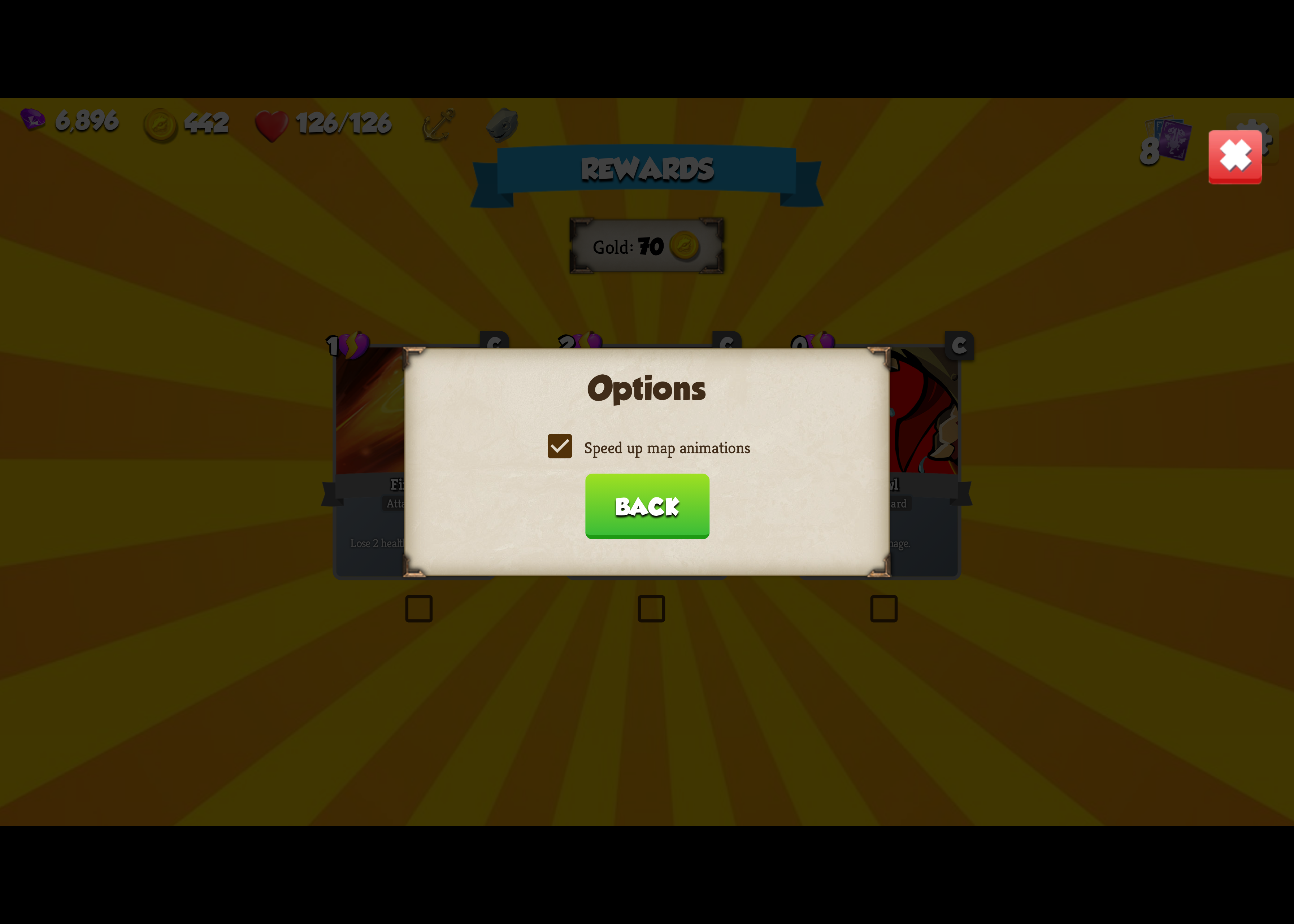
click at [732, 466] on div "Options Speed up map animations Back" at bounding box center [647, 461] width 485 height 227
click at [729, 465] on div "Options Speed up map animations Back" at bounding box center [647, 461] width 485 height 227
click at [725, 445] on label "Speed up map animations" at bounding box center [647, 448] width 206 height 21
click at [0, 0] on input "Speed up map animations" at bounding box center [0, 0] width 0 height 0
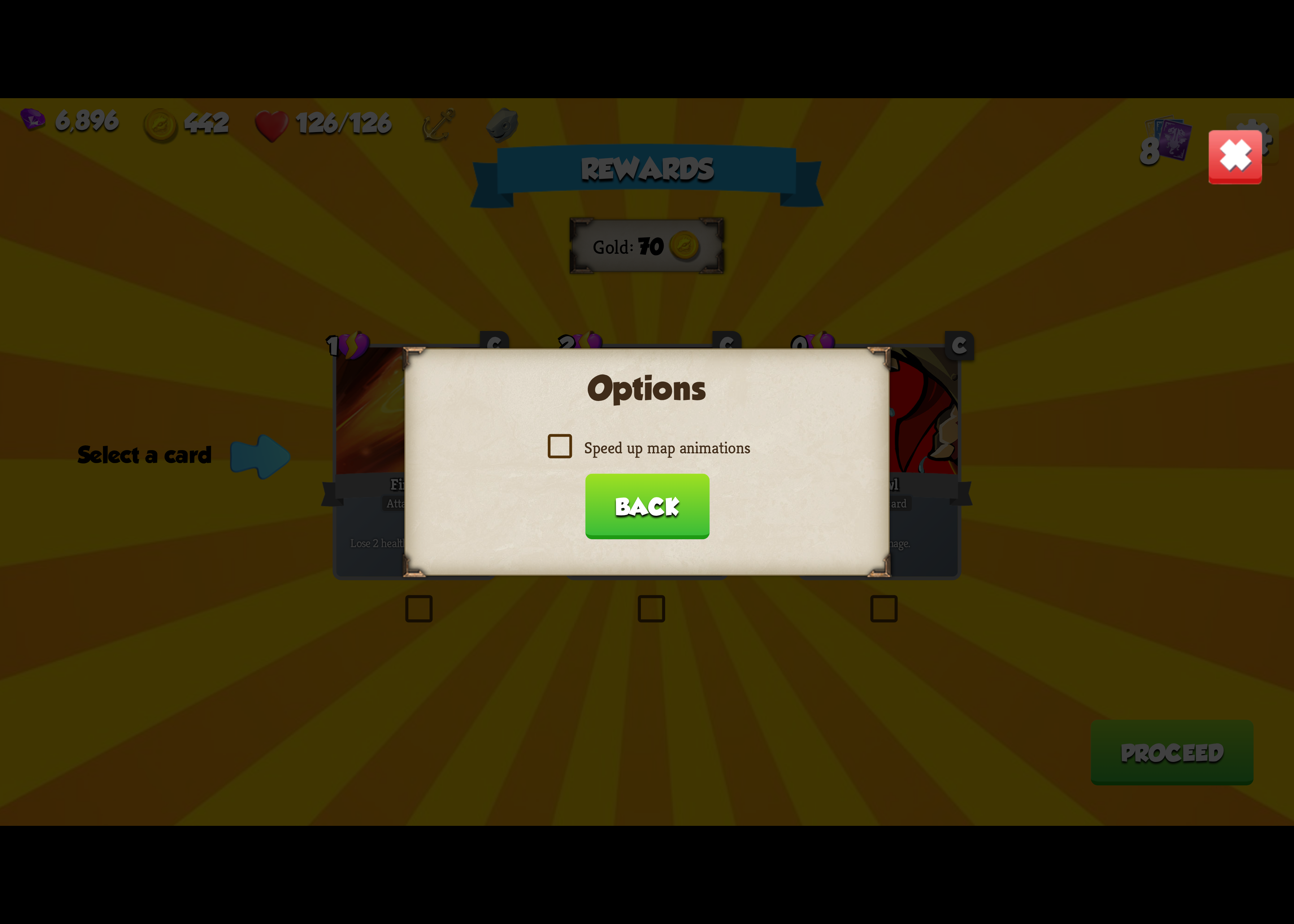
click at [725, 445] on label "Speed up map animations" at bounding box center [647, 448] width 206 height 21
click at [0, 0] on input "Speed up map animations" at bounding box center [0, 0] width 0 height 0
click at [653, 493] on button "Back" at bounding box center [647, 506] width 124 height 66
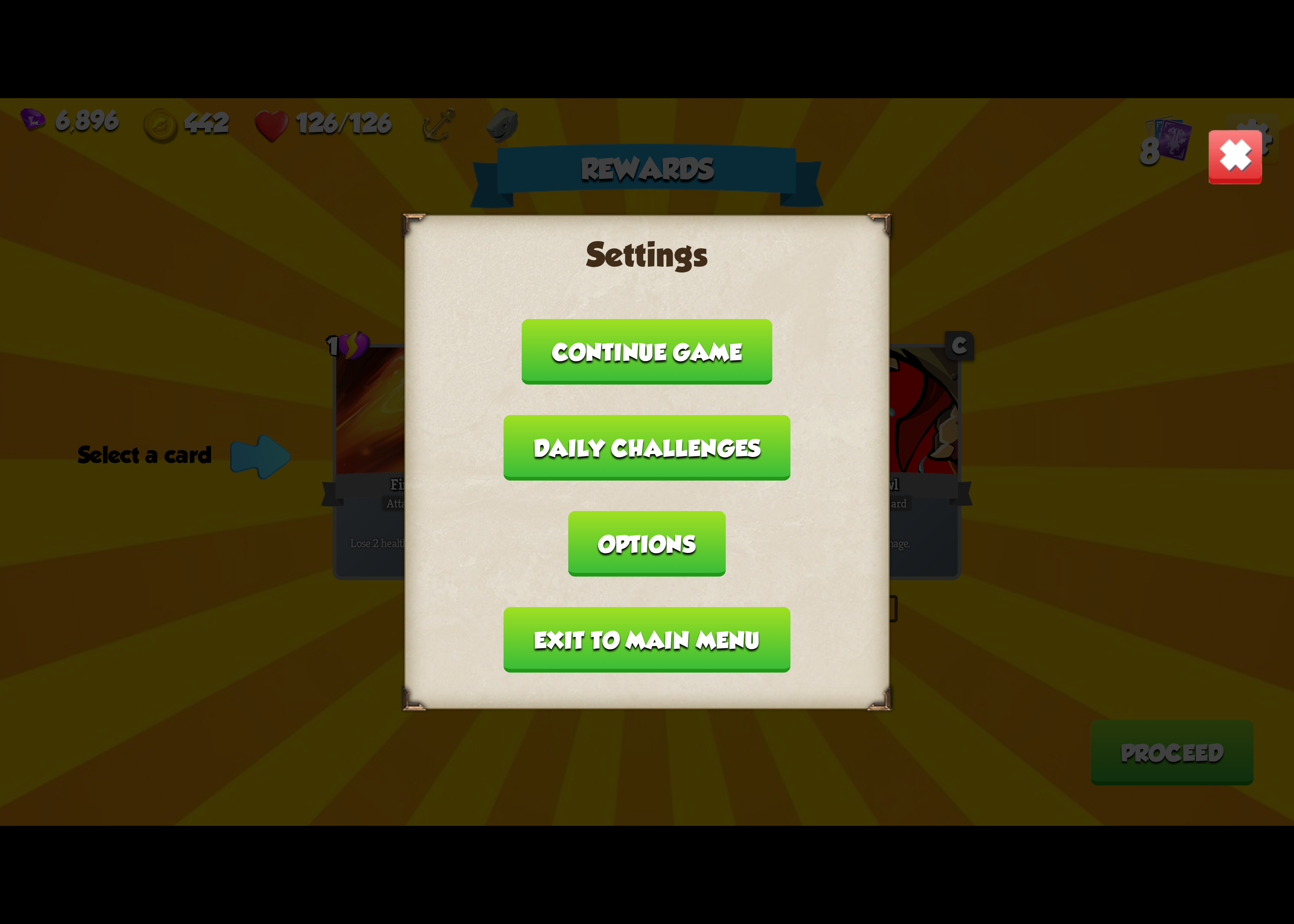
drag, startPoint x: 637, startPoint y: 589, endPoint x: 628, endPoint y: 590, distance: 9.1
click at [628, 607] on button "Exit to main menu" at bounding box center [647, 640] width 286 height 66
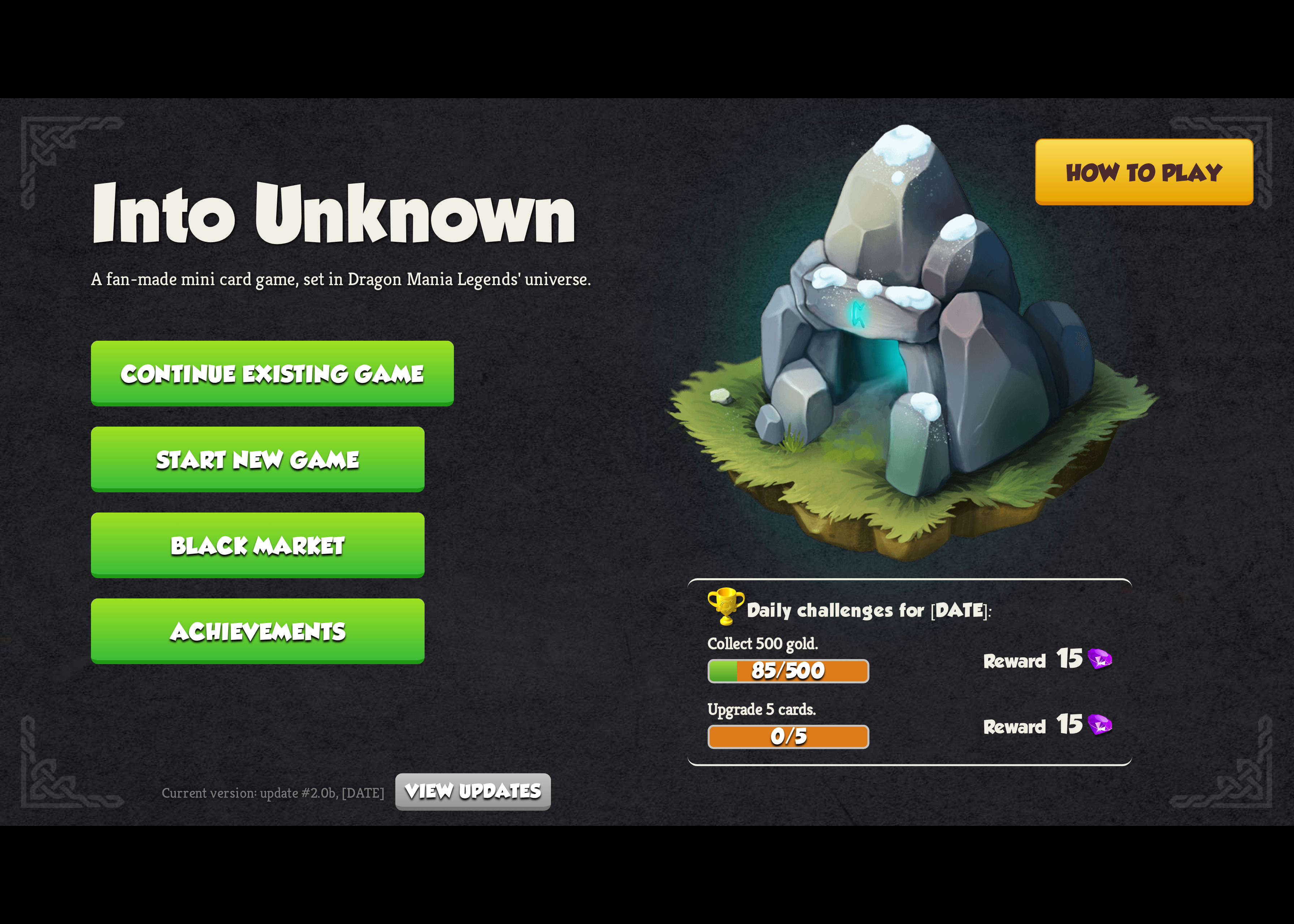
click at [346, 387] on button "Continue existing game" at bounding box center [272, 374] width 363 height 66
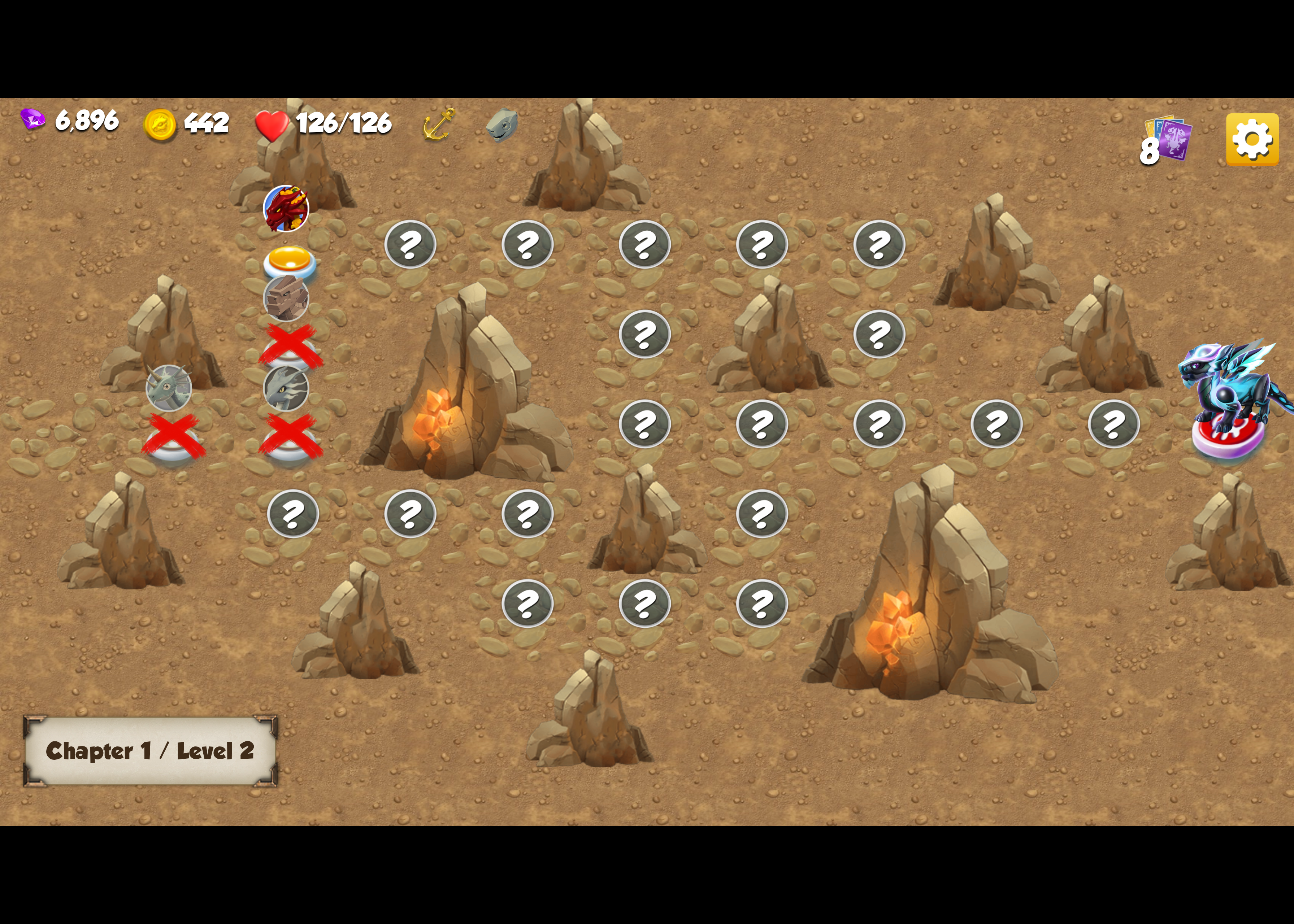
click at [308, 237] on div at bounding box center [293, 257] width 117 height 90
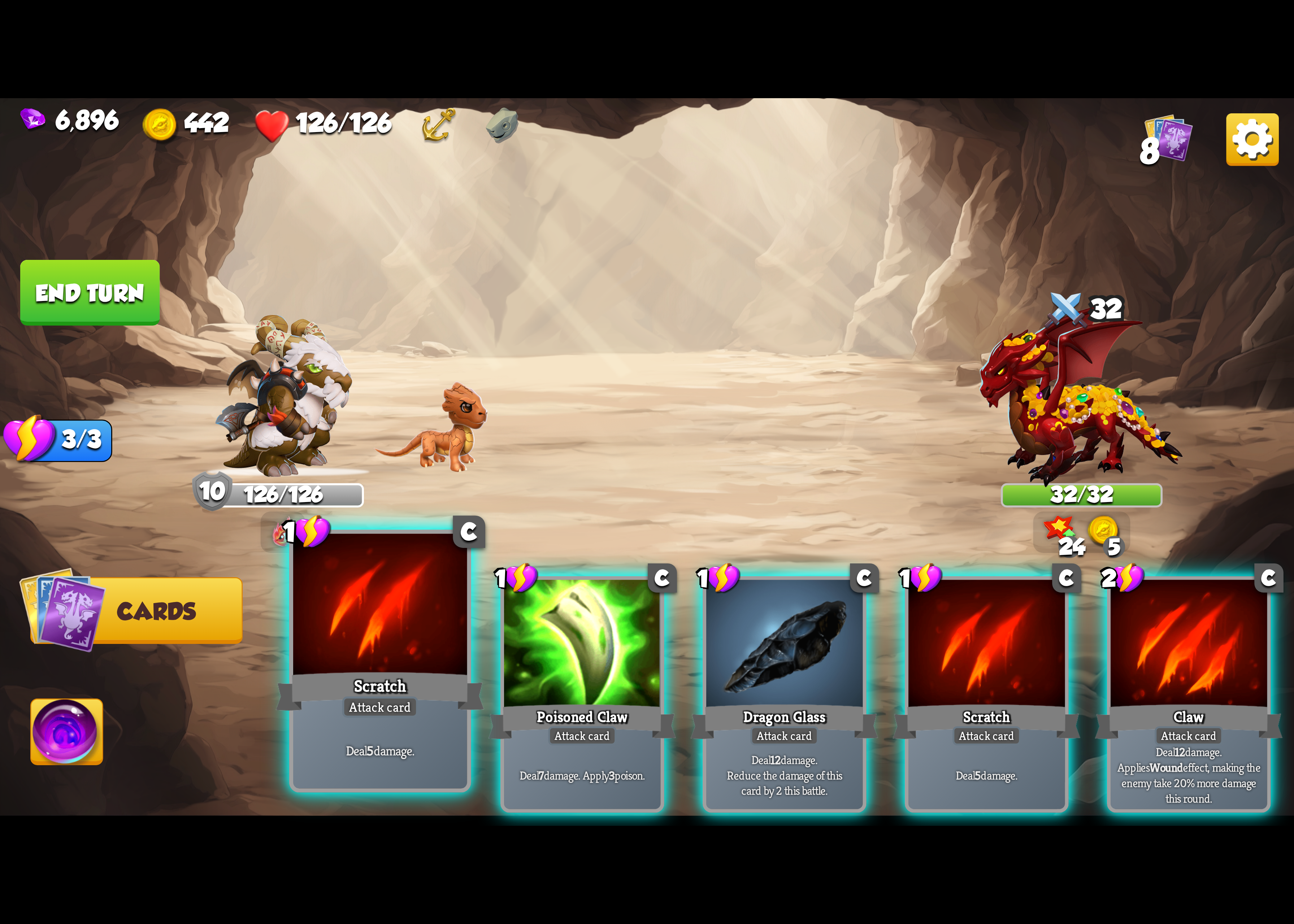
drag, startPoint x: 920, startPoint y: 629, endPoint x: 385, endPoint y: 634, distance: 535.0
click at [868, 625] on div "1 C Scratch Attack card Deal 5 damage. 1 C Poisoned Claw Attack card Deal 7 dam…" at bounding box center [776, 664] width 1035 height 324
click at [380, 634] on div at bounding box center [380, 607] width 174 height 147
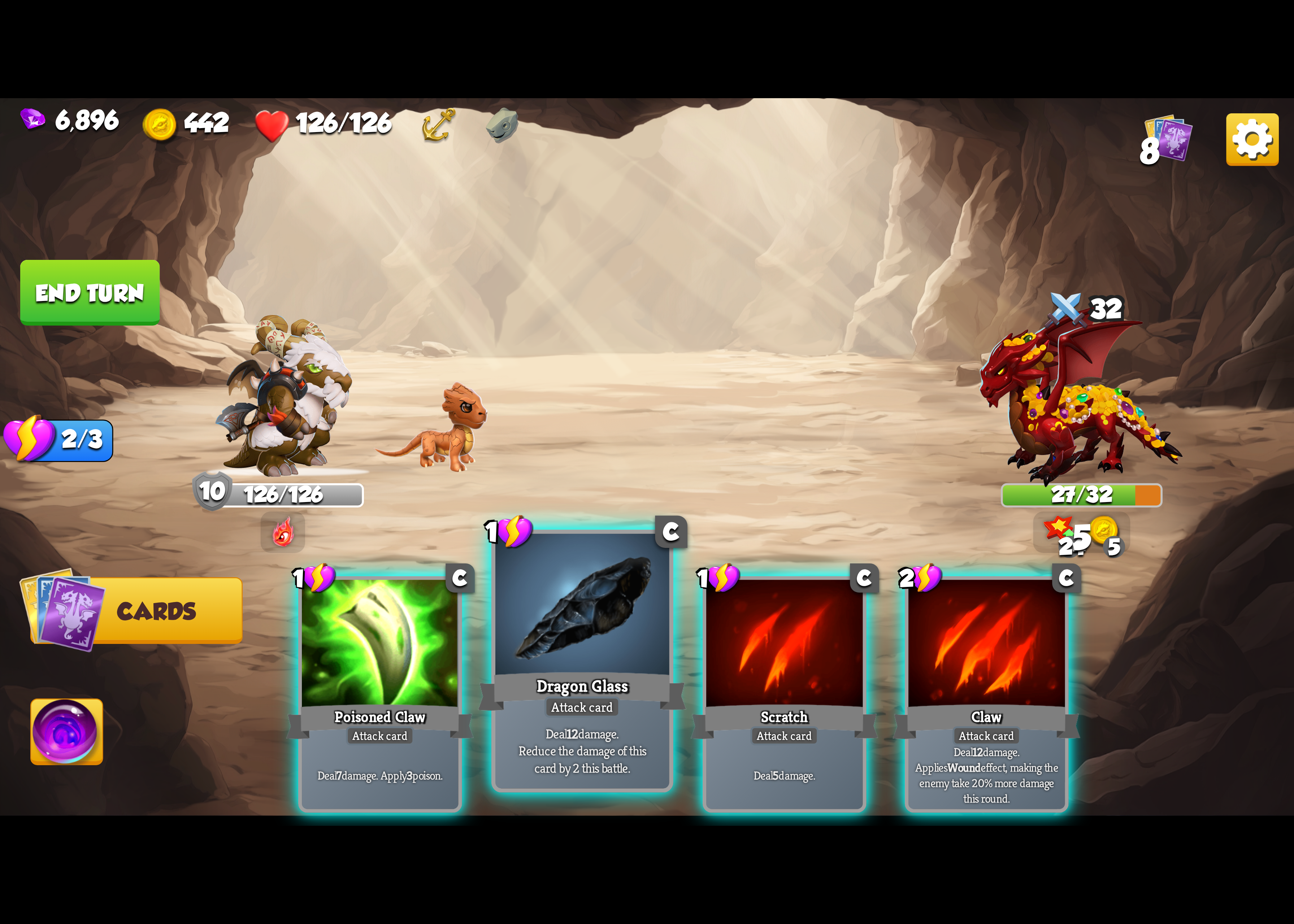
drag, startPoint x: 762, startPoint y: 654, endPoint x: 628, endPoint y: 672, distance: 135.2
click at [760, 654] on div at bounding box center [784, 645] width 156 height 132
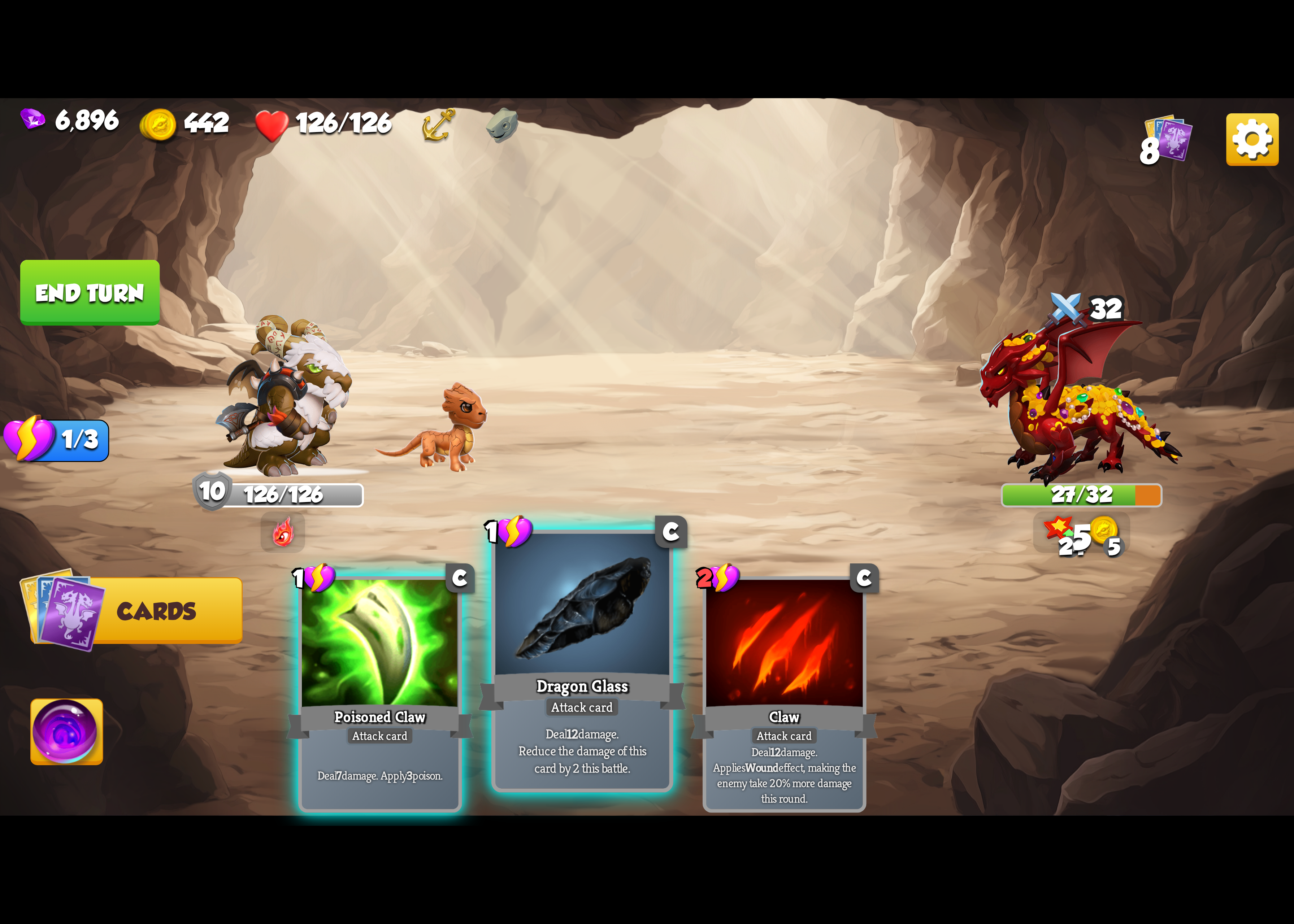
click at [611, 672] on div "Dragon Glass" at bounding box center [582, 692] width 209 height 47
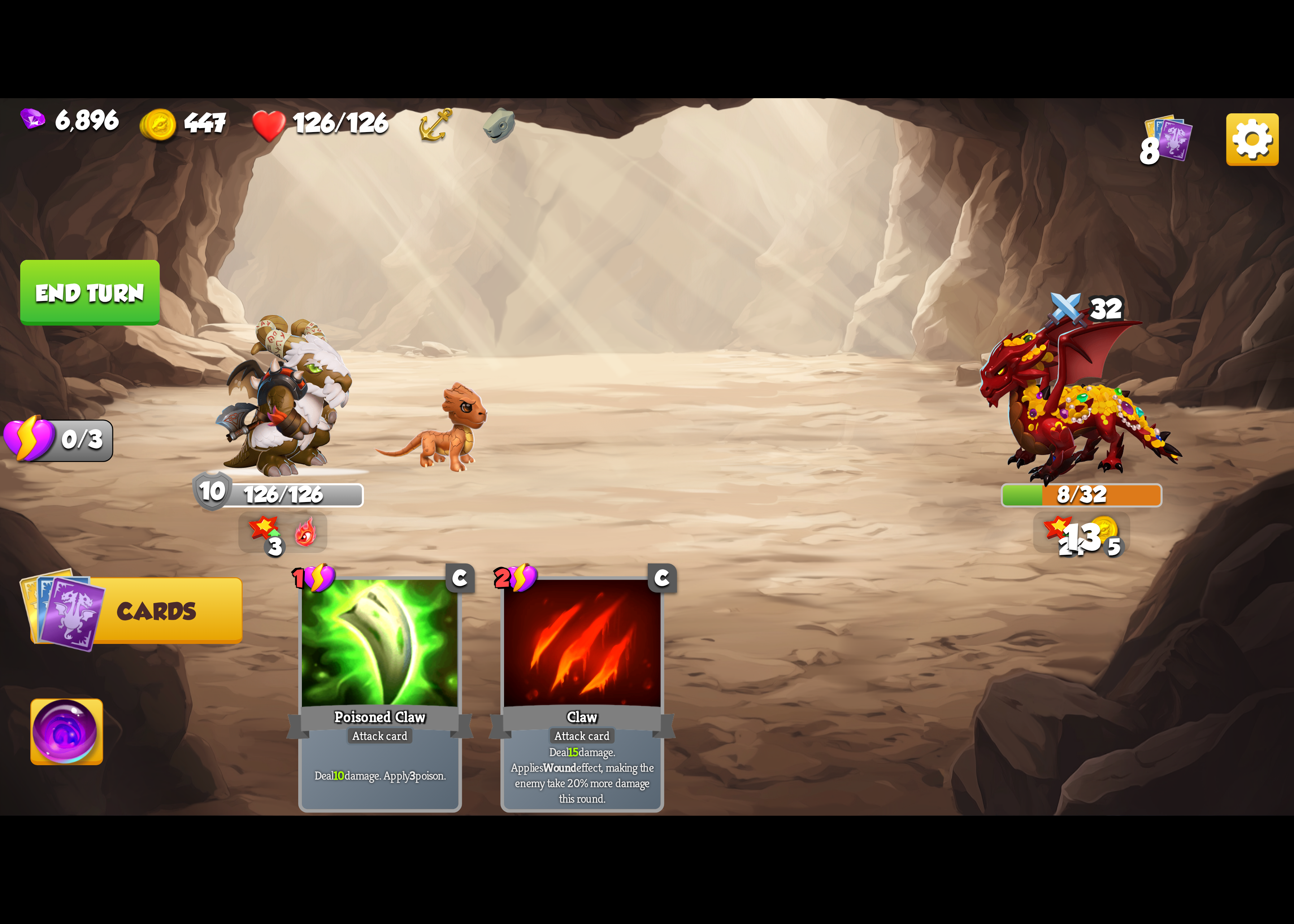
click at [100, 732] on img at bounding box center [67, 736] width 72 height 73
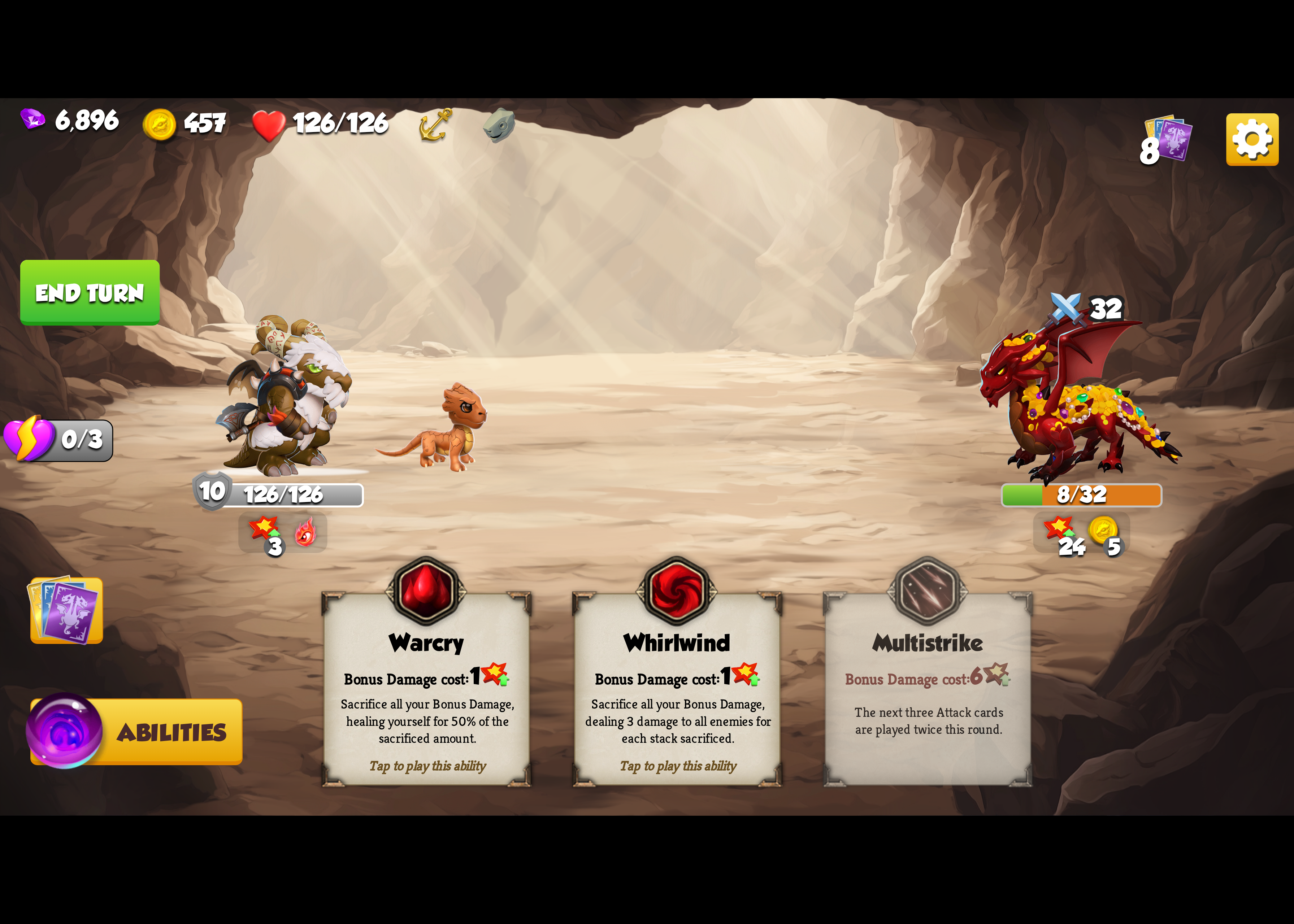
click at [678, 634] on img at bounding box center [676, 591] width 83 height 85
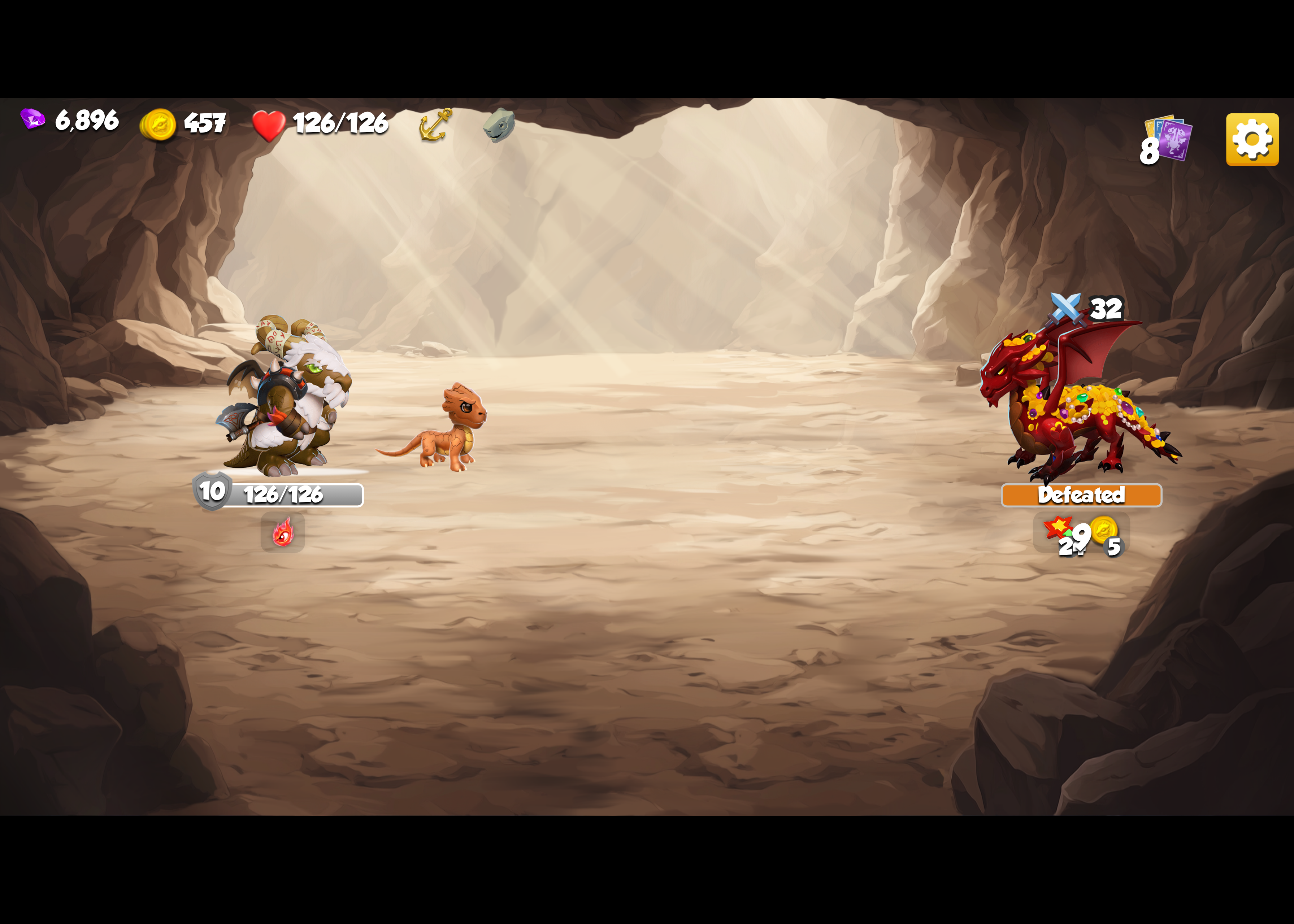
click at [1239, 153] on img at bounding box center [1252, 140] width 53 height 53
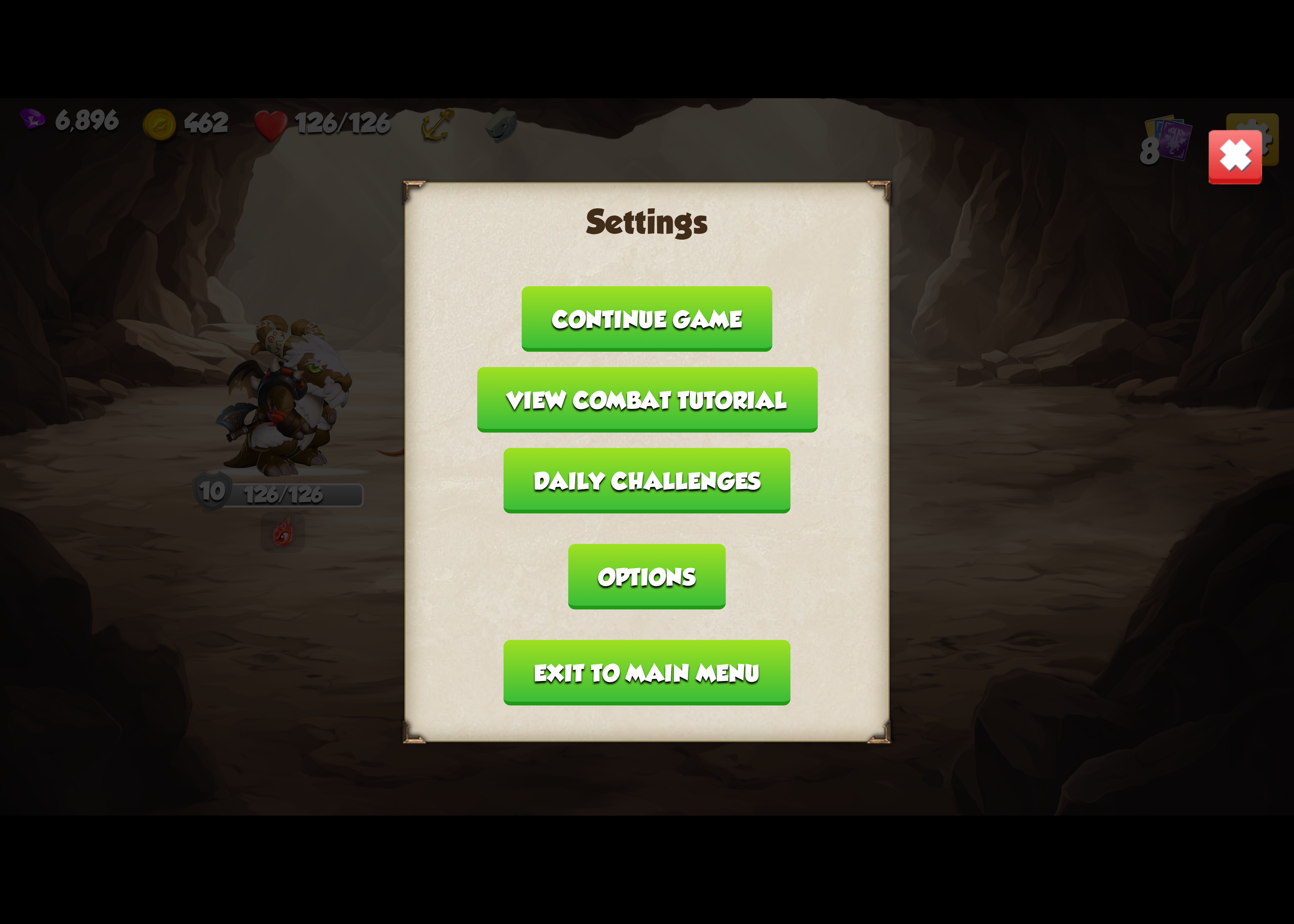
click at [725, 544] on button "Options" at bounding box center [647, 577] width 157 height 66
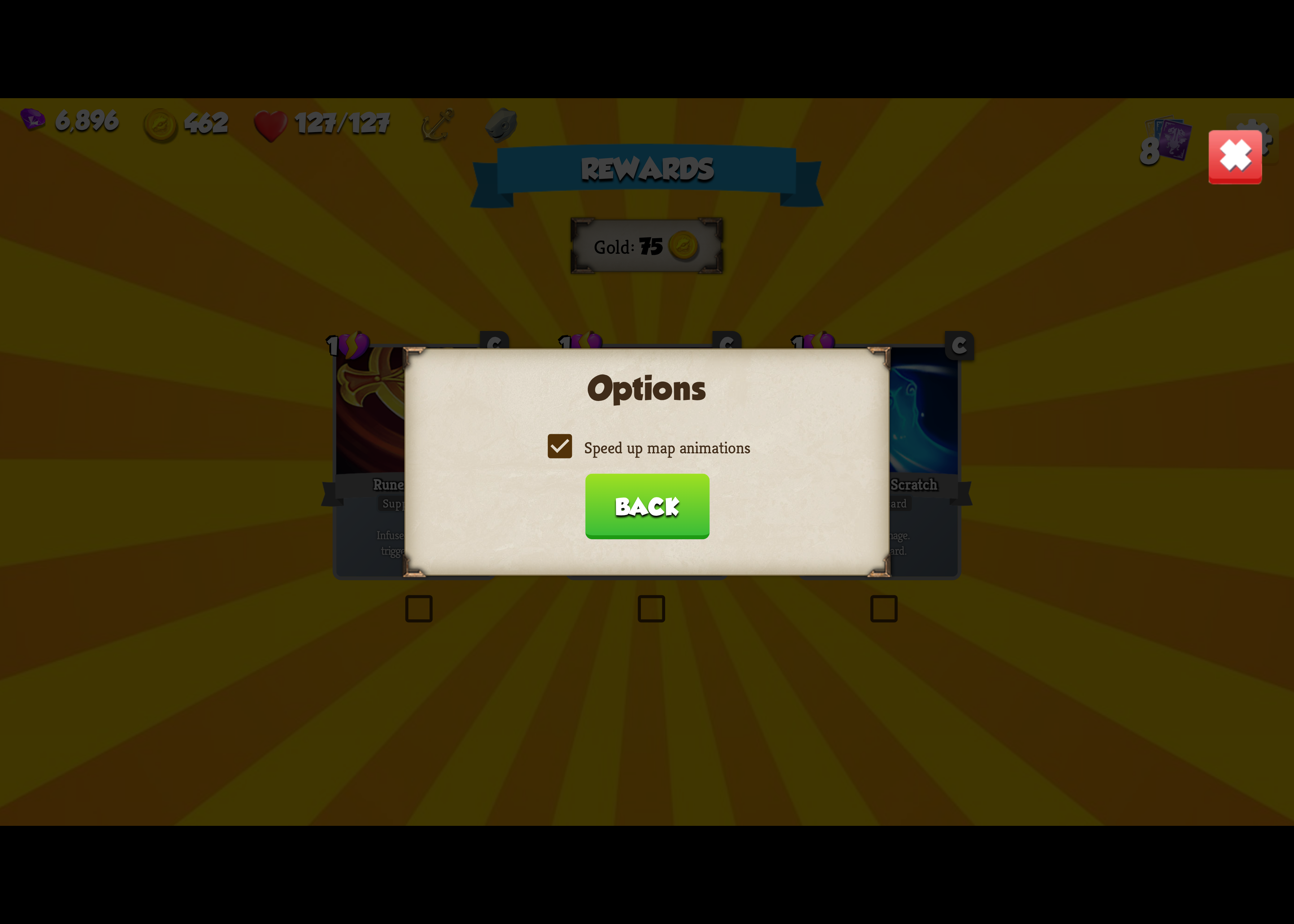
click at [641, 448] on label "Speed up map animations" at bounding box center [647, 448] width 206 height 21
click at [0, 0] on input "Speed up map animations" at bounding box center [0, 0] width 0 height 0
click at [641, 446] on label "Speed up map animations" at bounding box center [647, 448] width 206 height 21
click at [0, 0] on input "Speed up map animations" at bounding box center [0, 0] width 0 height 0
click at [641, 445] on label "Speed up map animations" at bounding box center [647, 448] width 206 height 21
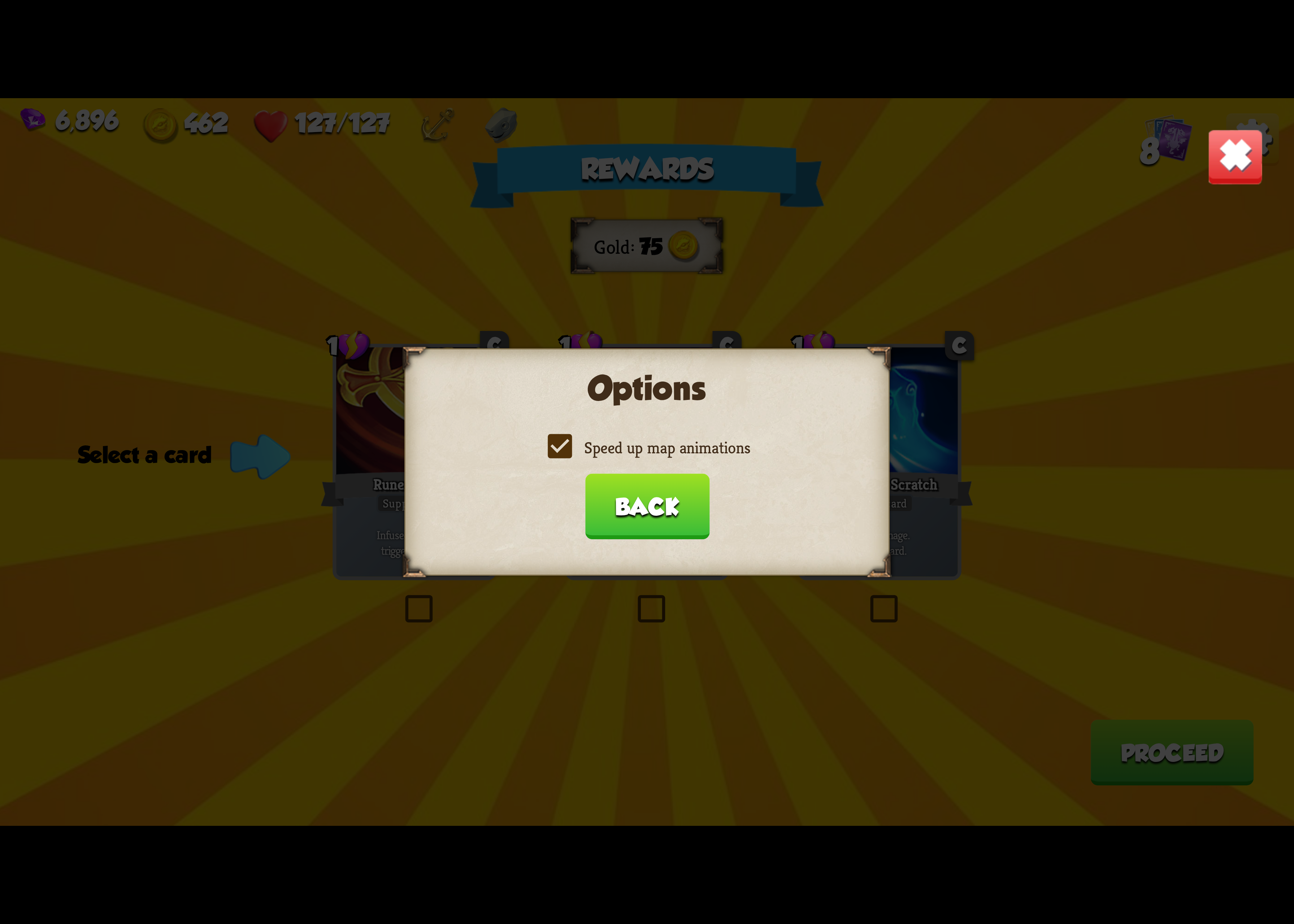
click at [0, 0] on input "Speed up map animations" at bounding box center [0, 0] width 0 height 0
click at [641, 443] on label "Speed up map animations" at bounding box center [647, 448] width 206 height 21
click at [0, 0] on input "Speed up map animations" at bounding box center [0, 0] width 0 height 0
click at [680, 503] on button "Back" at bounding box center [647, 506] width 124 height 66
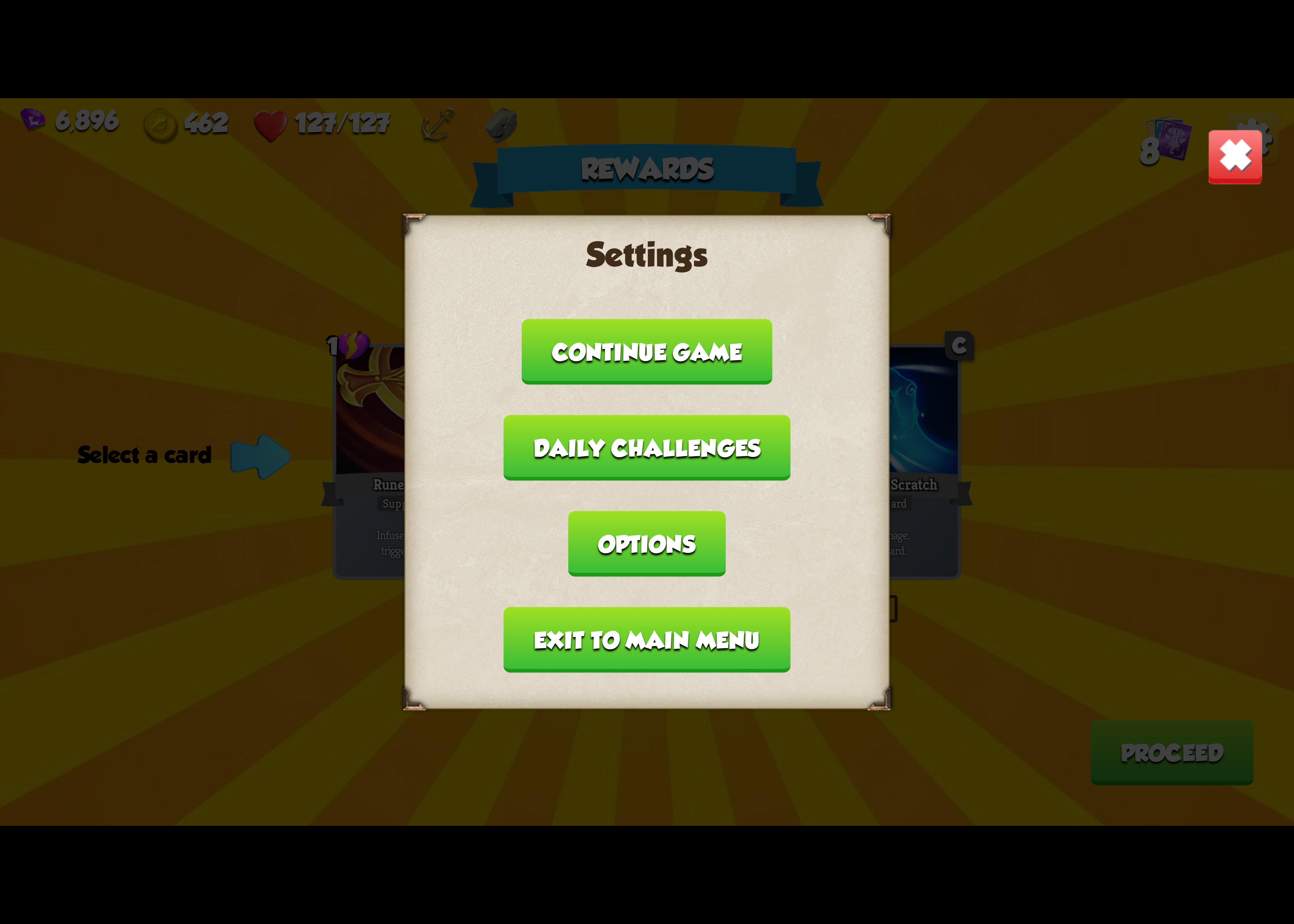
click at [715, 619] on button "Exit to main menu" at bounding box center [647, 640] width 286 height 66
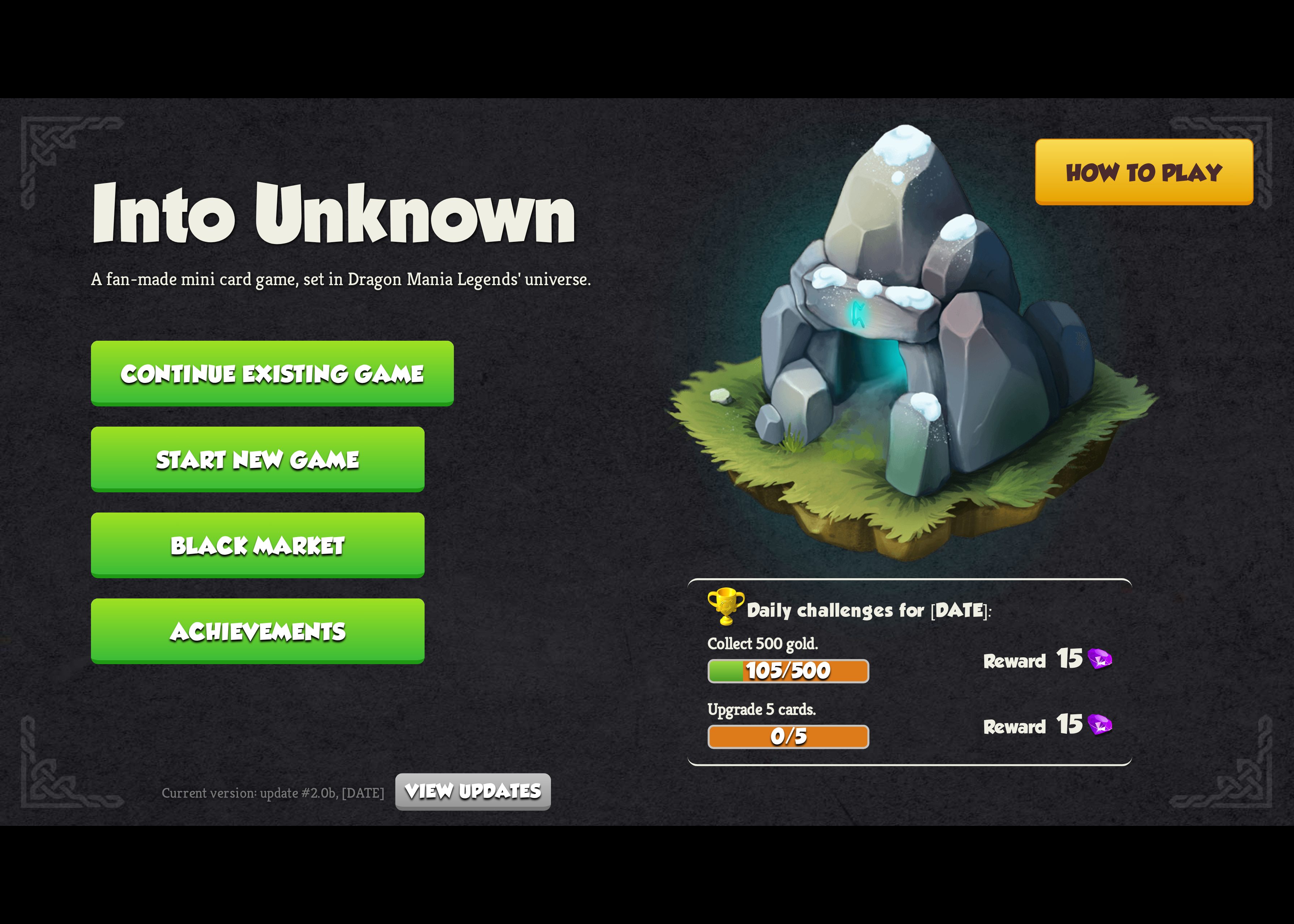
click at [241, 351] on button "Continue existing game" at bounding box center [272, 374] width 363 height 66
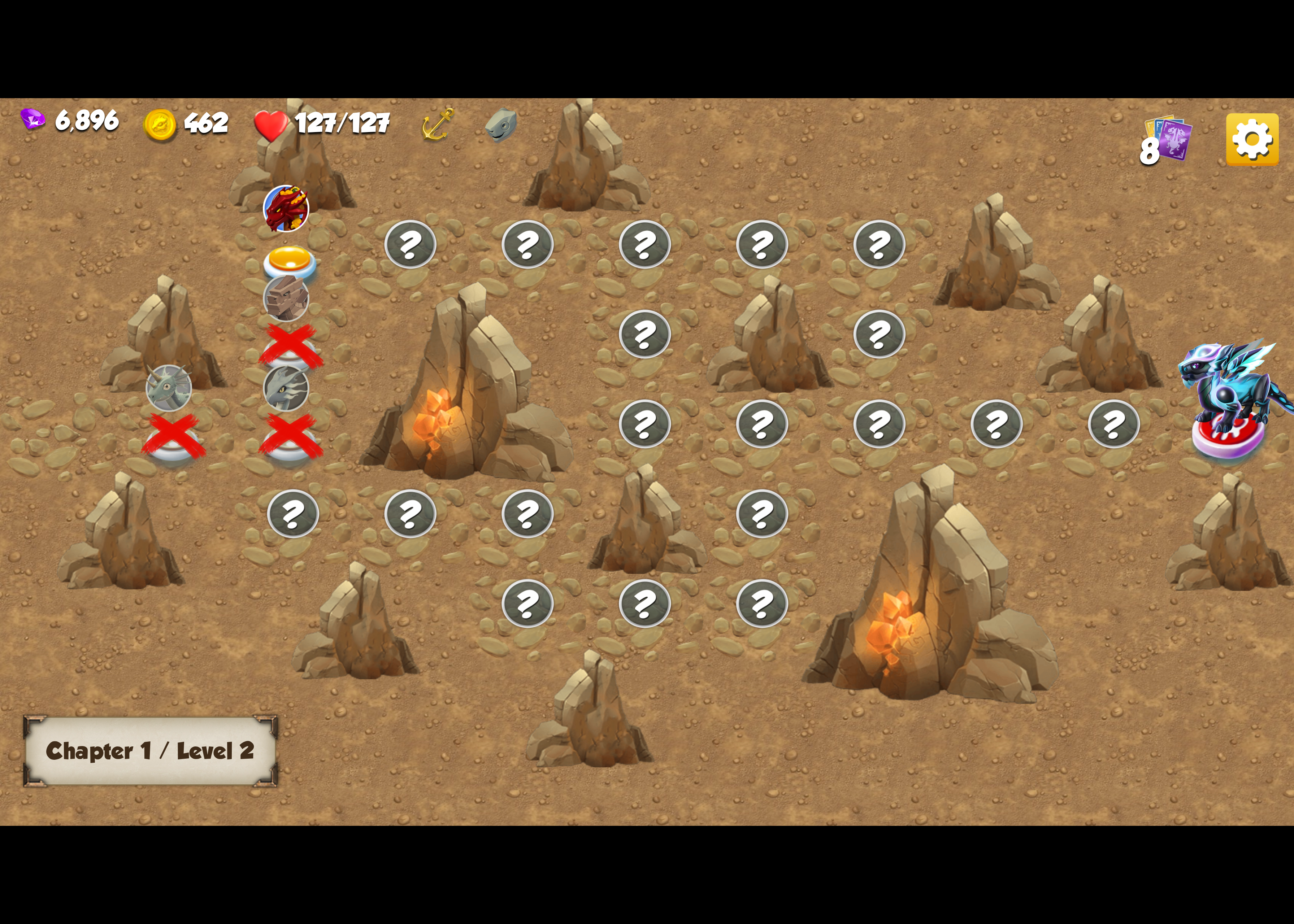
click at [283, 266] on div at bounding box center [293, 257] width 117 height 90
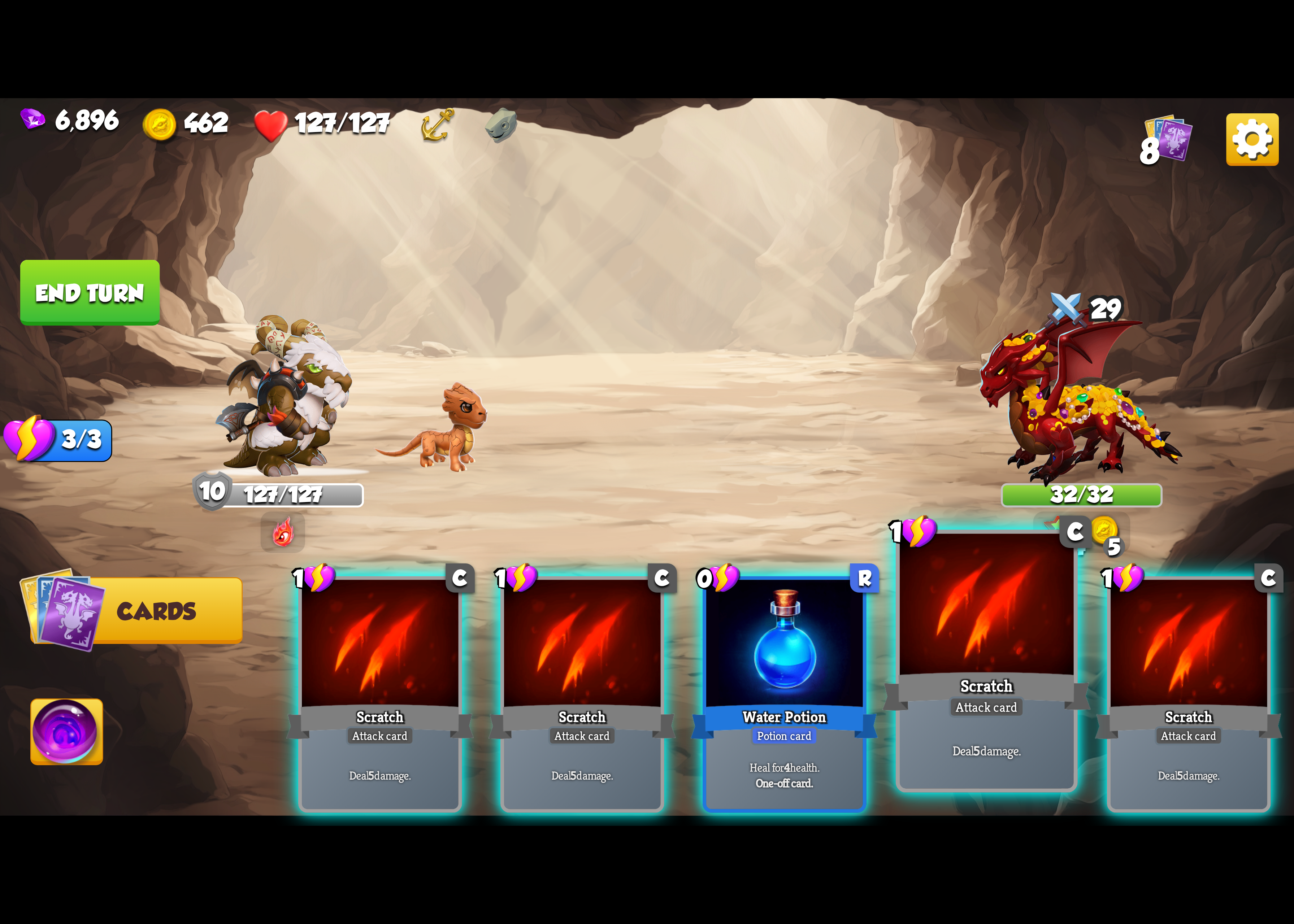
click at [1057, 645] on div at bounding box center [986, 607] width 174 height 147
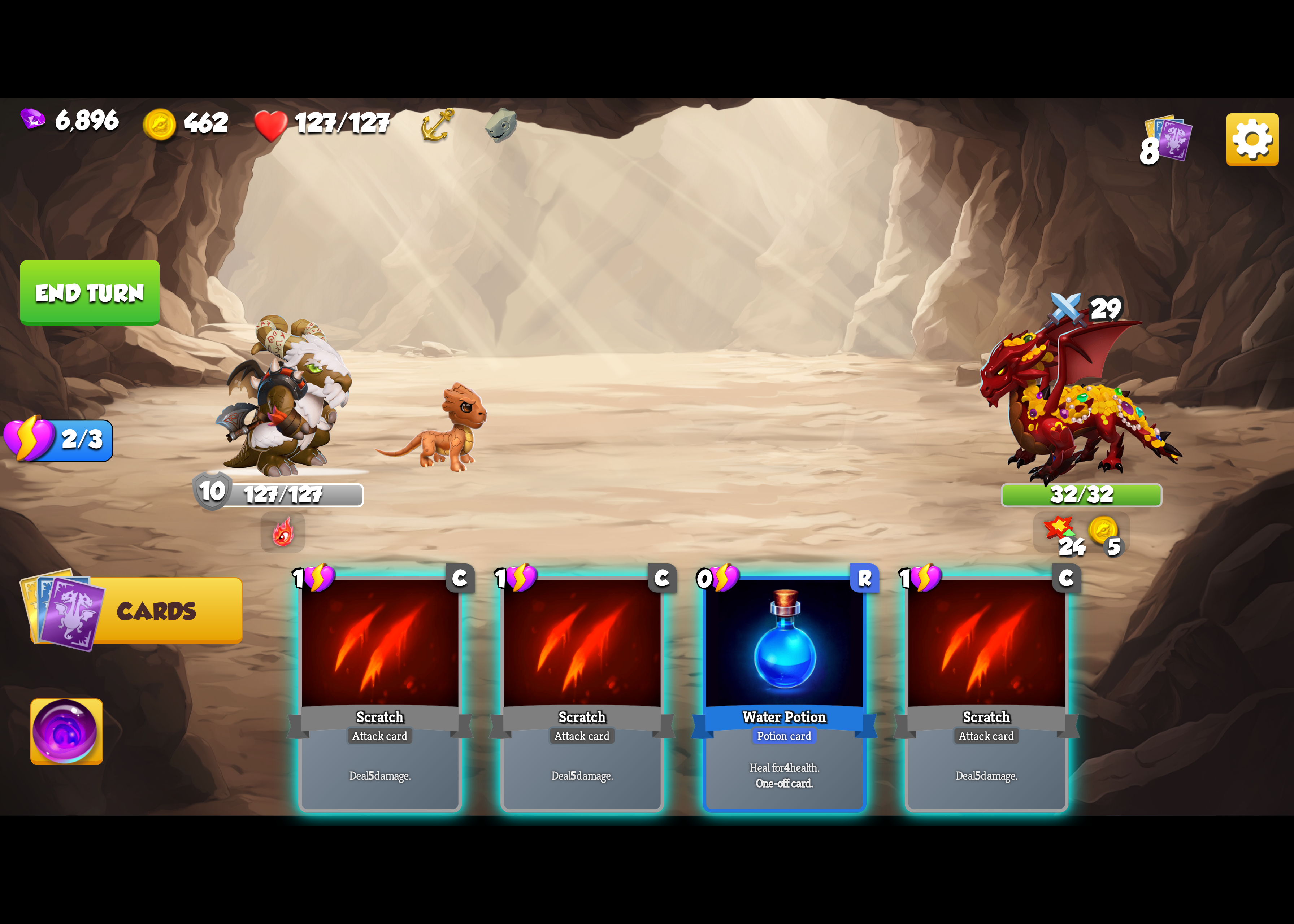
click at [1057, 645] on div at bounding box center [986, 645] width 156 height 132
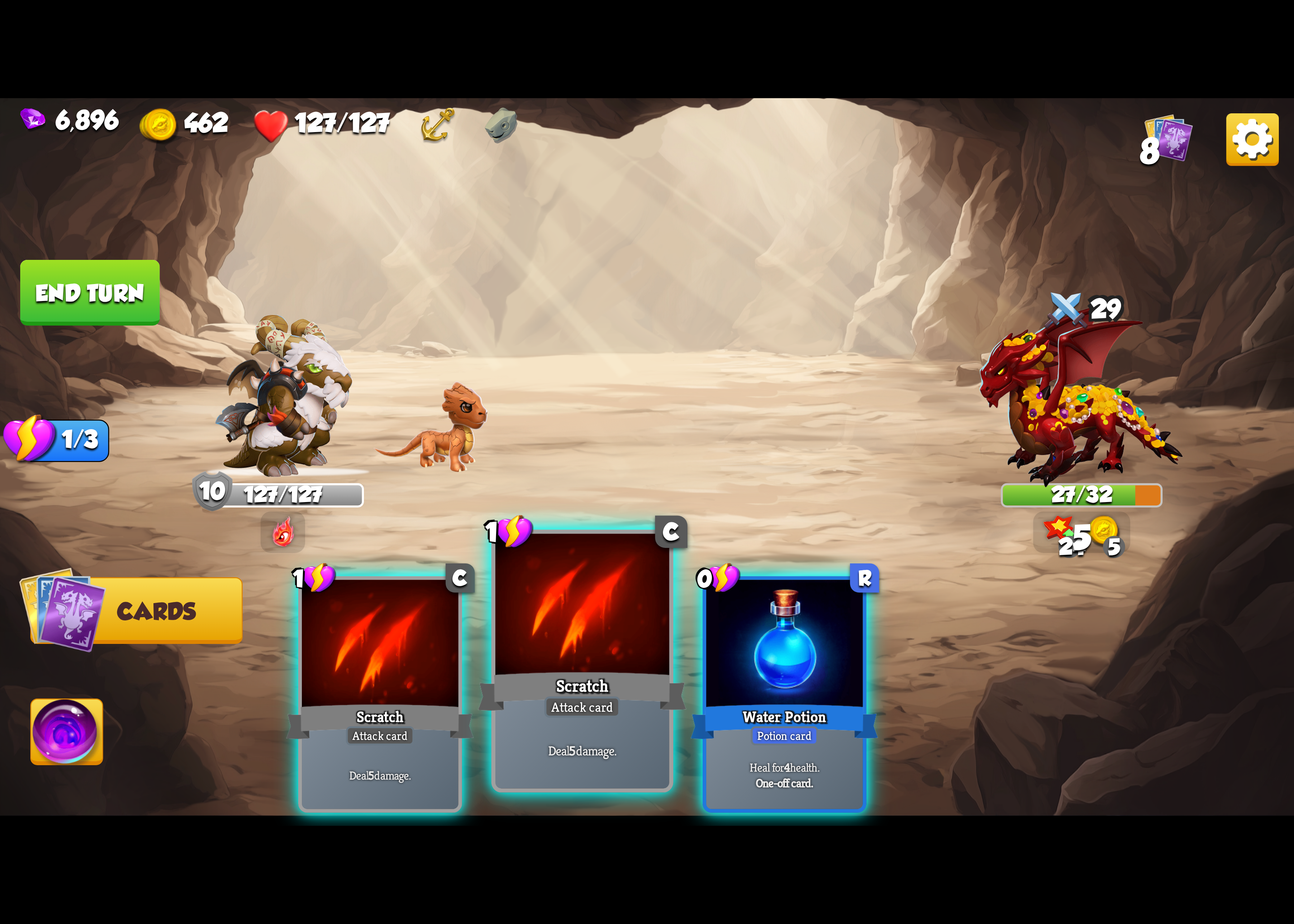
click at [650, 643] on div at bounding box center [582, 607] width 174 height 147
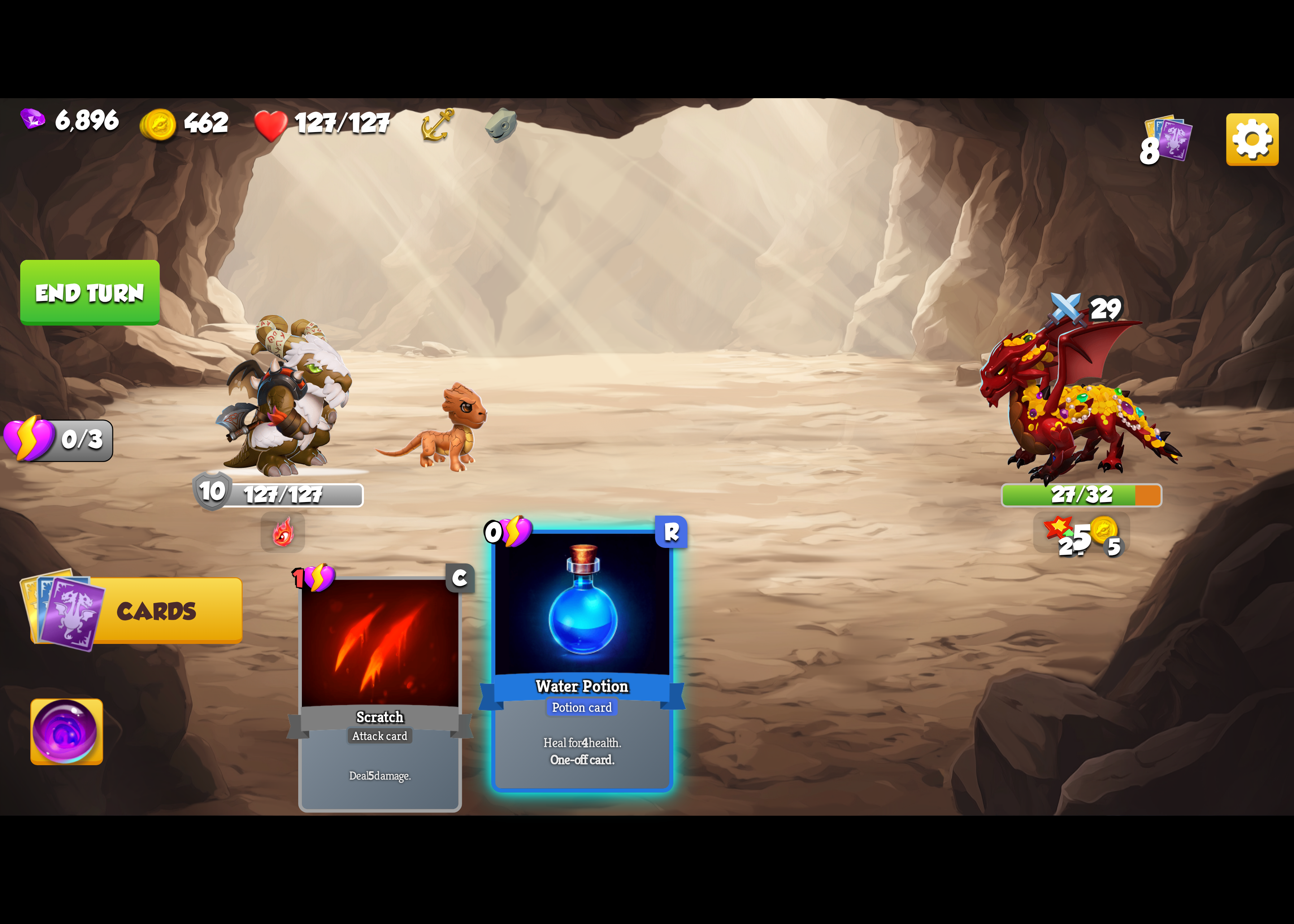
click at [667, 632] on div at bounding box center [582, 607] width 174 height 147
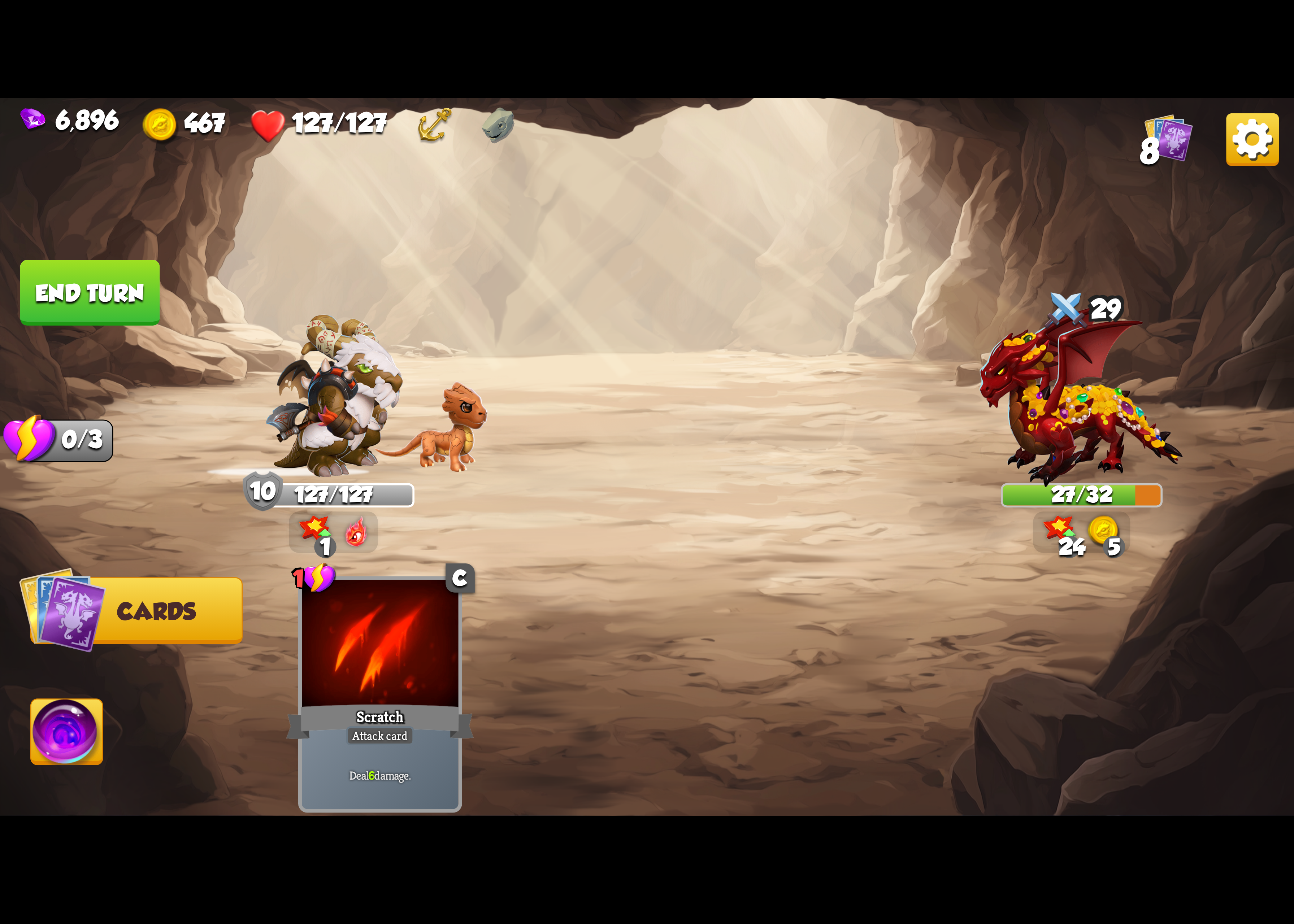
drag, startPoint x: 32, startPoint y: 749, endPoint x: 36, endPoint y: 747, distance: 4.5
click at [33, 748] on button "Abilities" at bounding box center [67, 732] width 73 height 67
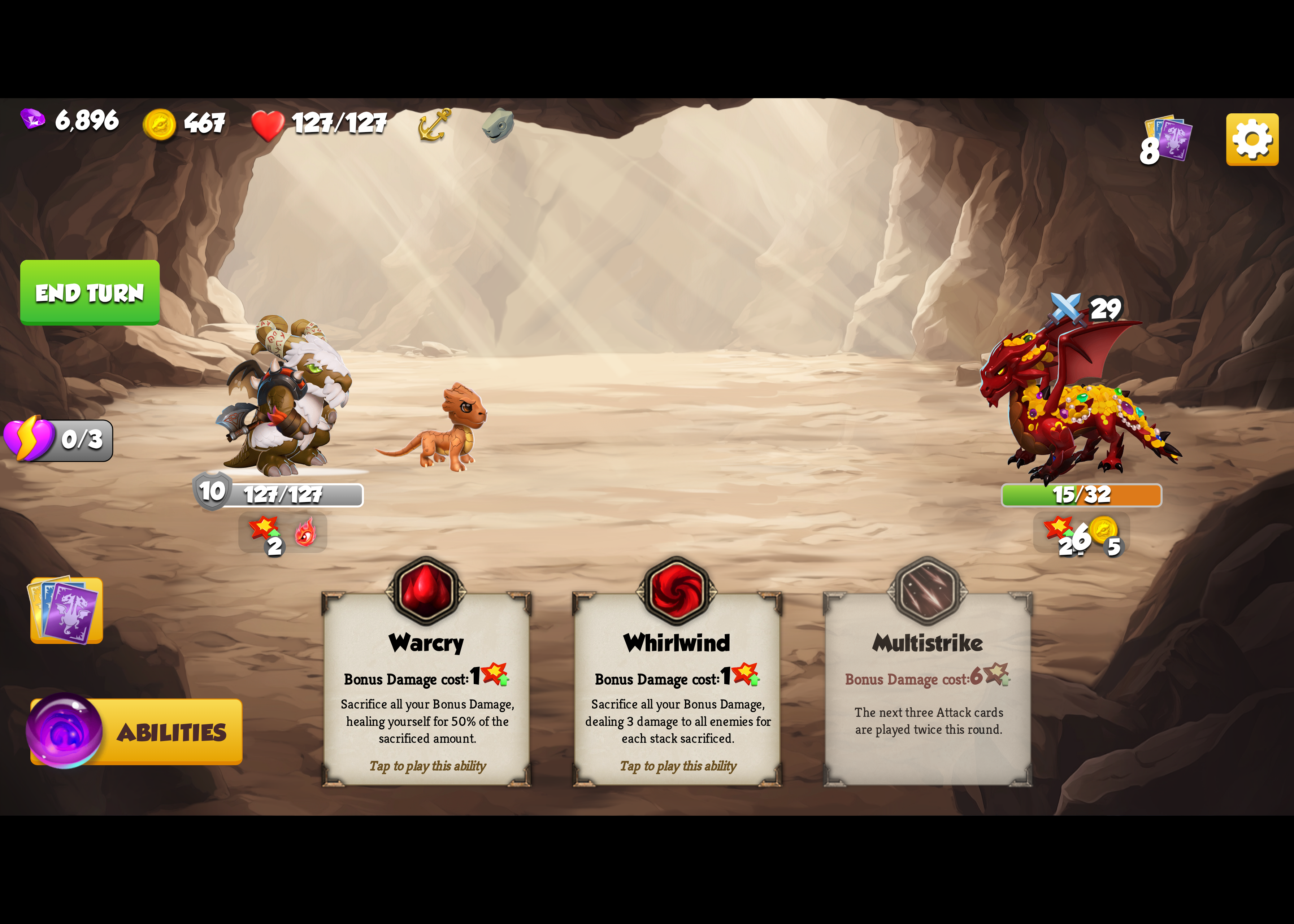
click at [716, 607] on img at bounding box center [676, 591] width 83 height 85
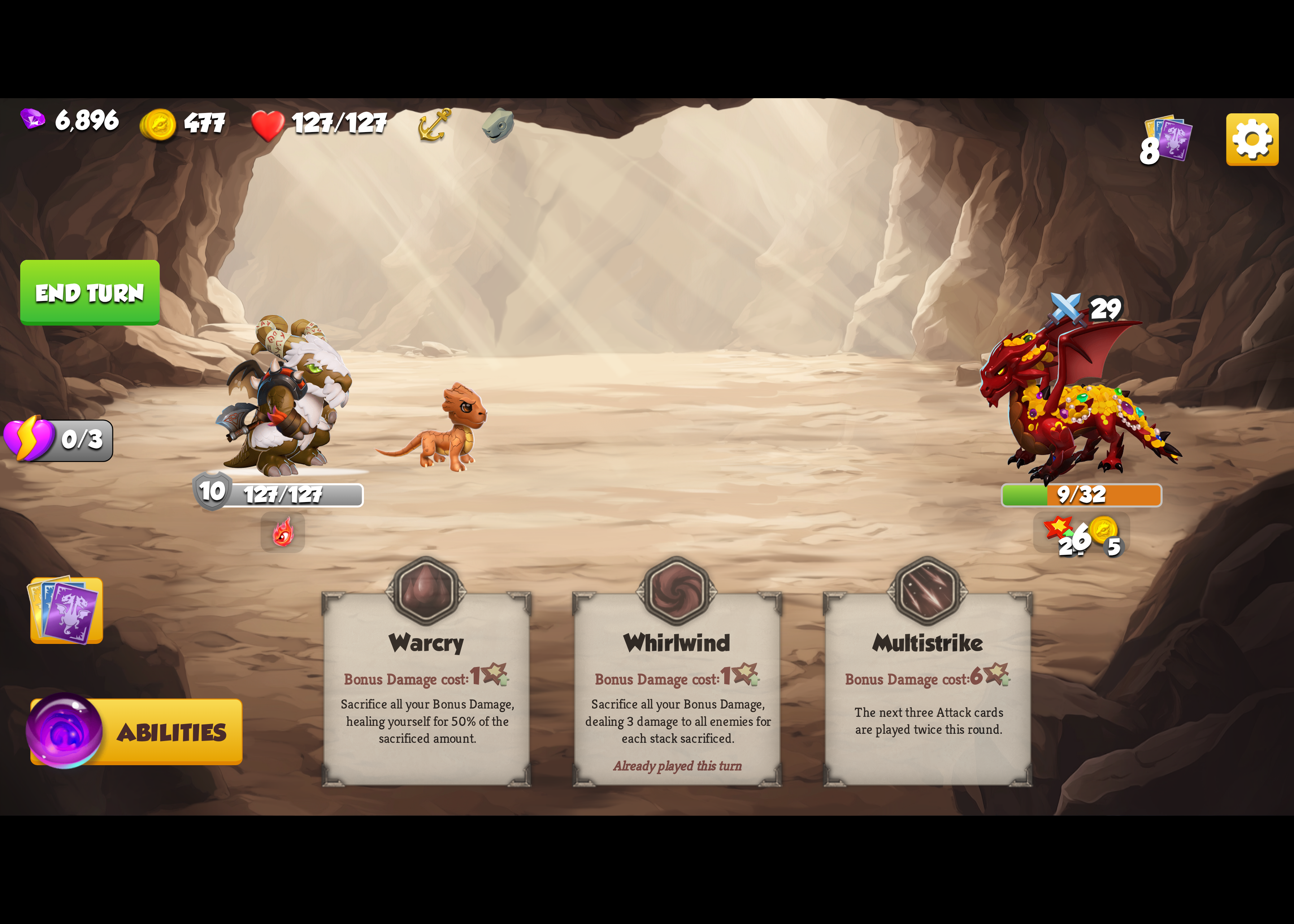
click at [1229, 148] on img at bounding box center [1252, 140] width 53 height 53
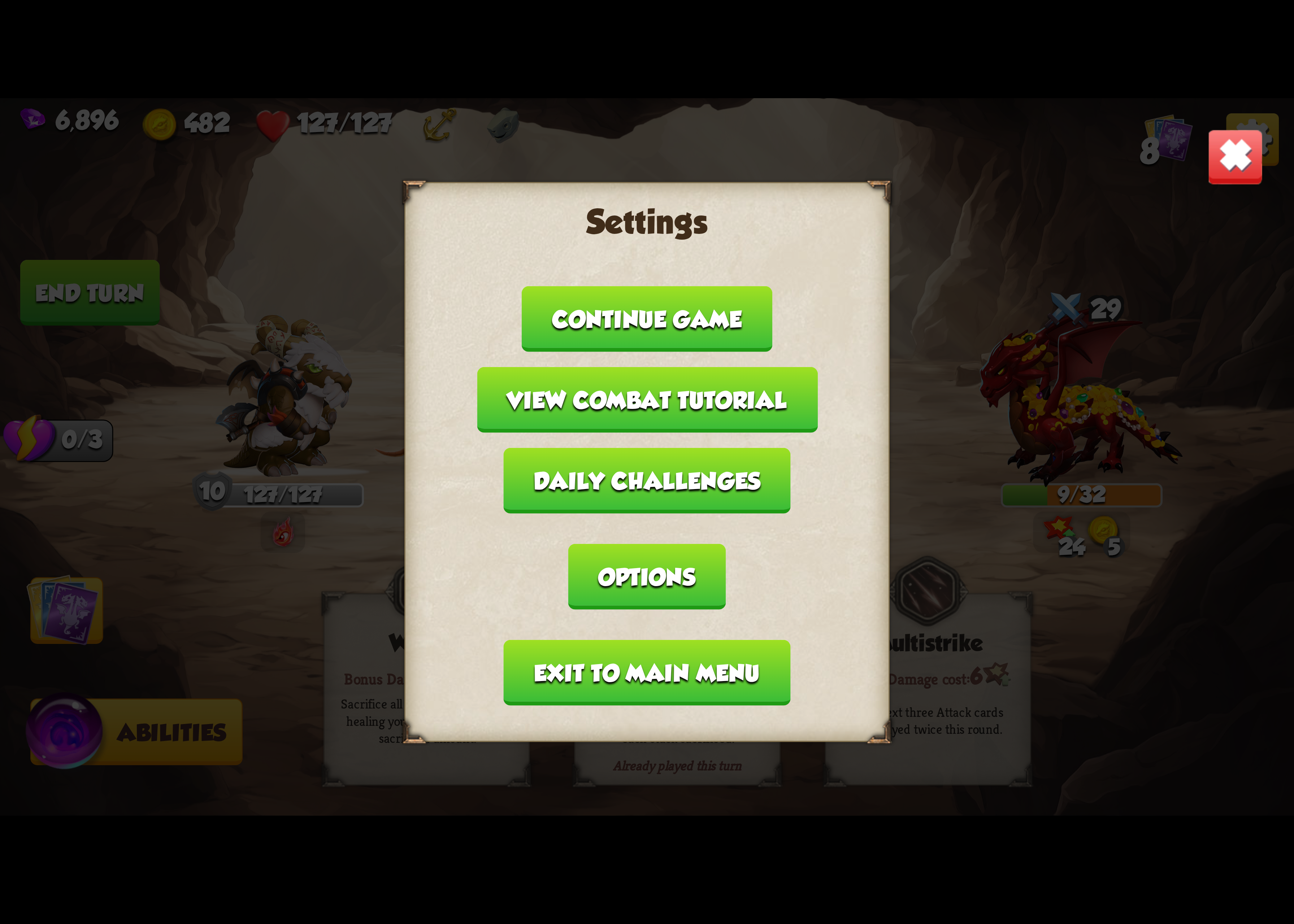
click at [725, 544] on button "Options" at bounding box center [647, 577] width 157 height 66
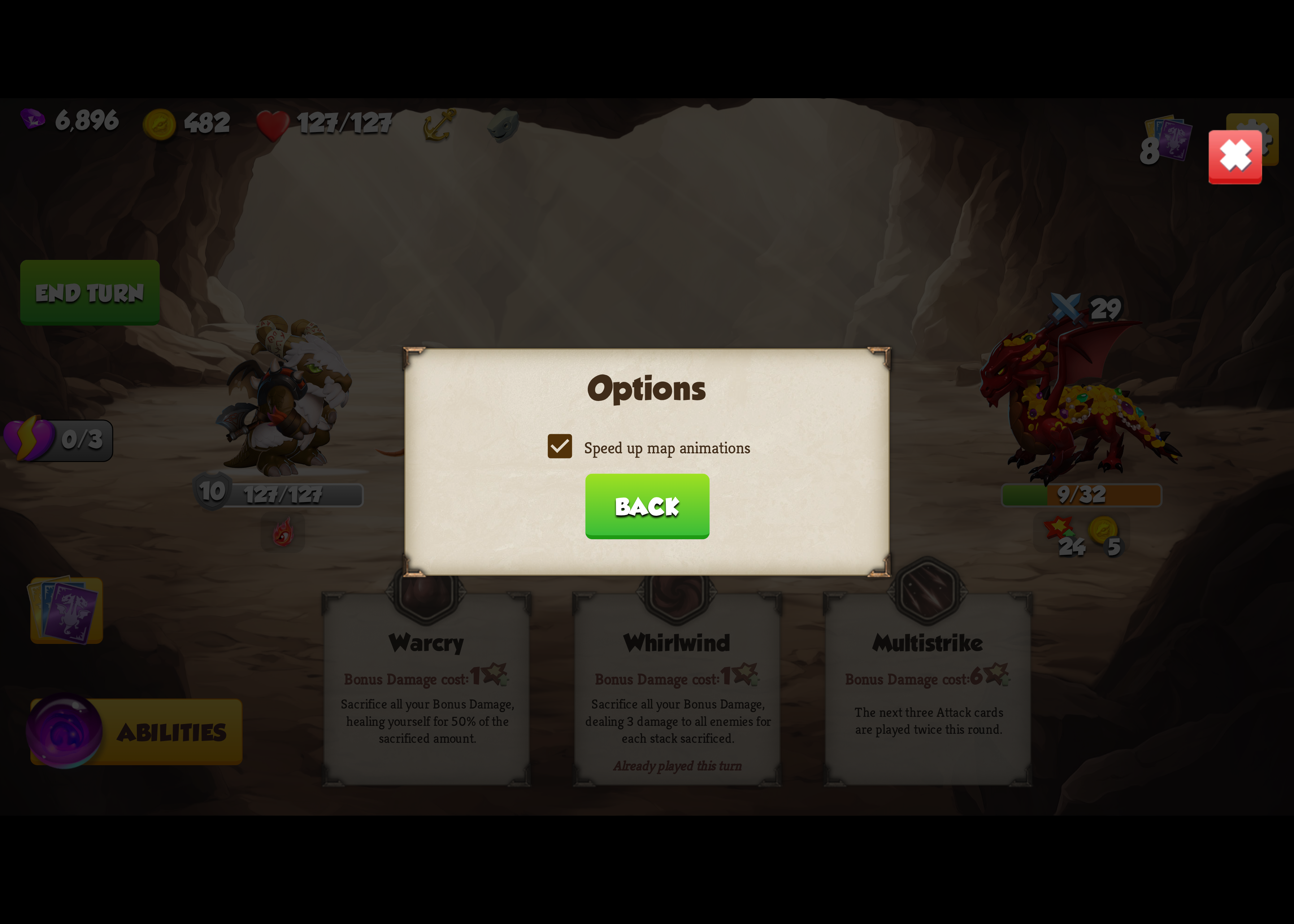
click at [680, 458] on label "Speed up map animations" at bounding box center [647, 448] width 206 height 21
click at [0, 0] on input "Speed up map animations" at bounding box center [0, 0] width 0 height 0
click at [680, 458] on label "Speed up map animations" at bounding box center [647, 448] width 206 height 21
click at [0, 0] on input "Speed up map animations" at bounding box center [0, 0] width 0 height 0
click at [663, 493] on button "Back" at bounding box center [647, 506] width 124 height 66
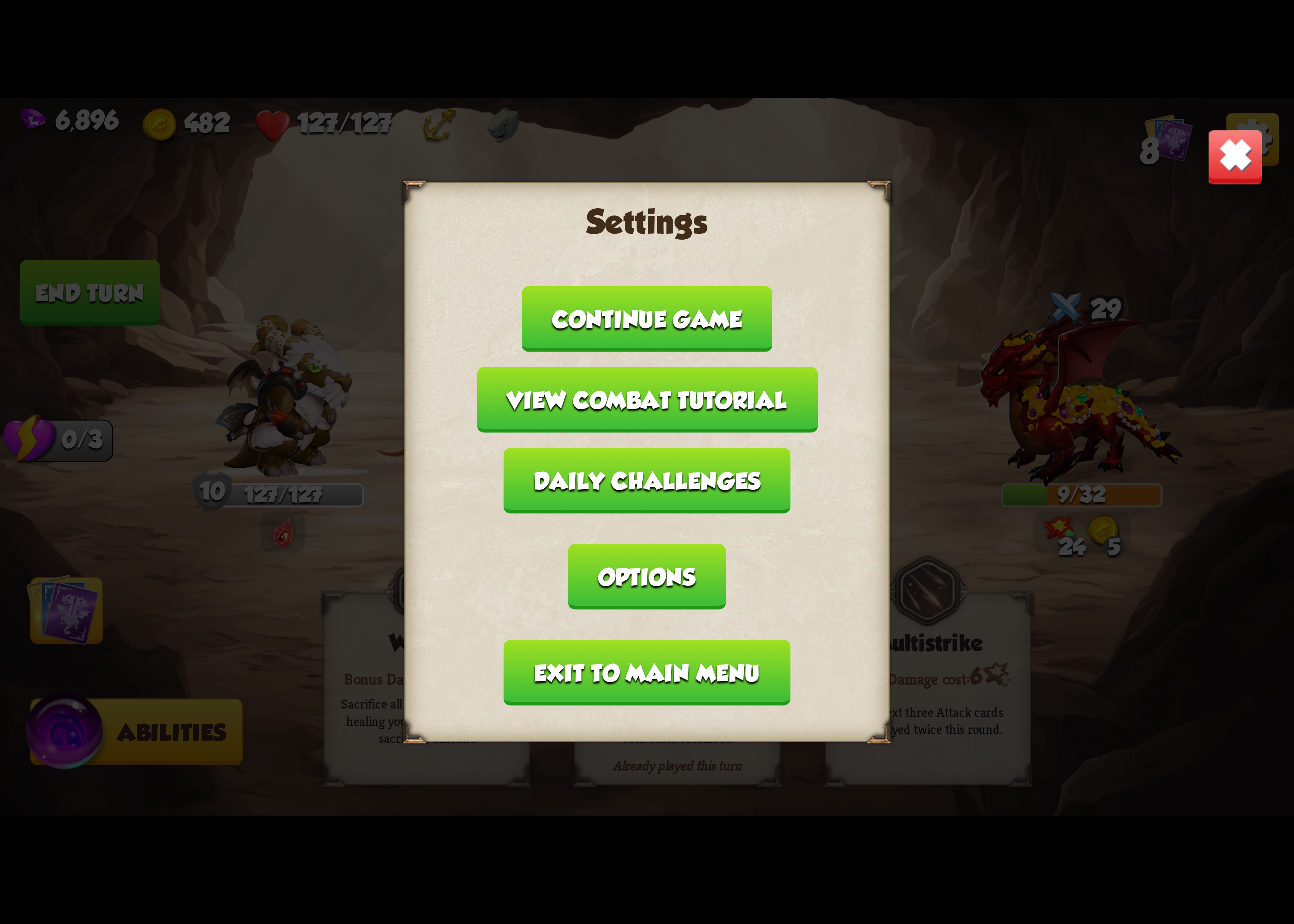
click at [690, 640] on button "Exit to main menu" at bounding box center [647, 673] width 286 height 66
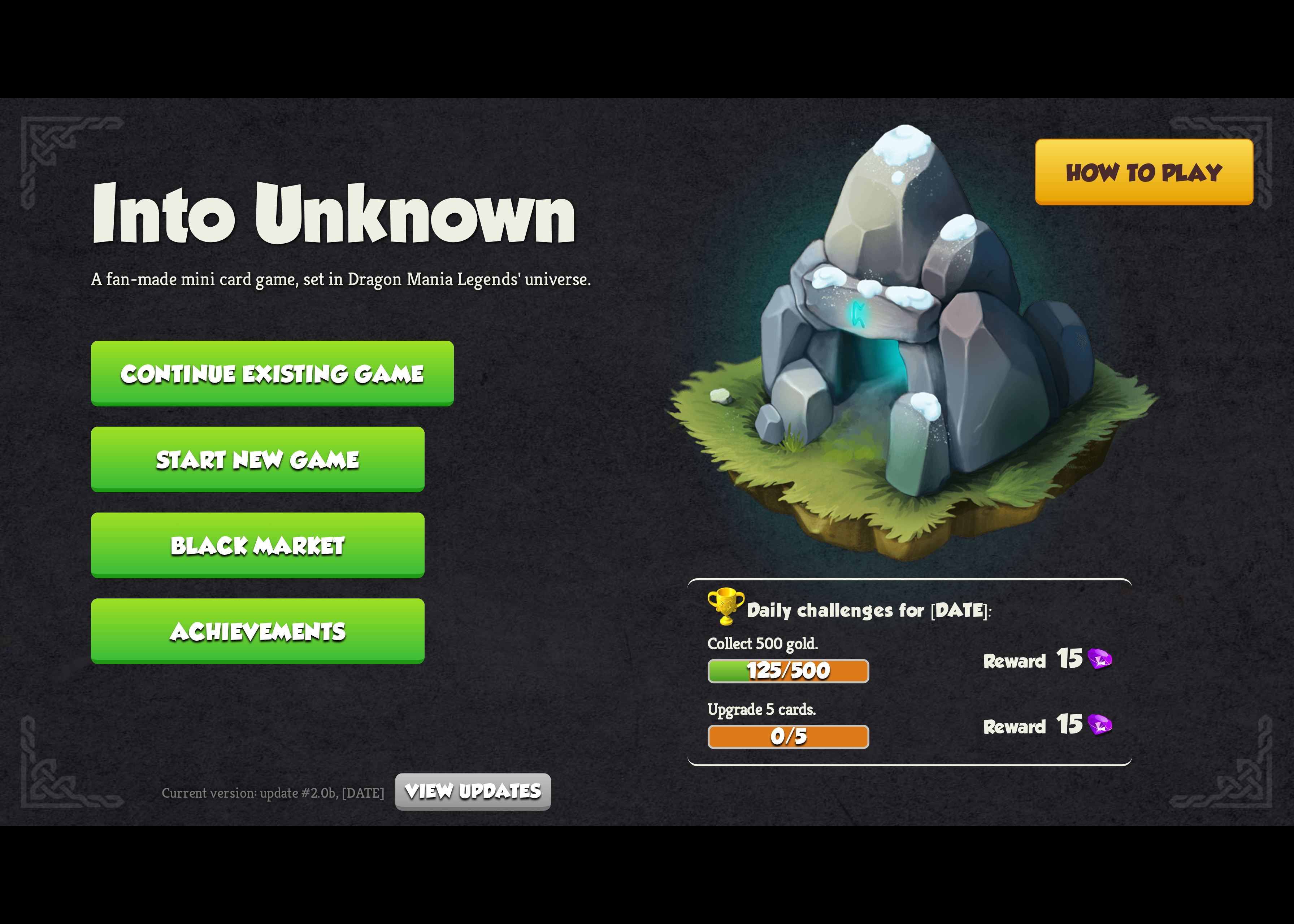
click at [383, 364] on button "Continue existing game" at bounding box center [272, 374] width 363 height 66
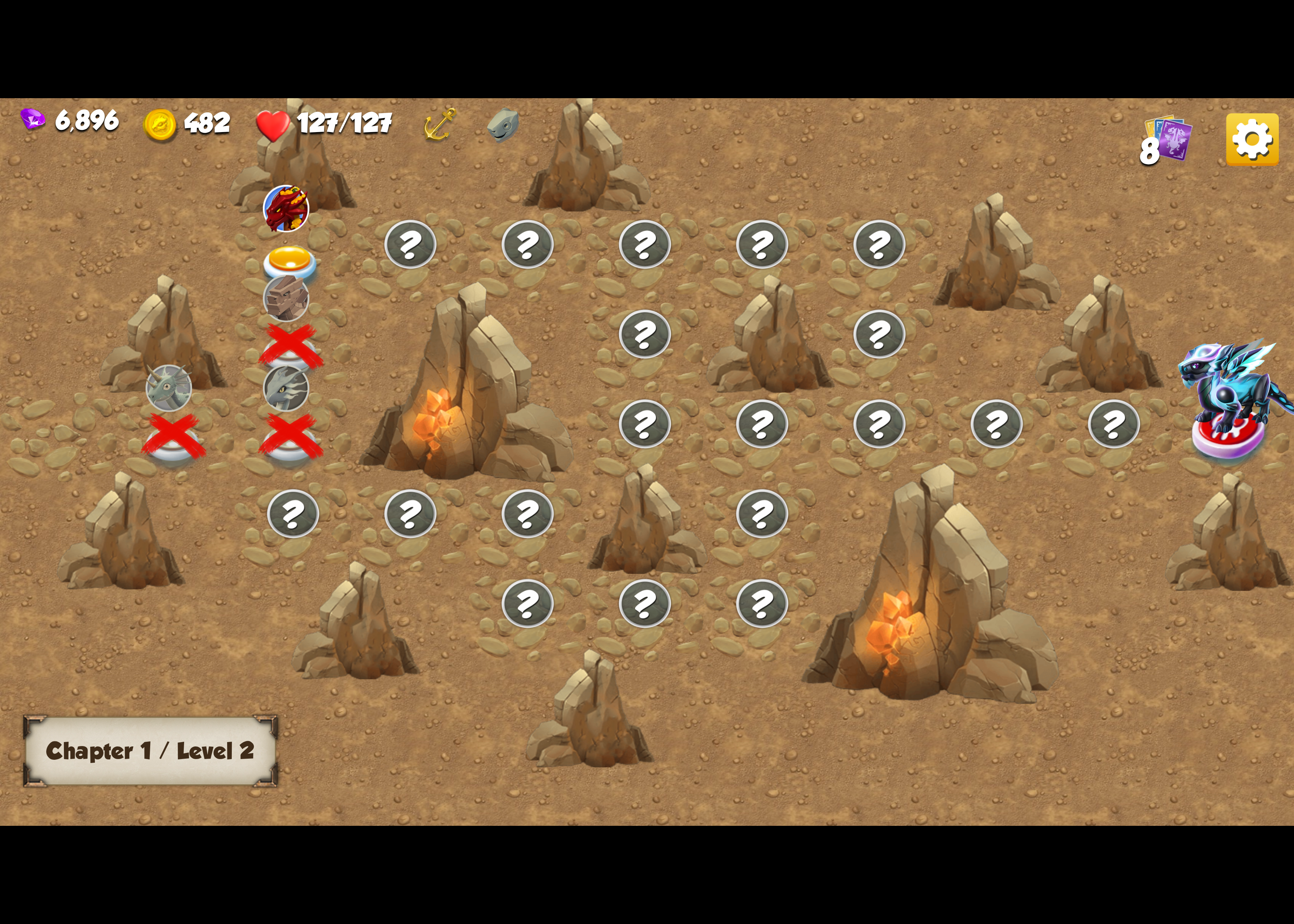
click at [315, 261] on img at bounding box center [291, 270] width 65 height 48
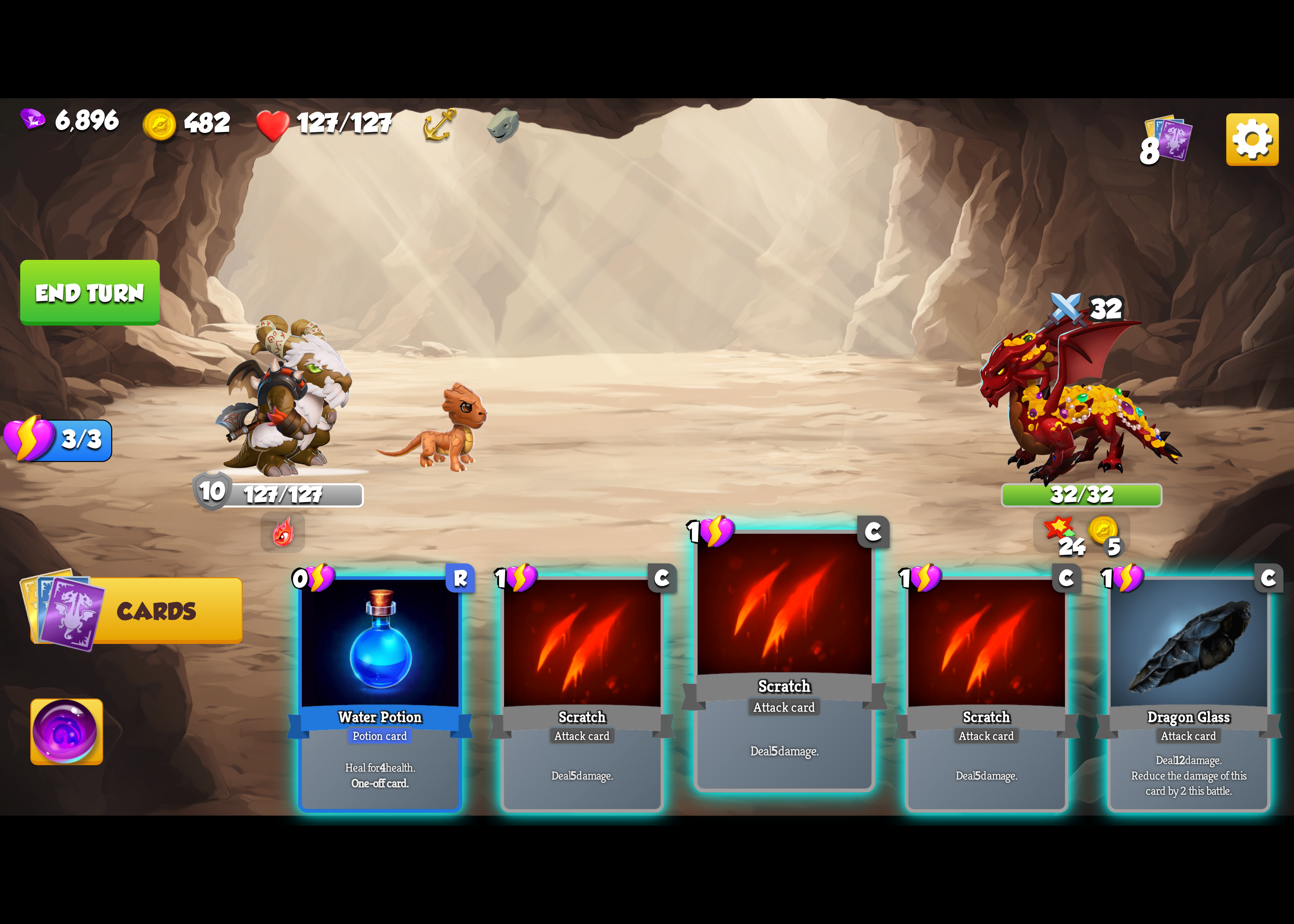
click at [865, 627] on div at bounding box center [784, 607] width 174 height 147
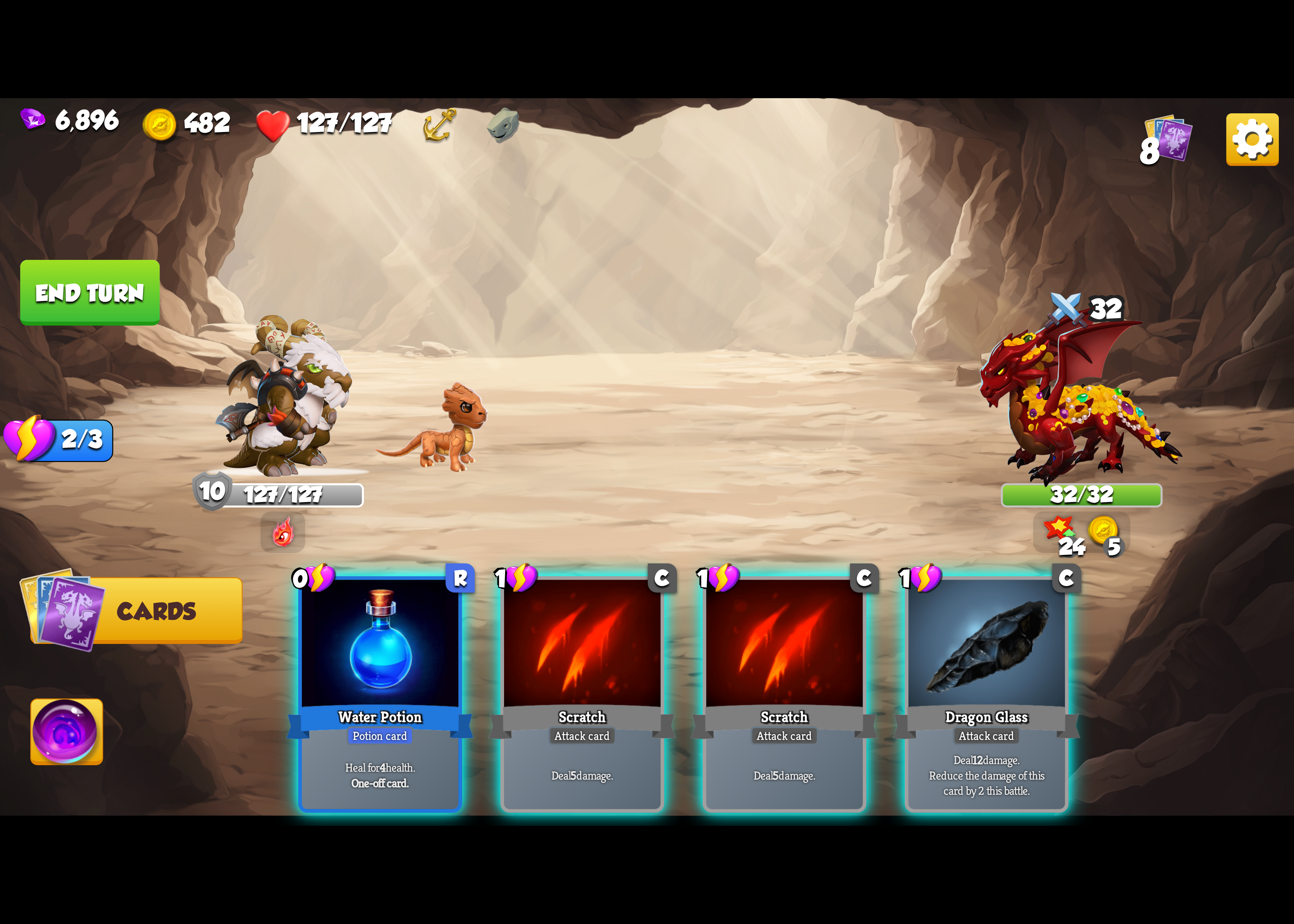
click at [862, 627] on div at bounding box center [784, 645] width 156 height 132
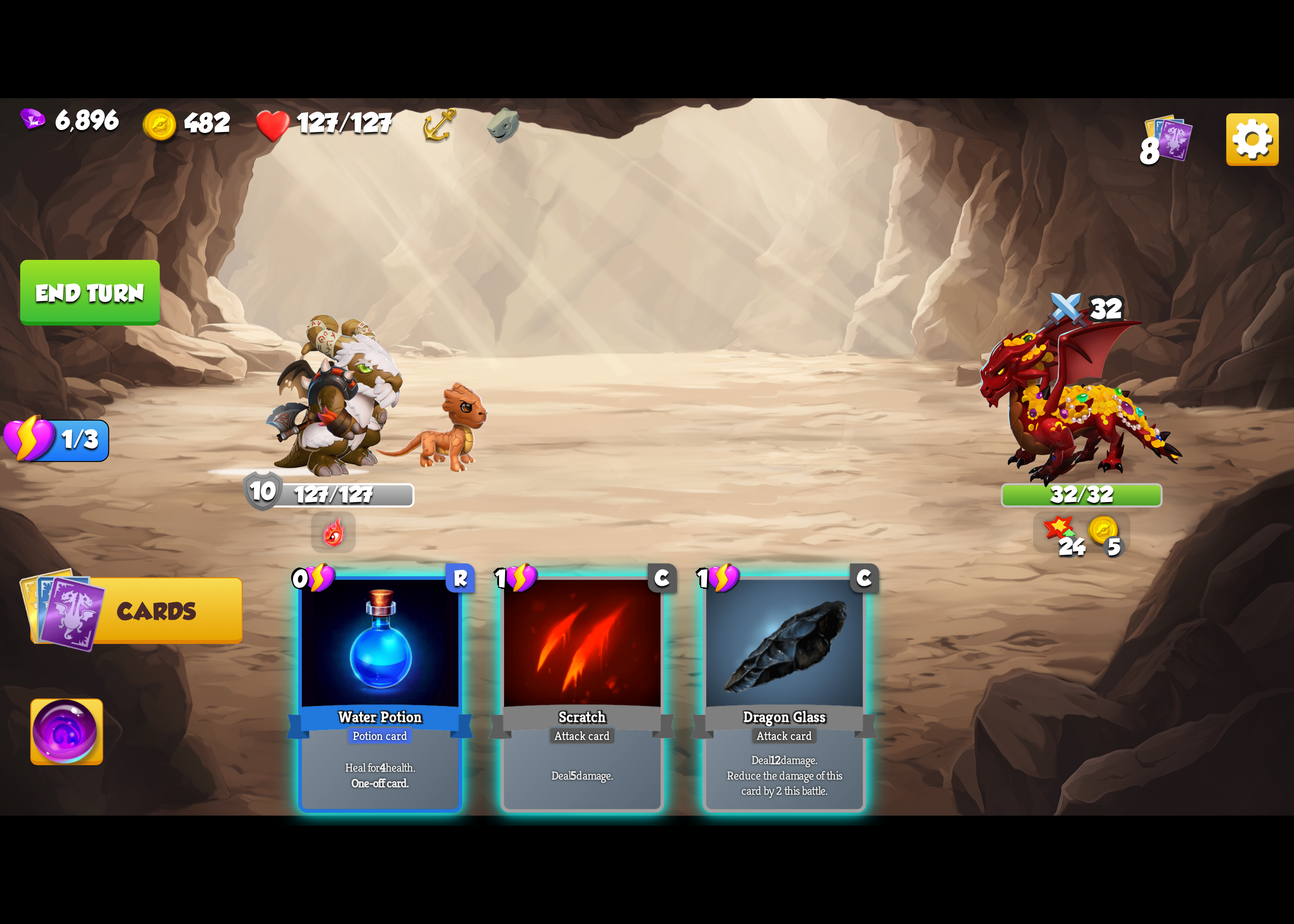
click at [862, 627] on div at bounding box center [784, 645] width 156 height 132
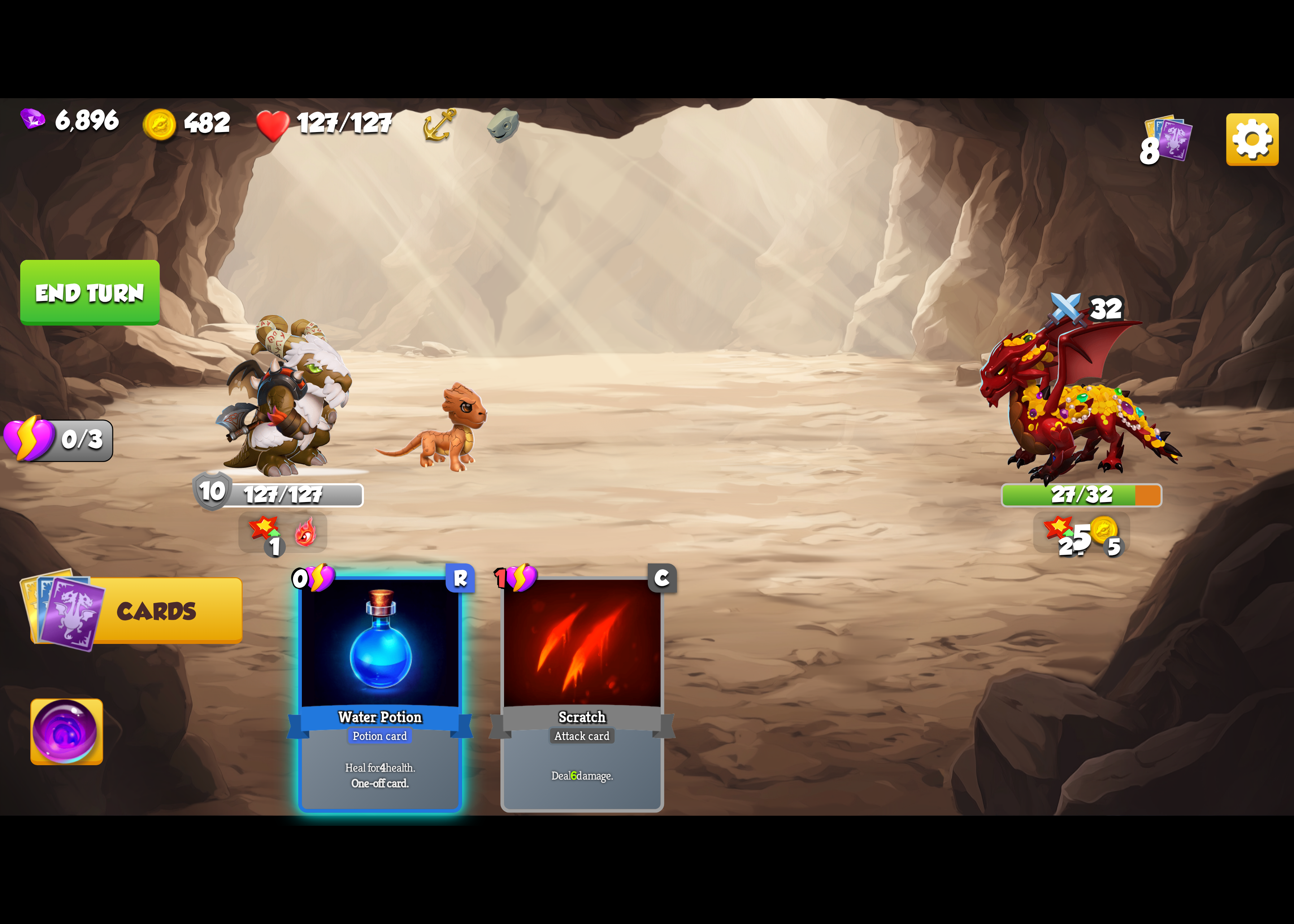
drag, startPoint x: 435, startPoint y: 647, endPoint x: 426, endPoint y: 644, distance: 9.5
click at [429, 644] on div at bounding box center [380, 645] width 156 height 132
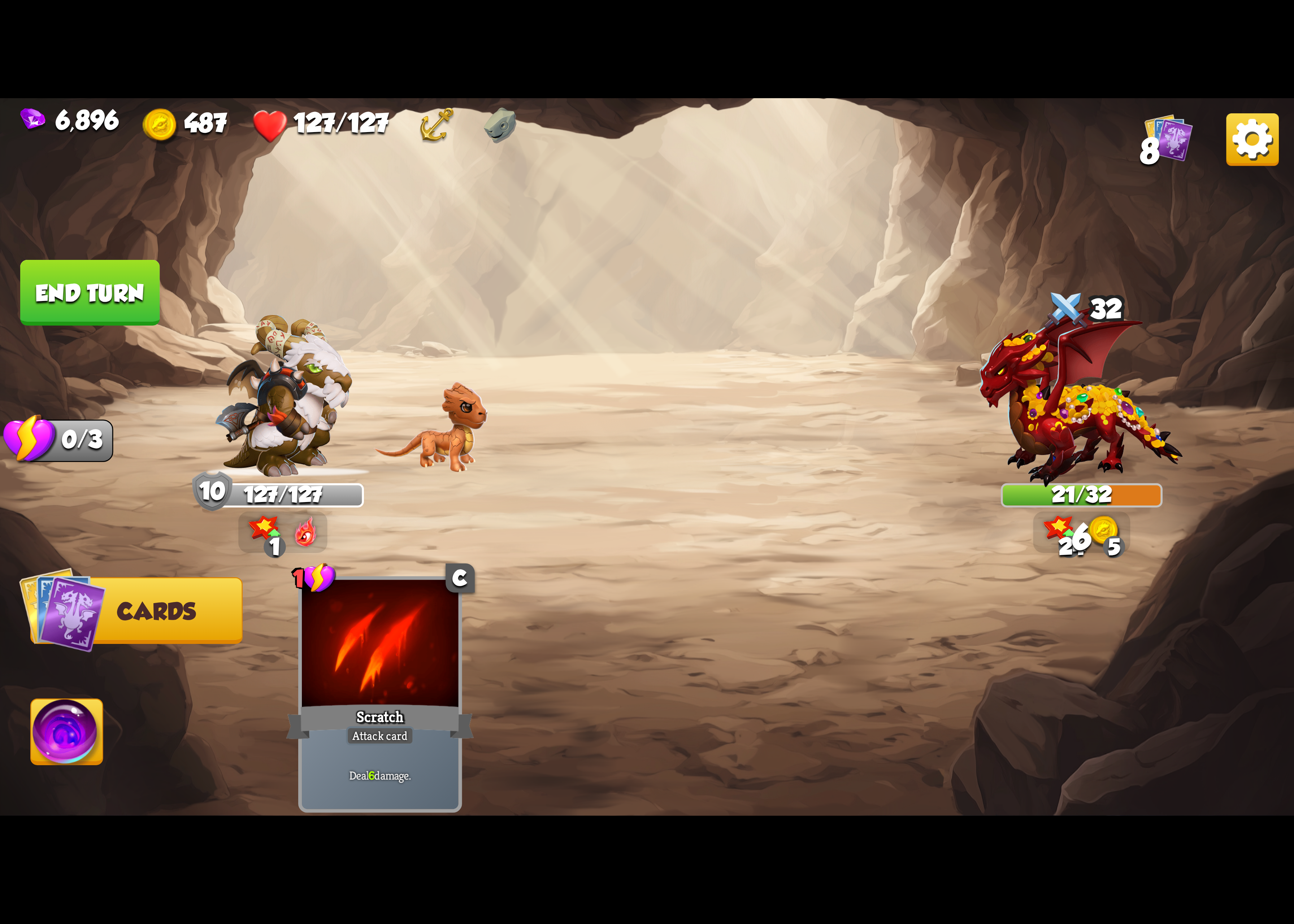
click at [81, 718] on img at bounding box center [67, 736] width 72 height 73
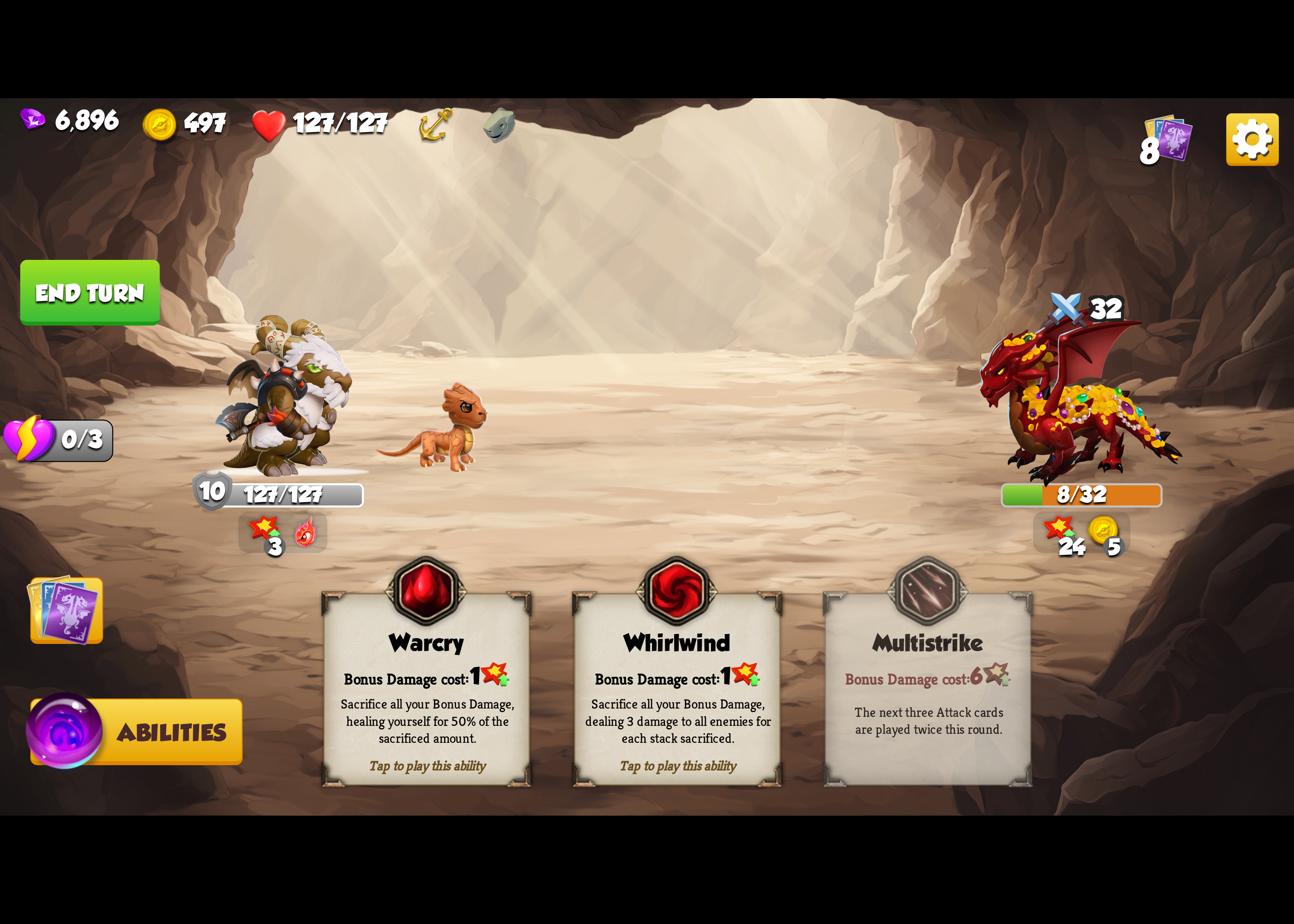
click at [663, 622] on img at bounding box center [676, 591] width 83 height 85
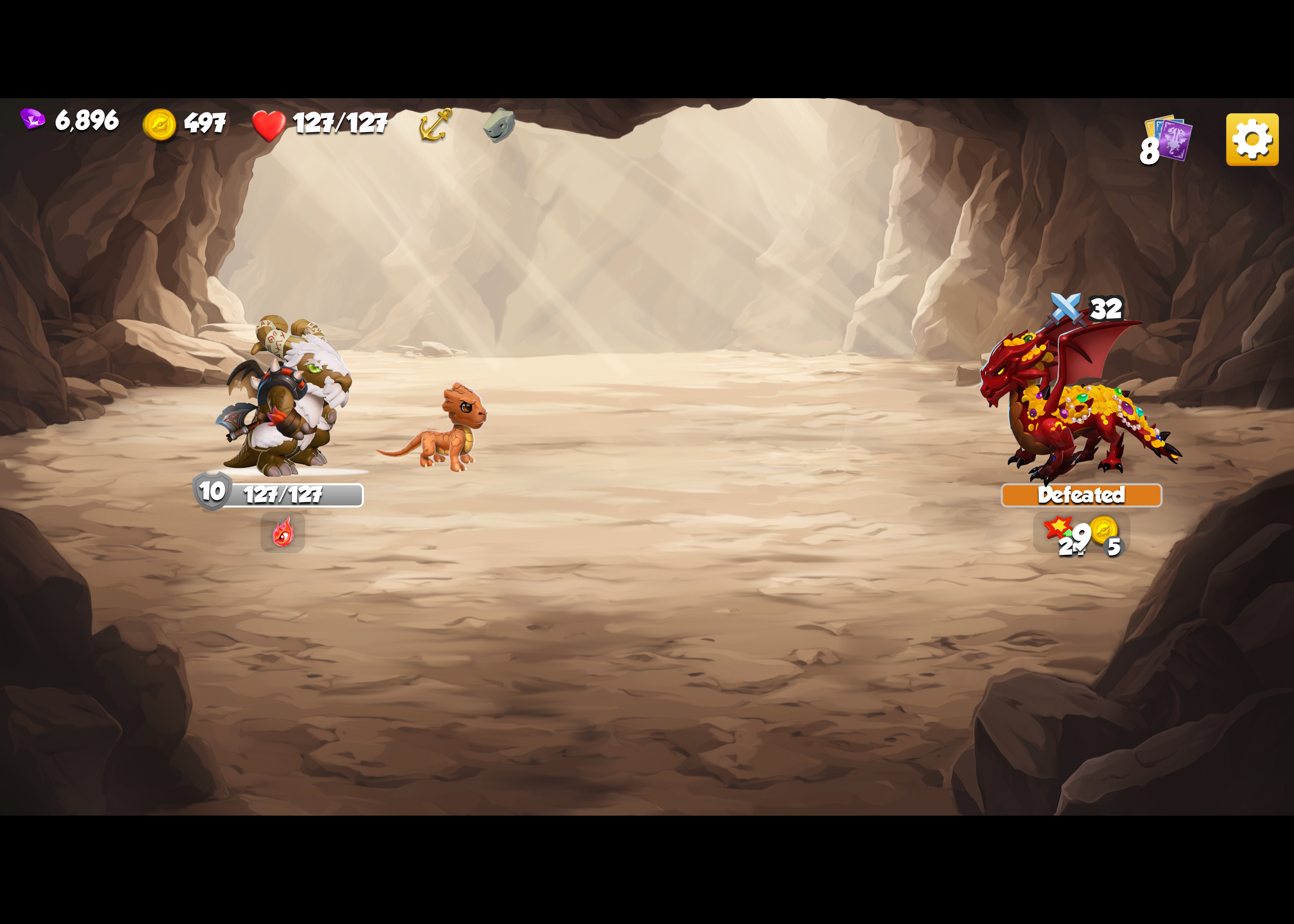
click at [1222, 137] on div "6,896 497 127/127 8" at bounding box center [647, 123] width 1294 height 51
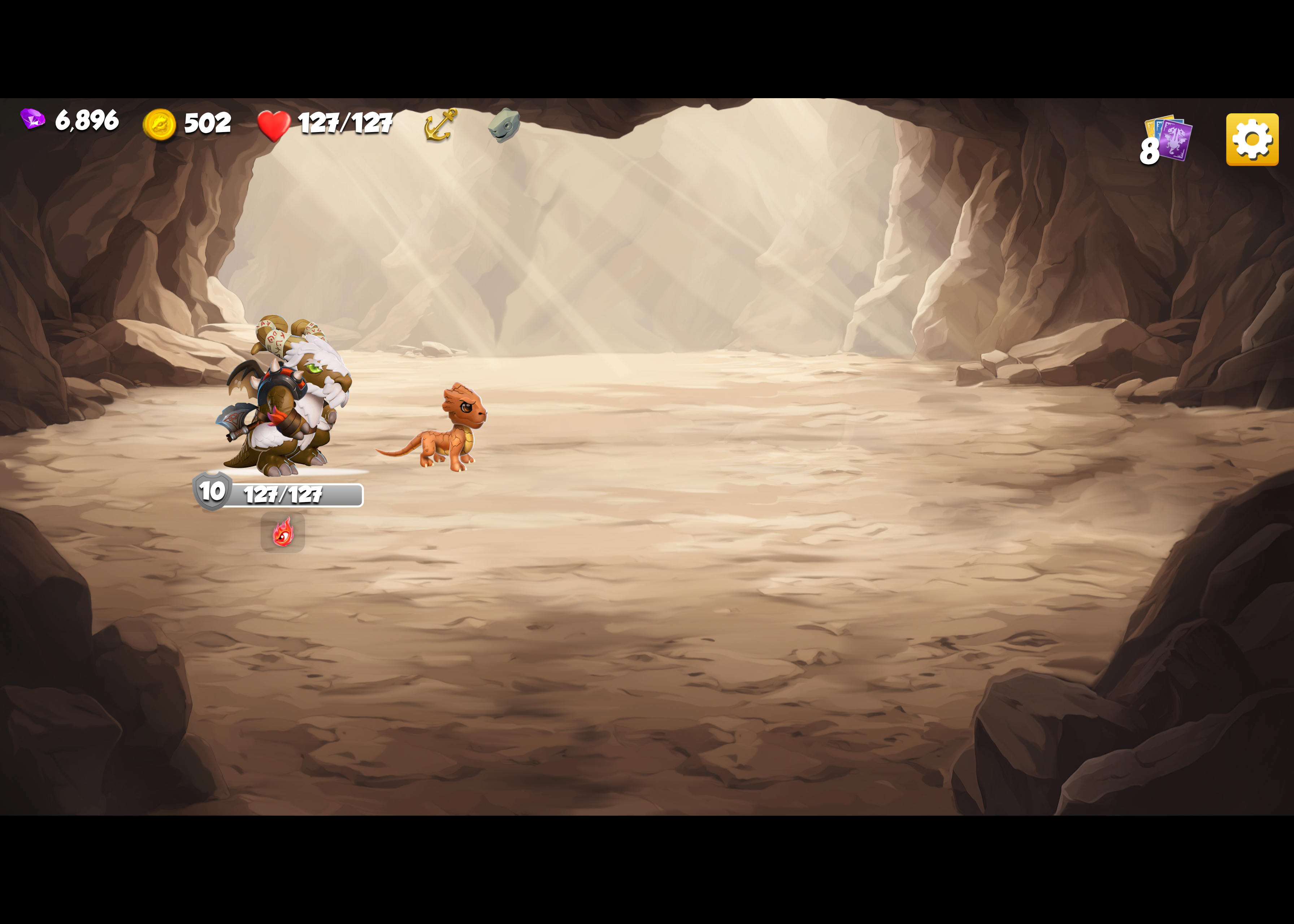
click at [1255, 148] on img at bounding box center [1252, 140] width 53 height 53
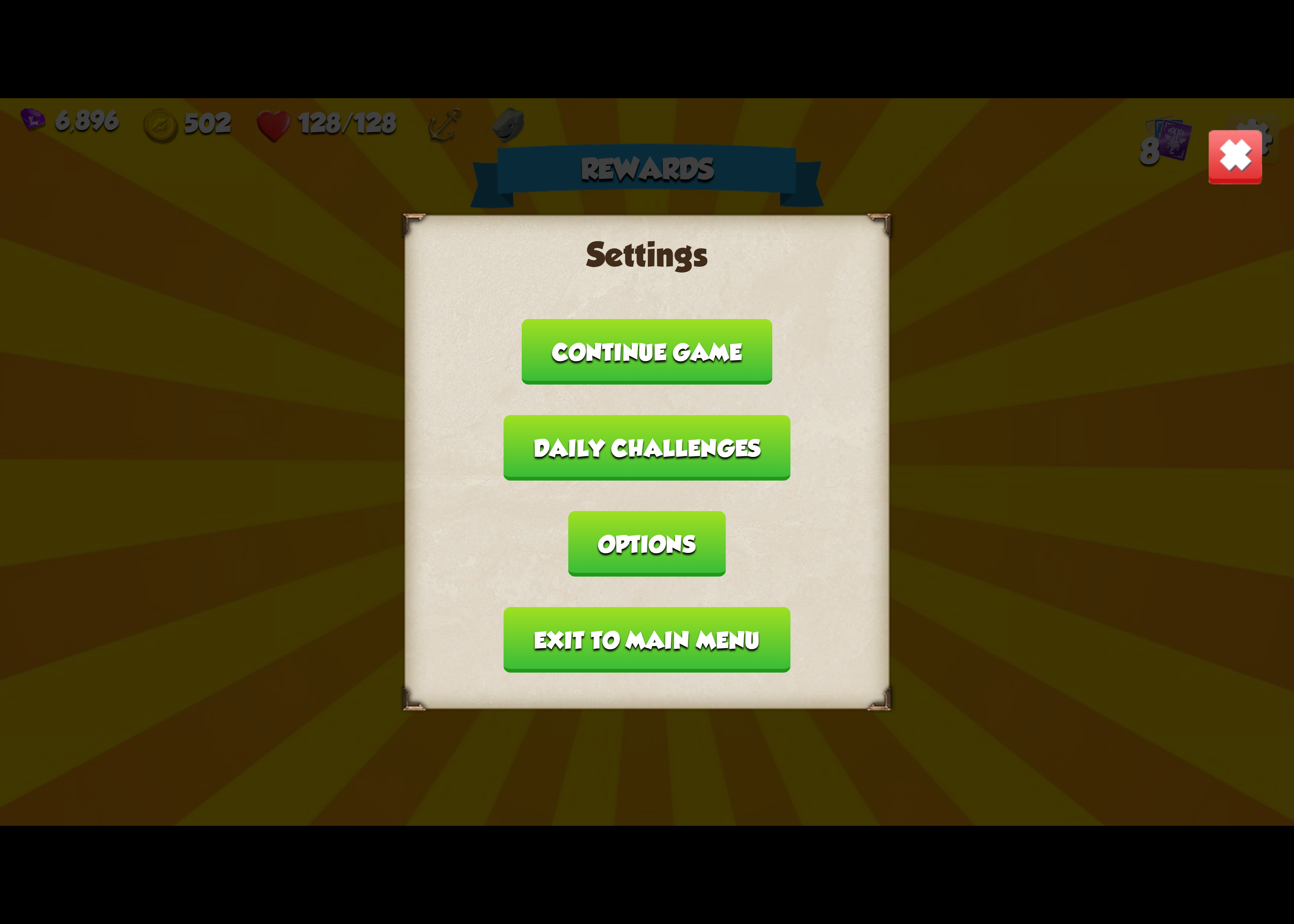
click at [725, 511] on button "Options" at bounding box center [647, 544] width 157 height 66
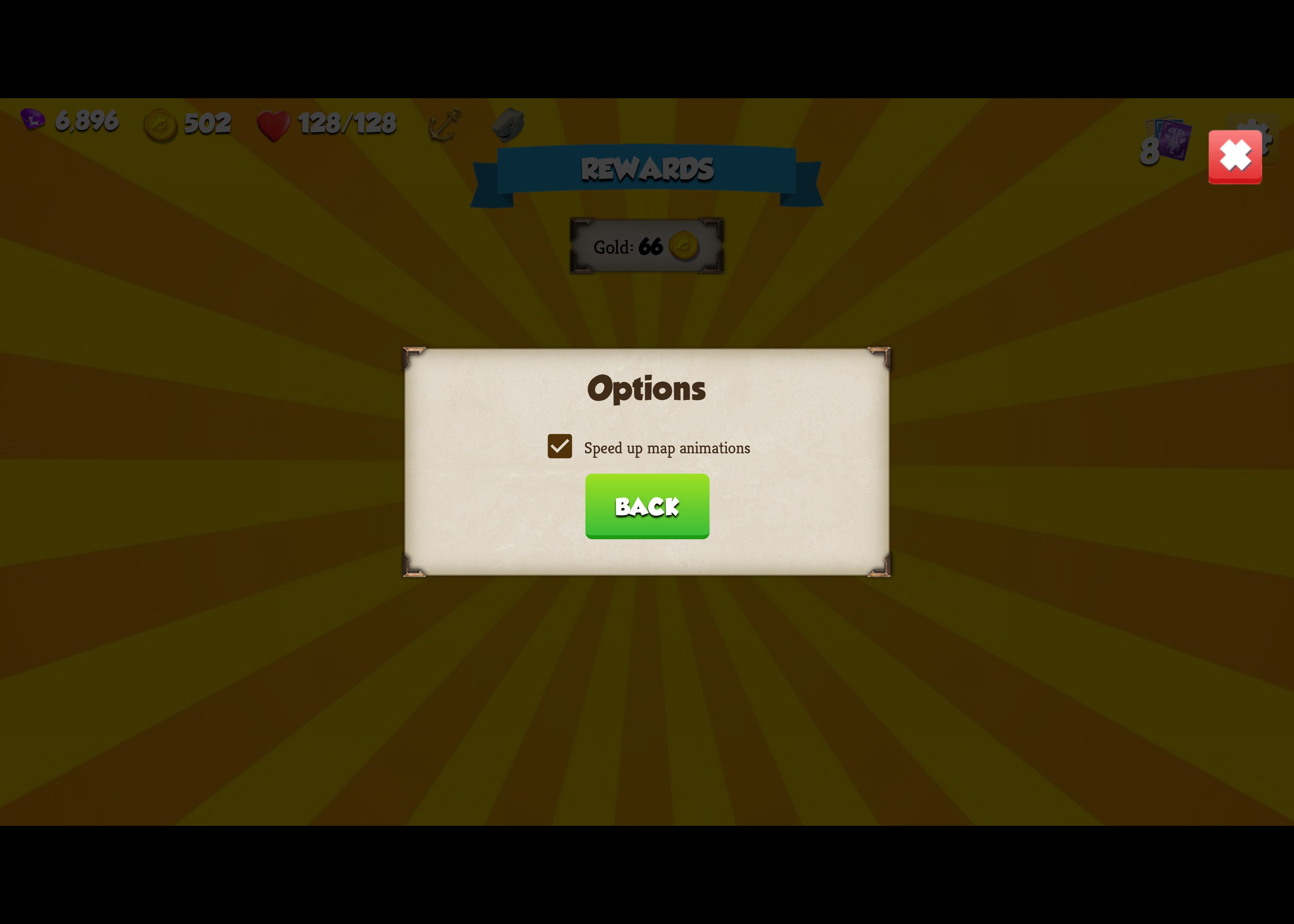
click at [677, 450] on label "Speed up map animations" at bounding box center [647, 448] width 206 height 21
click at [0, 0] on input "Speed up map animations" at bounding box center [0, 0] width 0 height 0
click at [677, 450] on label "Speed up map animations" at bounding box center [647, 448] width 206 height 21
click at [0, 0] on input "Speed up map animations" at bounding box center [0, 0] width 0 height 0
click at [677, 450] on label "Speed up map animations" at bounding box center [647, 448] width 206 height 21
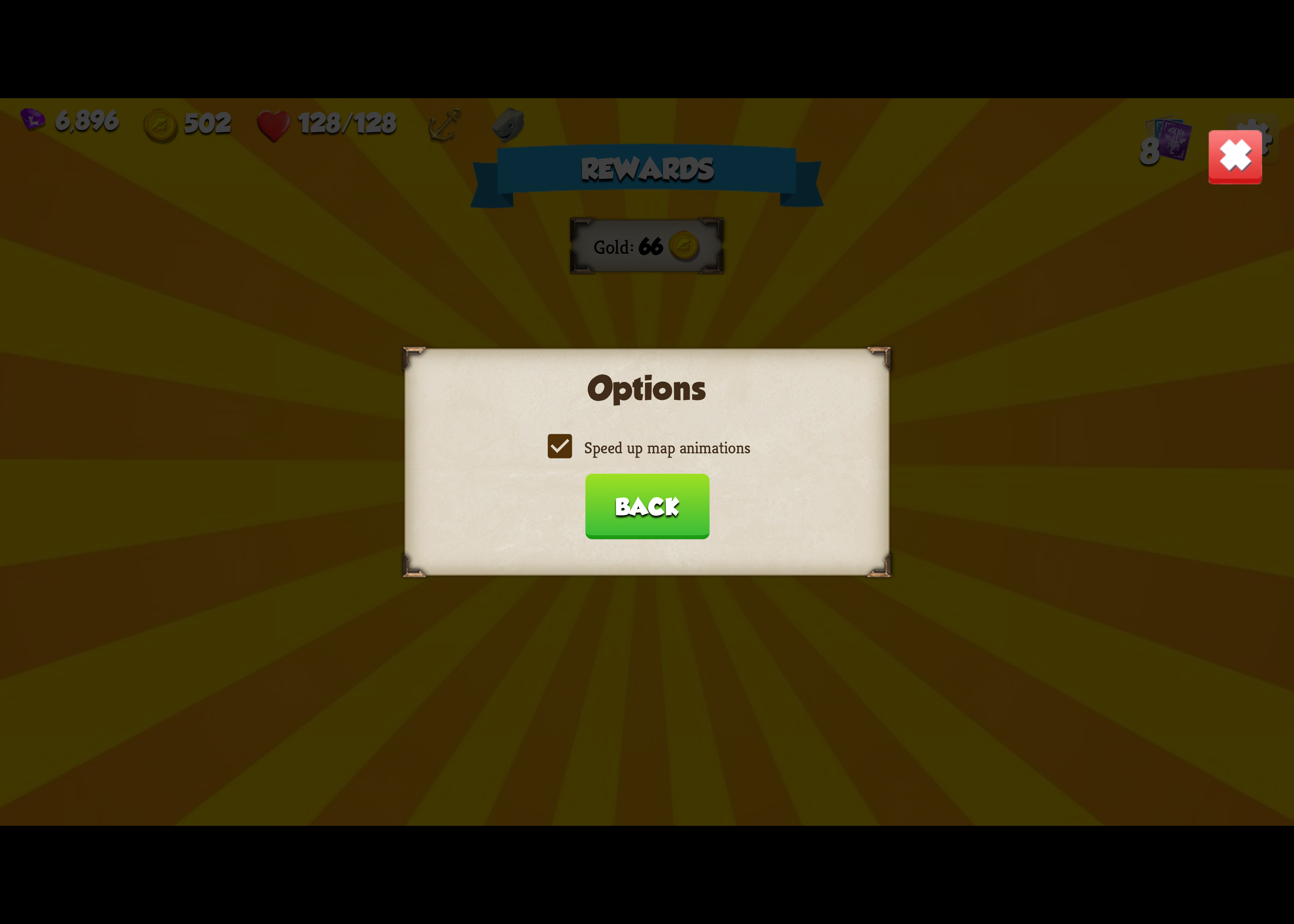
click at [0, 0] on input "Speed up map animations" at bounding box center [0, 0] width 0 height 0
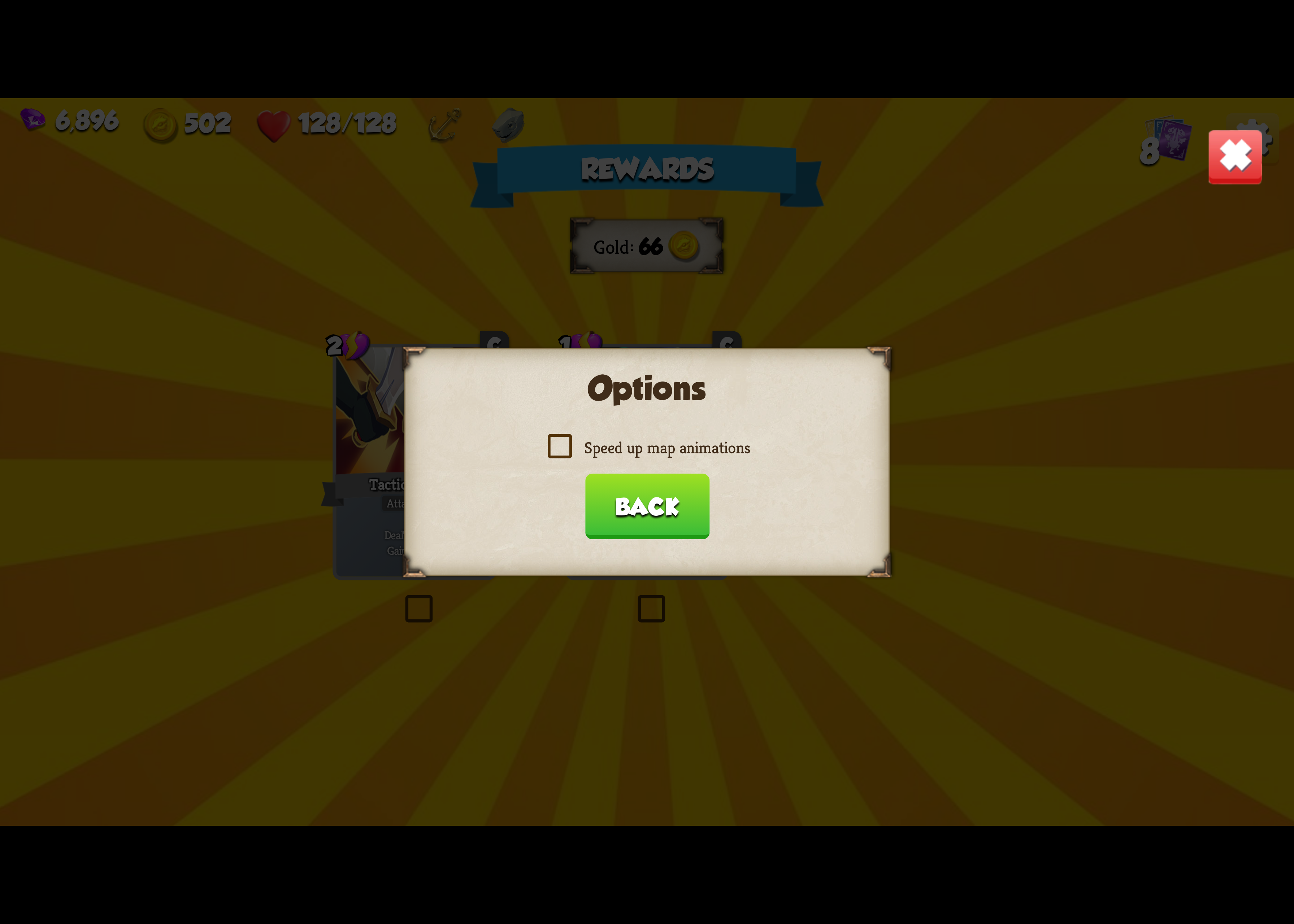
click at [677, 450] on label "Speed up map animations" at bounding box center [647, 448] width 206 height 21
click at [0, 0] on input "Speed up map animations" at bounding box center [0, 0] width 0 height 0
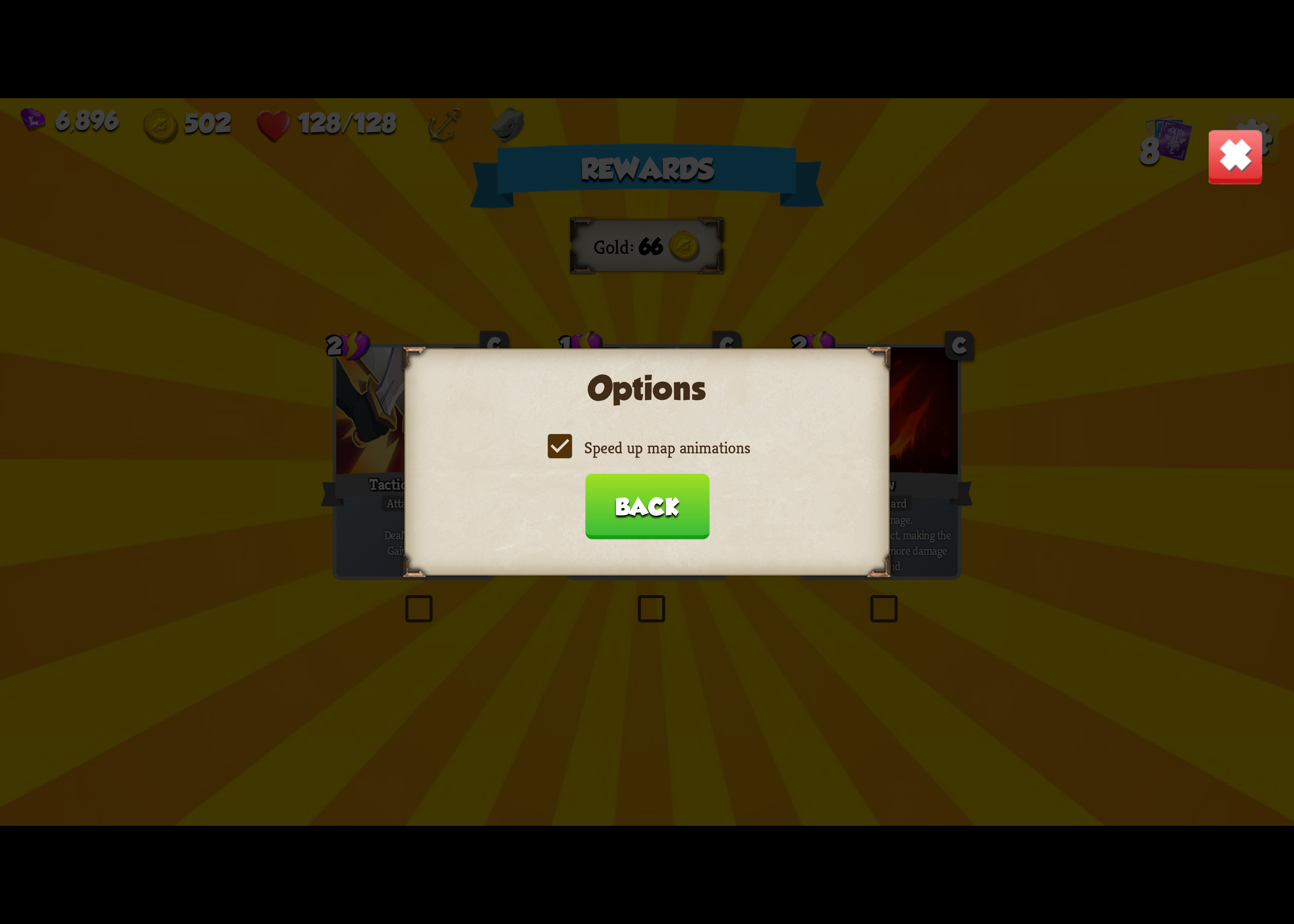
click at [666, 491] on button "Back" at bounding box center [647, 506] width 124 height 66
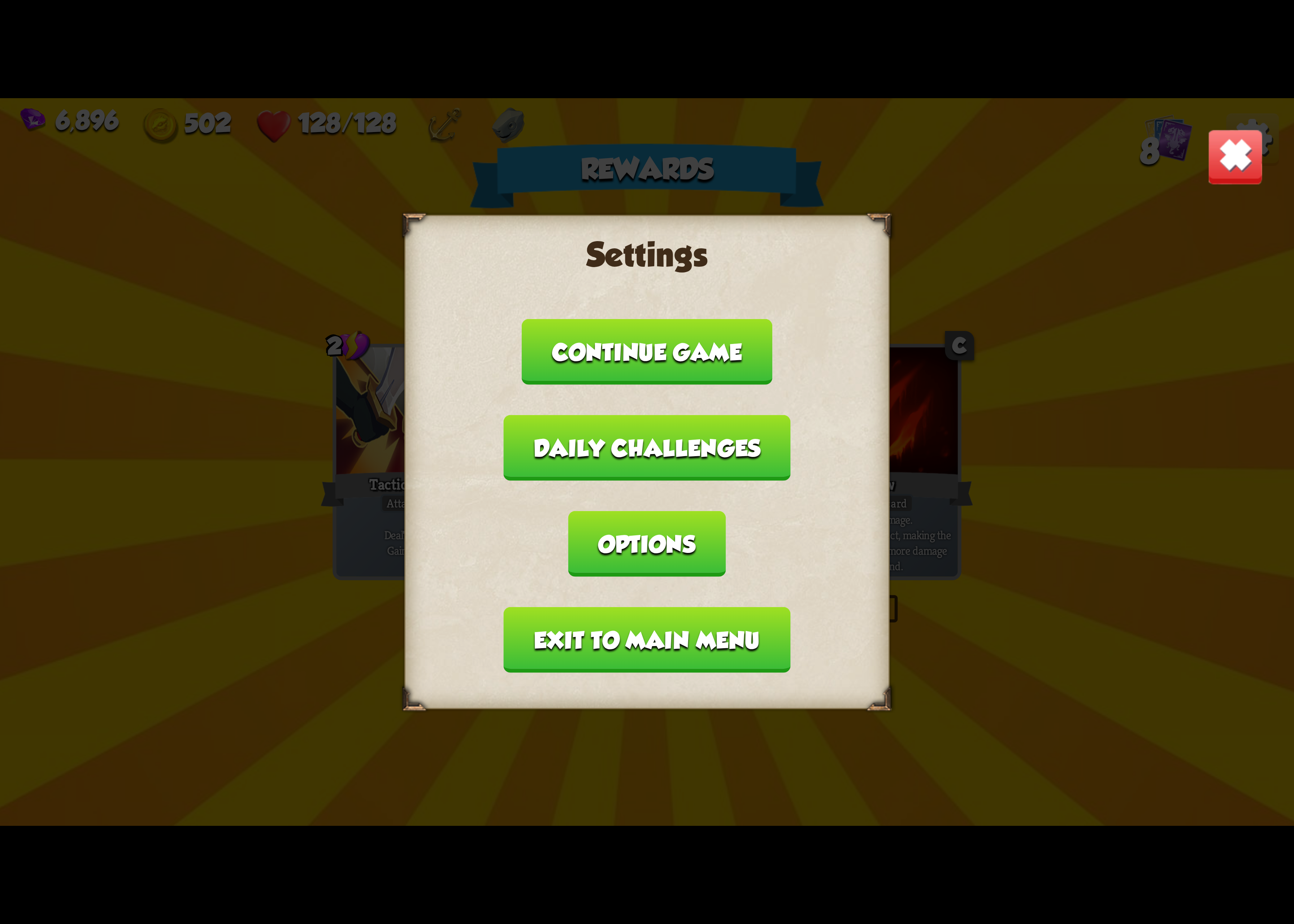
click at [653, 607] on button "Exit to main menu" at bounding box center [647, 640] width 286 height 66
